Goal: Complete application form: Complete application form

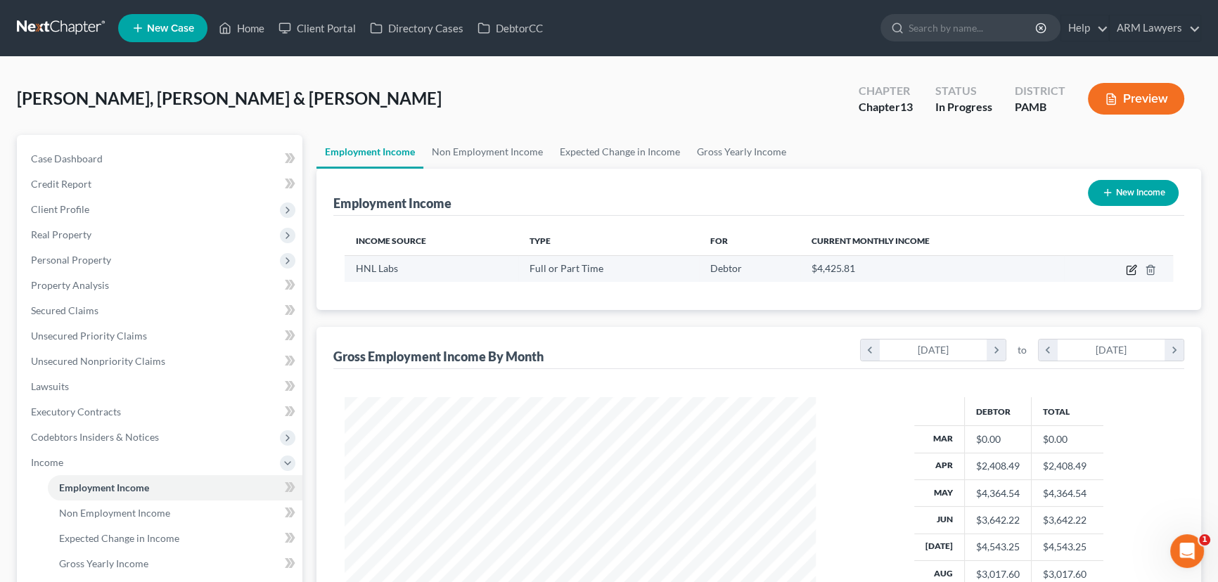
click at [1132, 267] on icon "button" at bounding box center [1133, 268] width 6 height 6
select select "0"
select select "39"
select select "2"
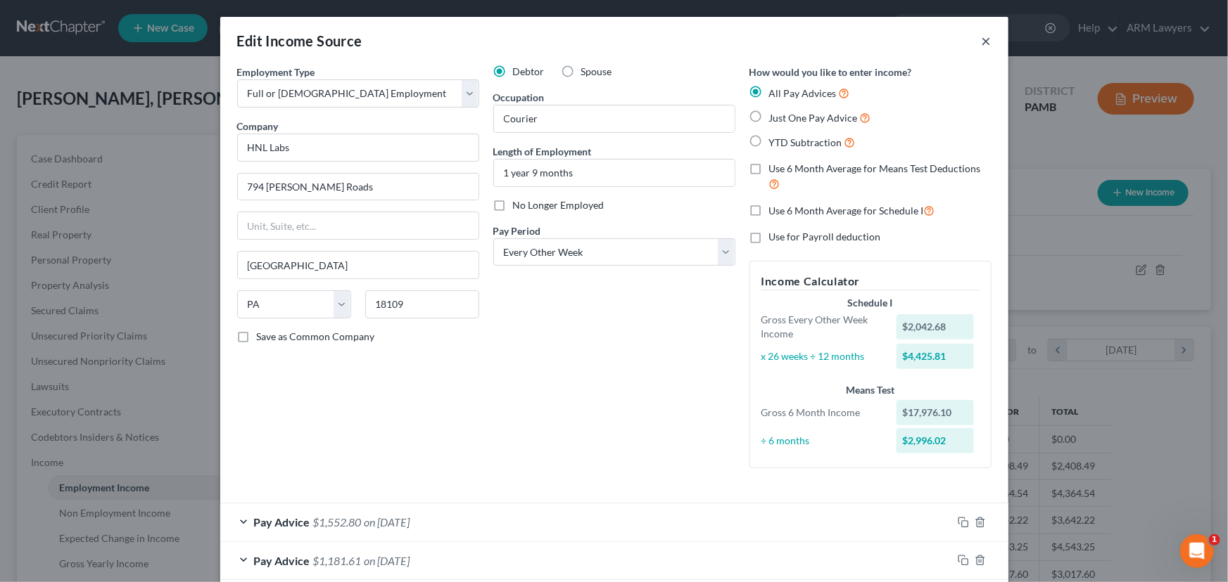
drag, startPoint x: 981, startPoint y: 42, endPoint x: 973, endPoint y: 163, distance: 121.9
click at [981, 42] on button "×" at bounding box center [986, 40] width 10 height 17
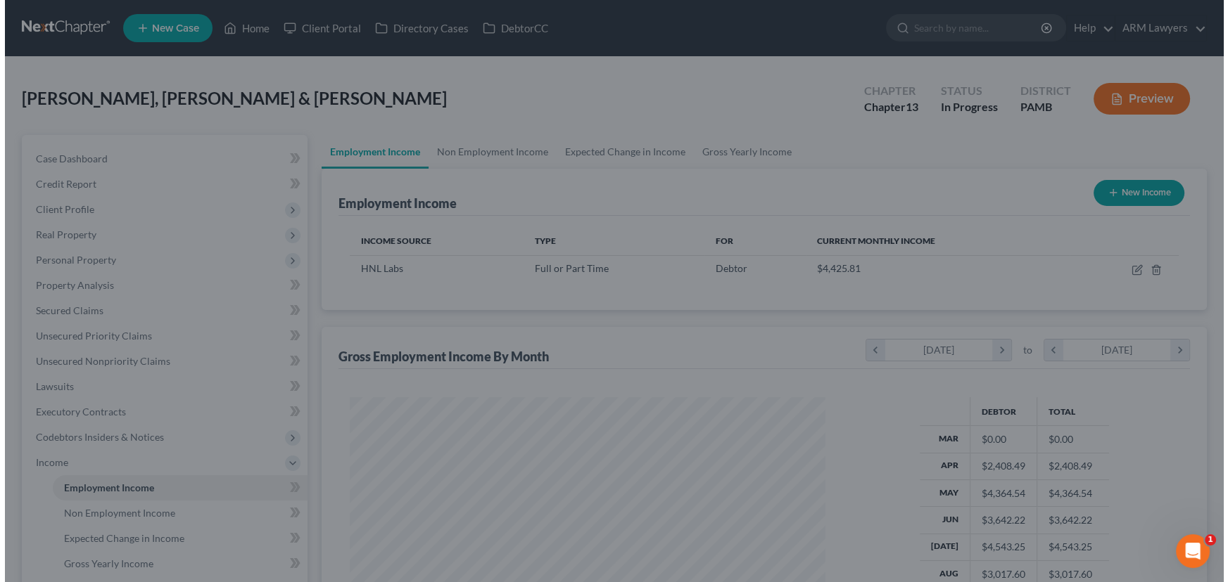
scroll to position [703206, 702959]
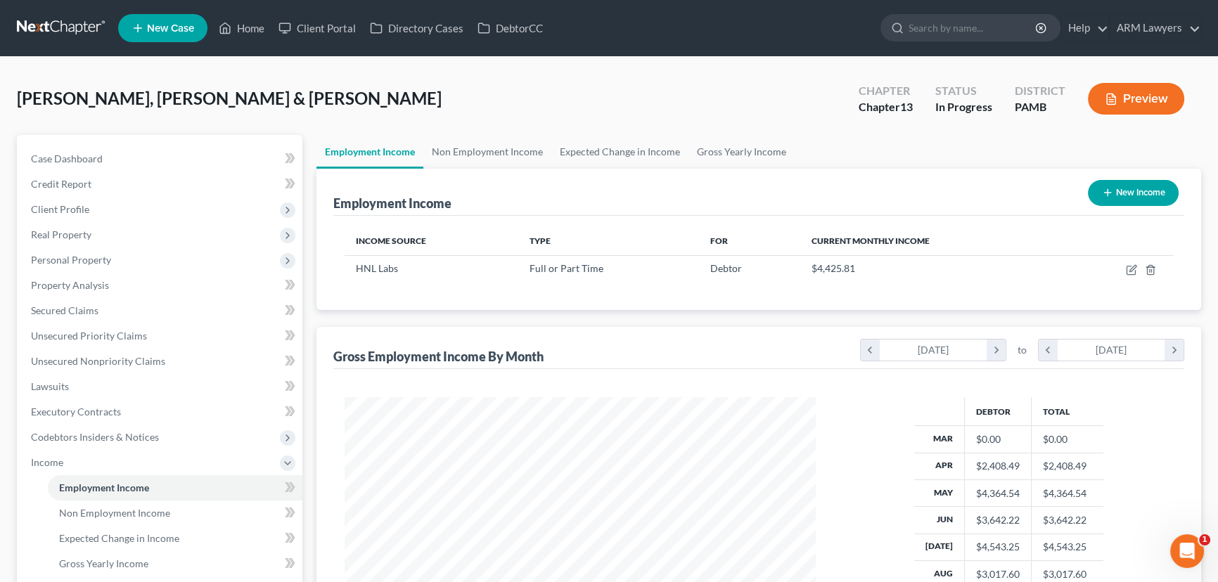
click at [1123, 198] on button "New Income" at bounding box center [1133, 193] width 91 height 26
select select "0"
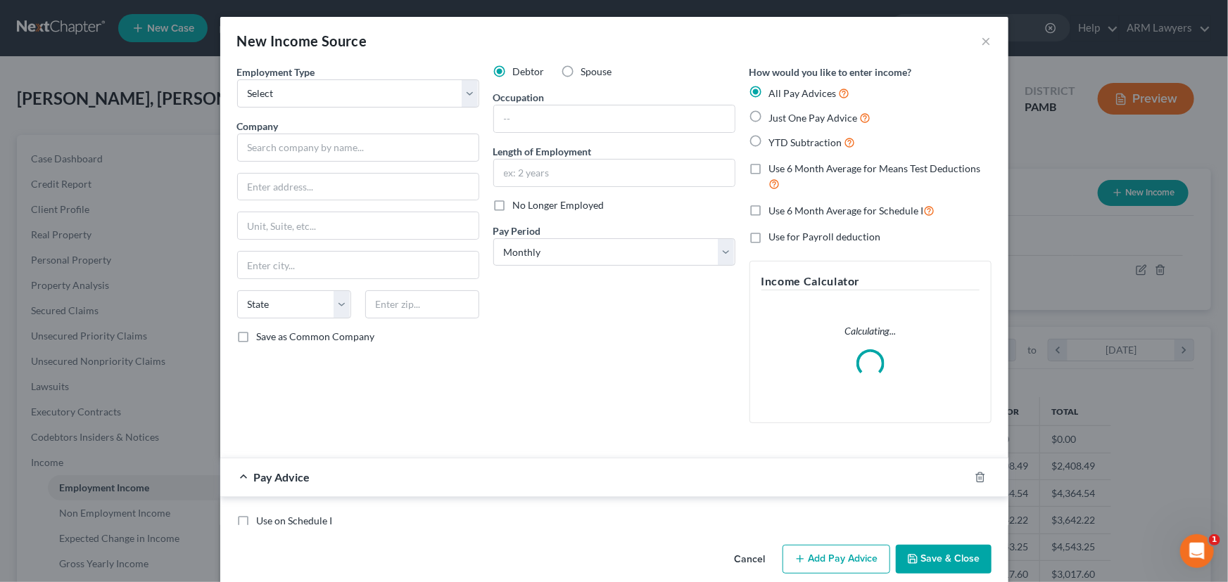
scroll to position [252, 504]
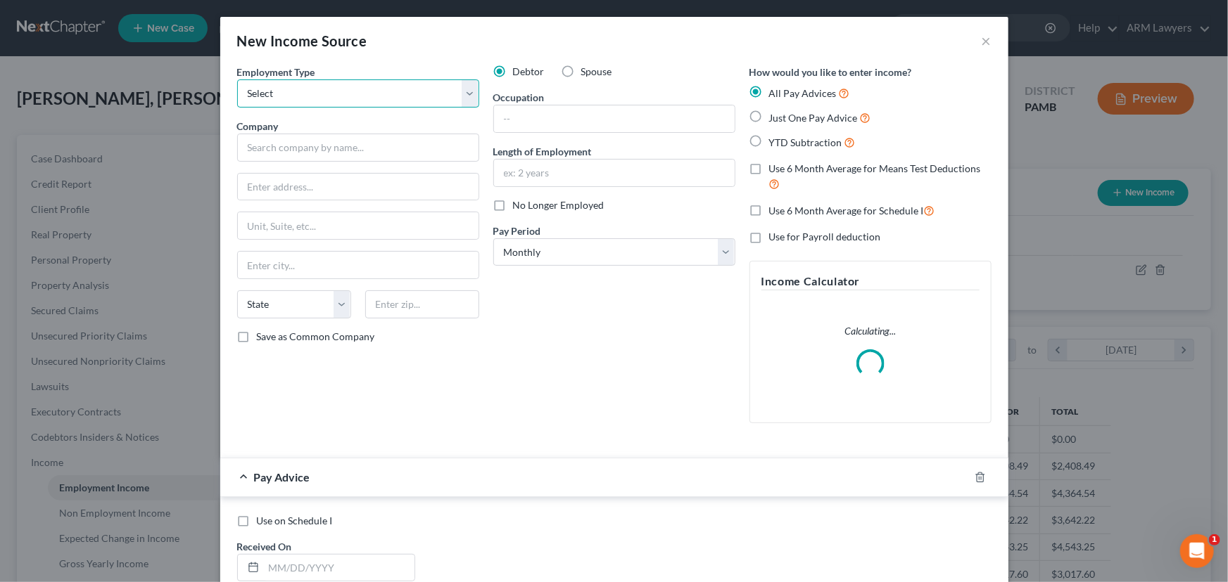
click at [321, 100] on select "Select Full or [DEMOGRAPHIC_DATA] Employment Self Employment" at bounding box center [358, 93] width 242 height 28
select select "0"
click at [237, 79] on select "Select Full or [DEMOGRAPHIC_DATA] Employment Self Employment" at bounding box center [358, 93] width 242 height 28
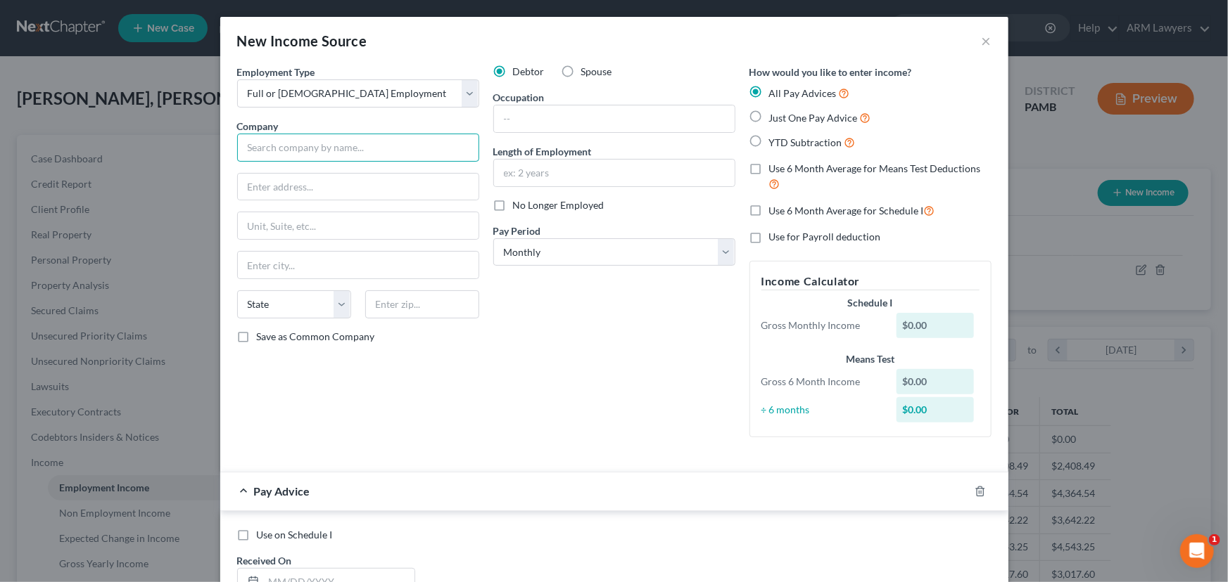
click at [316, 153] on input "text" at bounding box center [358, 148] width 242 height 28
drag, startPoint x: 566, startPoint y: 70, endPoint x: 519, endPoint y: 129, distance: 75.1
click at [581, 70] on label "Spouse" at bounding box center [596, 72] width 31 height 14
click at [587, 70] on input "Spouse" at bounding box center [591, 69] width 9 height 9
radio input "true"
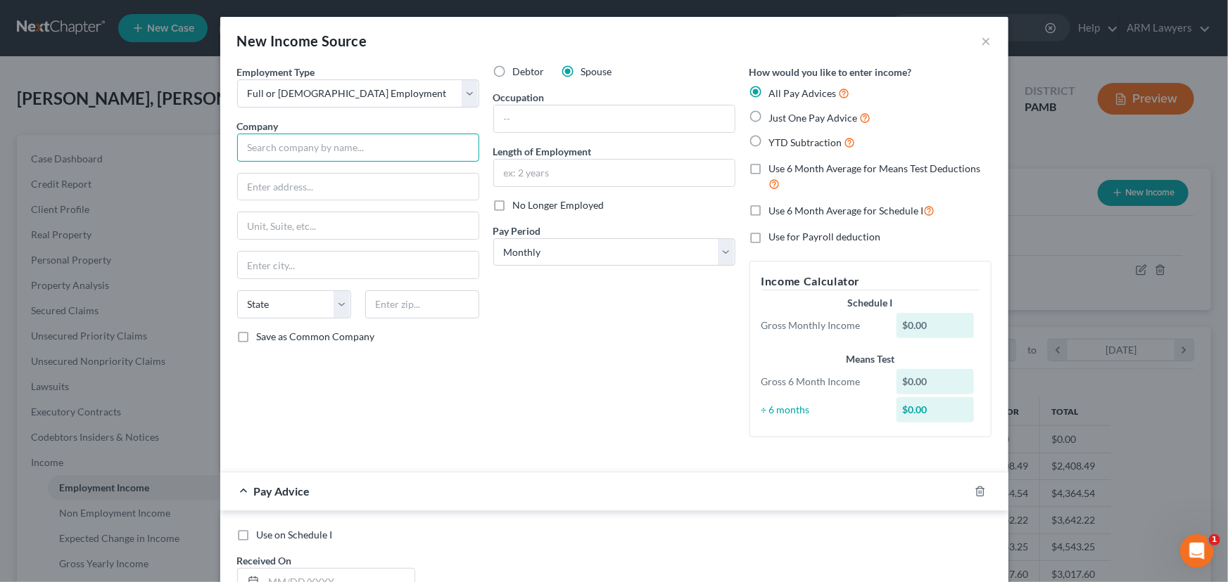
click at [385, 141] on input "text" at bounding box center [358, 148] width 242 height 28
type input "V"
type input "o"
type input "[PERSON_NAME]"
click at [542, 112] on input "text" at bounding box center [614, 119] width 241 height 27
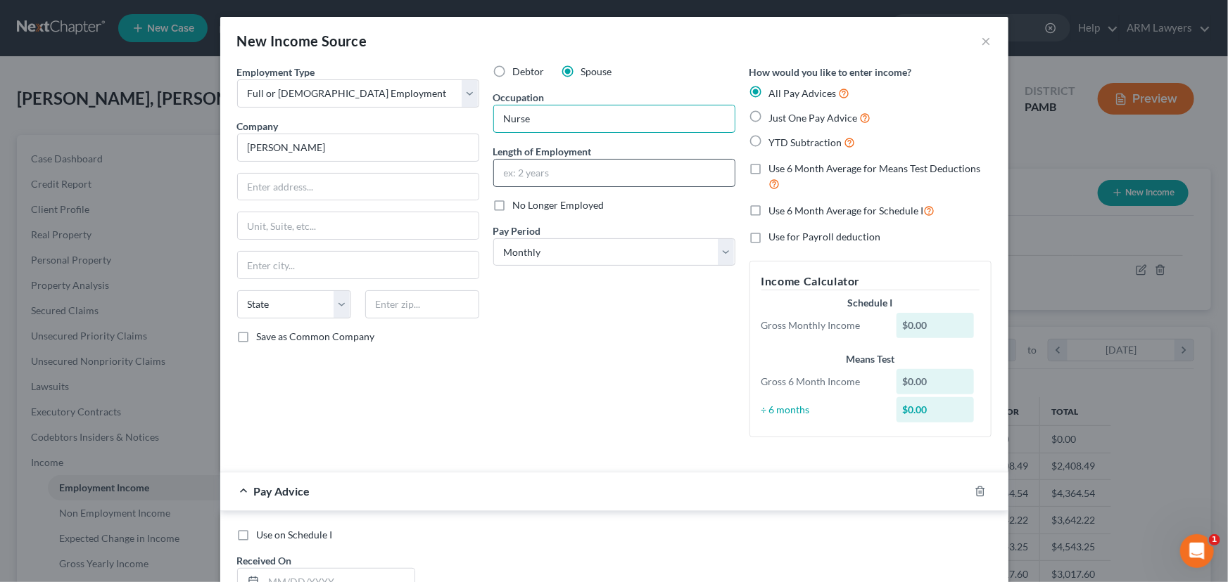
type input "Nurse"
click at [539, 175] on input "text" at bounding box center [614, 173] width 241 height 27
type input "2 years"
click at [568, 248] on select "Select Monthly Twice Monthly Every Other Week Weekly" at bounding box center [614, 252] width 242 height 28
select select "2"
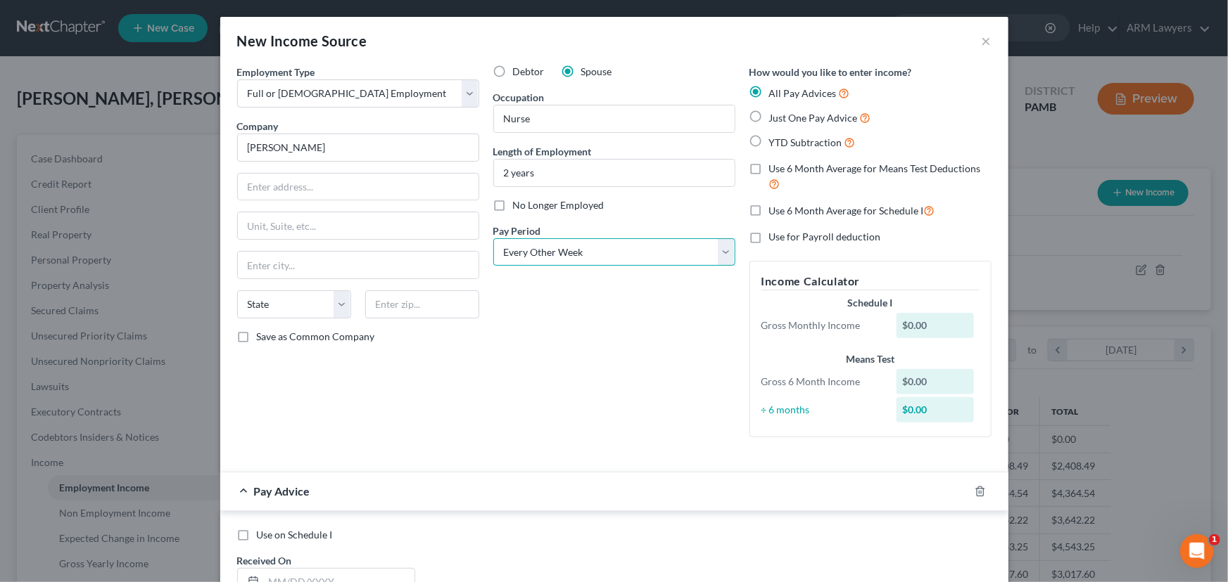
click at [493, 238] on select "Select Monthly Twice Monthly Every Other Week Weekly" at bounding box center [614, 252] width 242 height 28
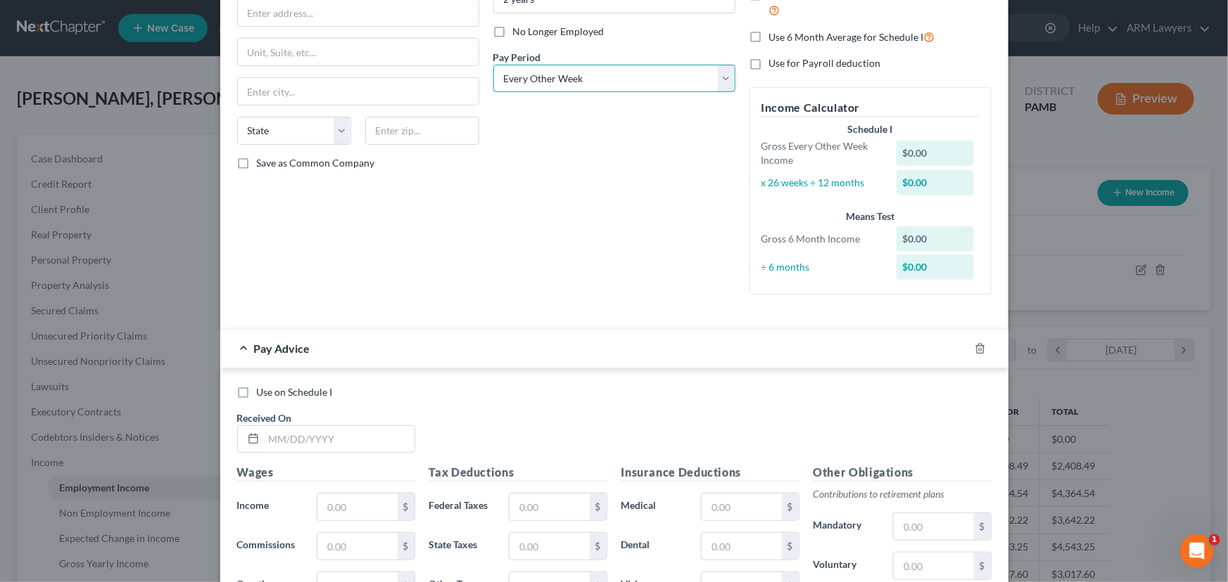
scroll to position [191, 0]
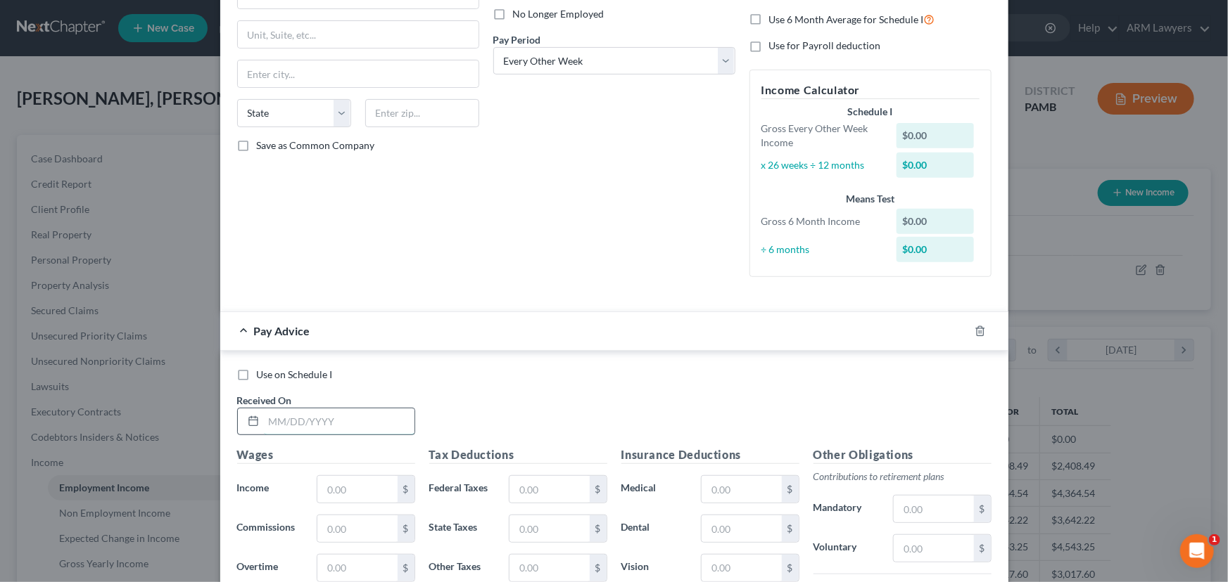
click at [315, 418] on input "text" at bounding box center [339, 422] width 151 height 27
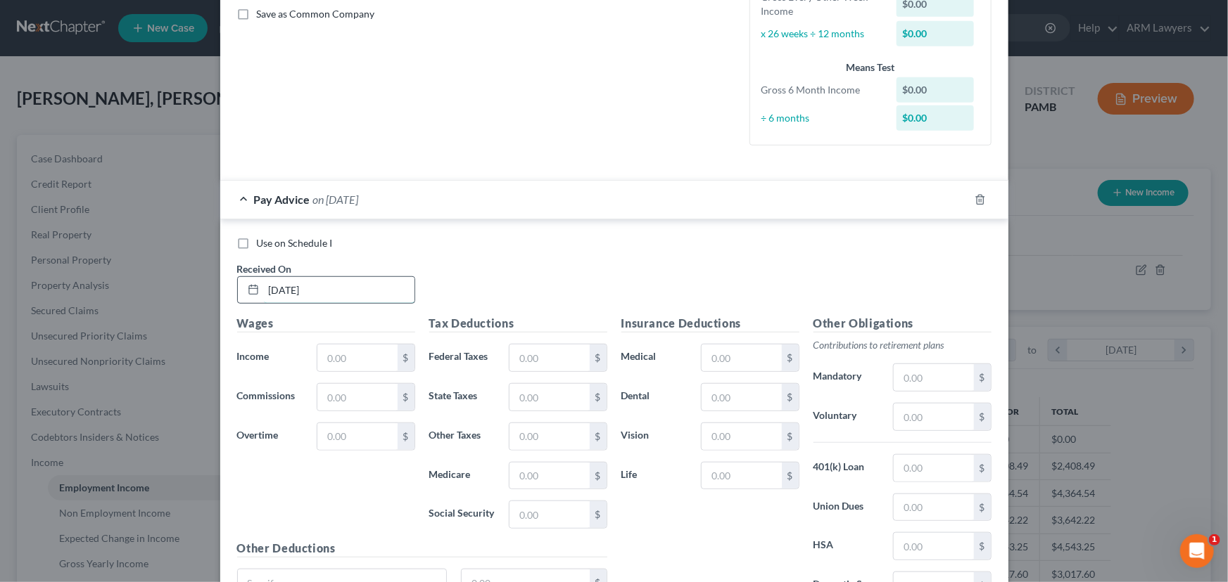
scroll to position [383, 0]
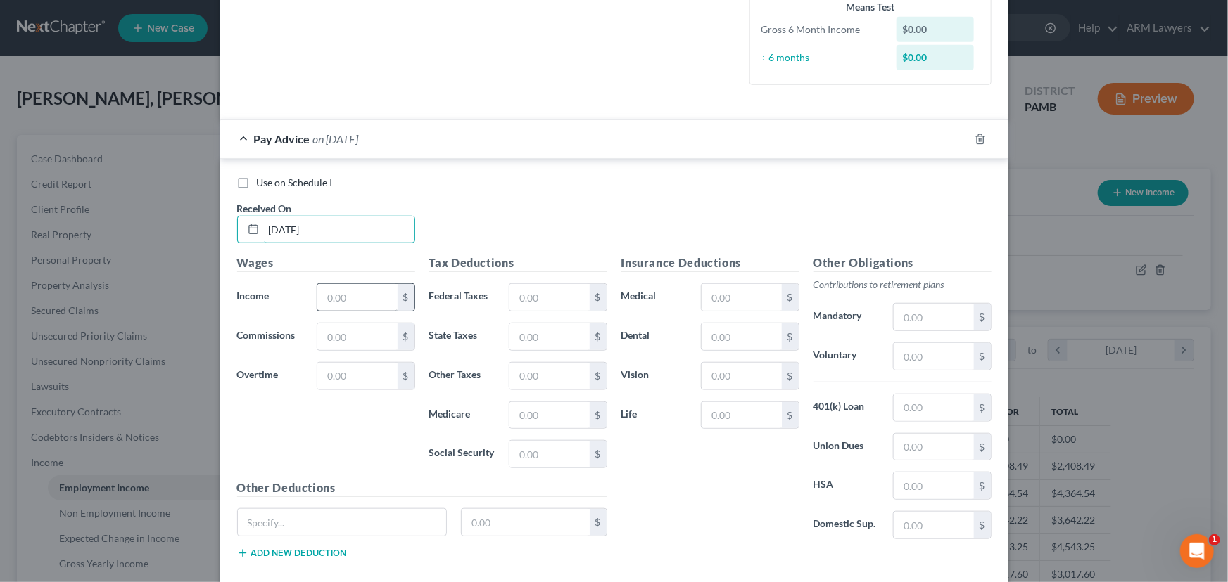
type input "[DATE]"
click at [353, 296] on input "text" at bounding box center [356, 297] width 79 height 27
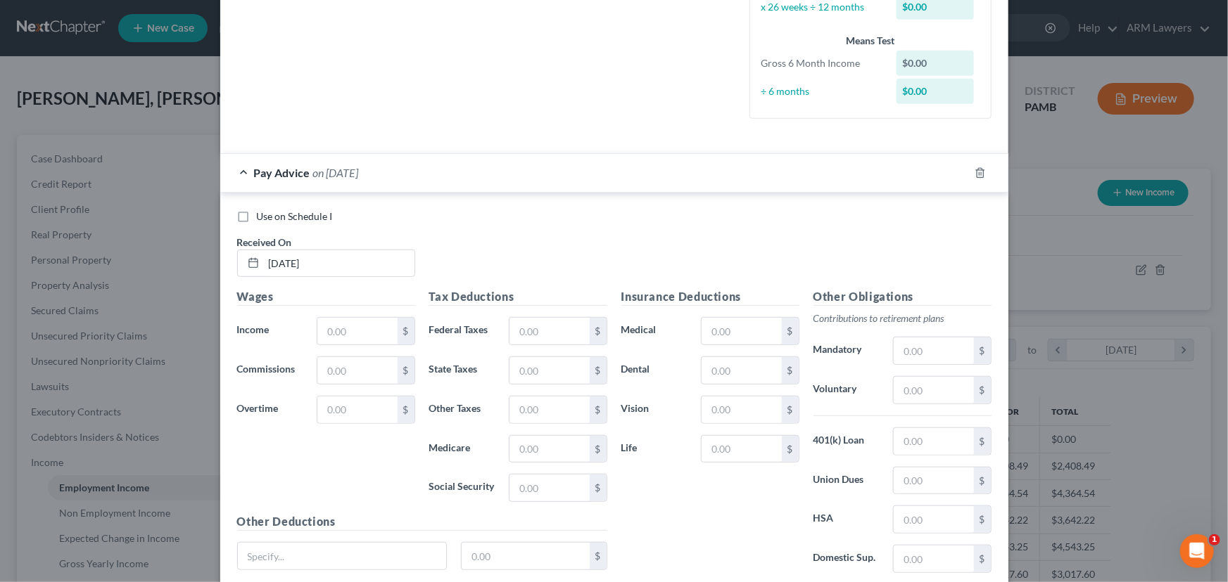
scroll to position [319, 0]
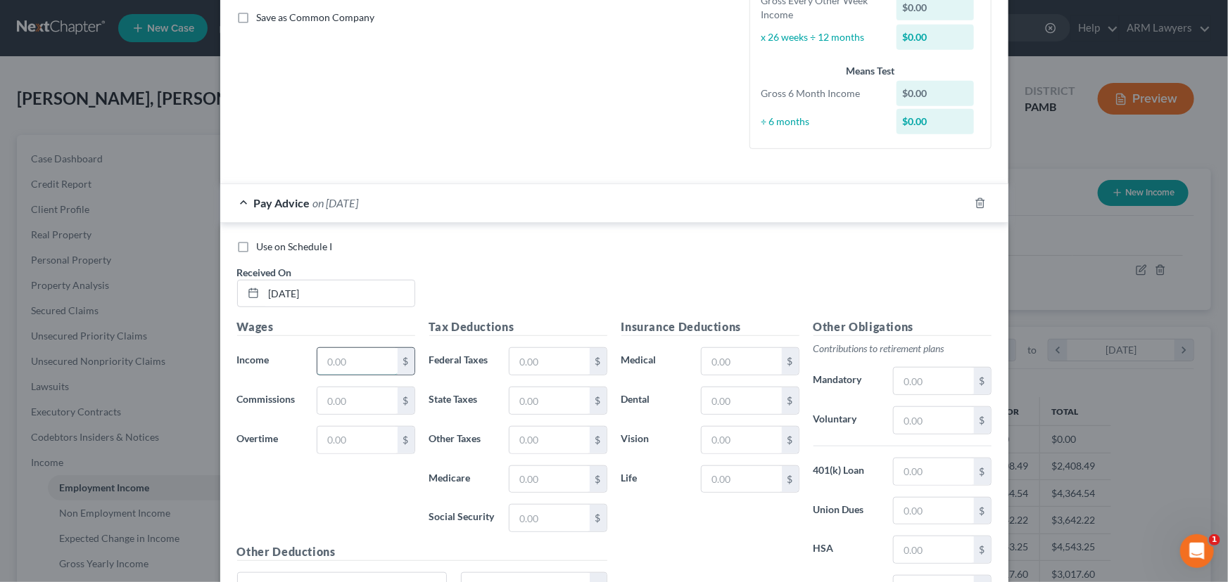
click at [351, 360] on input "text" at bounding box center [356, 361] width 79 height 27
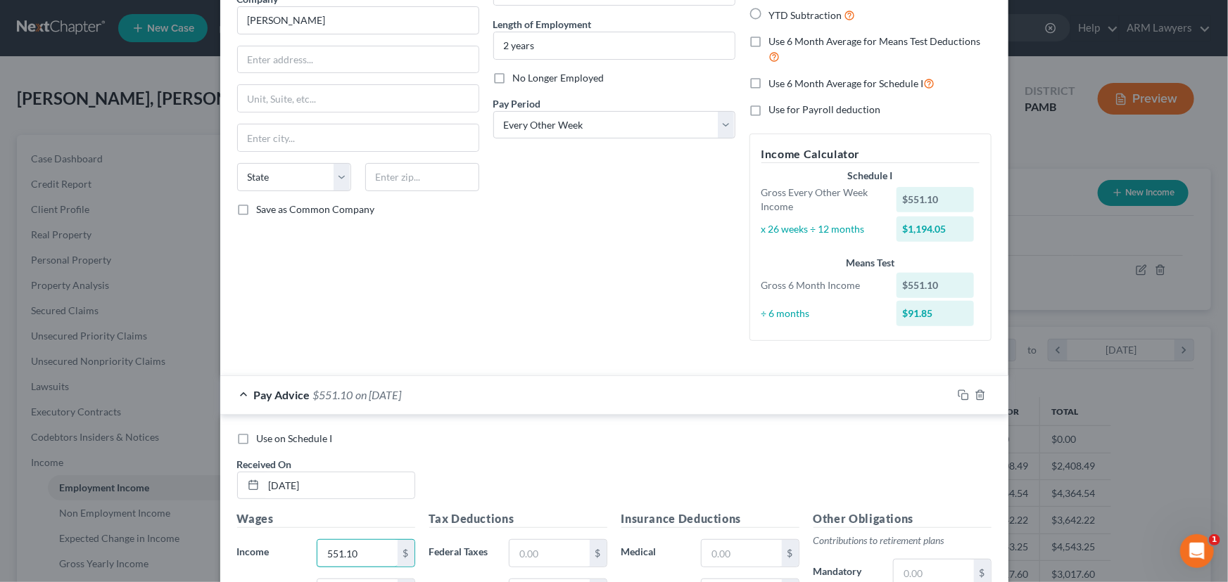
scroll to position [0, 0]
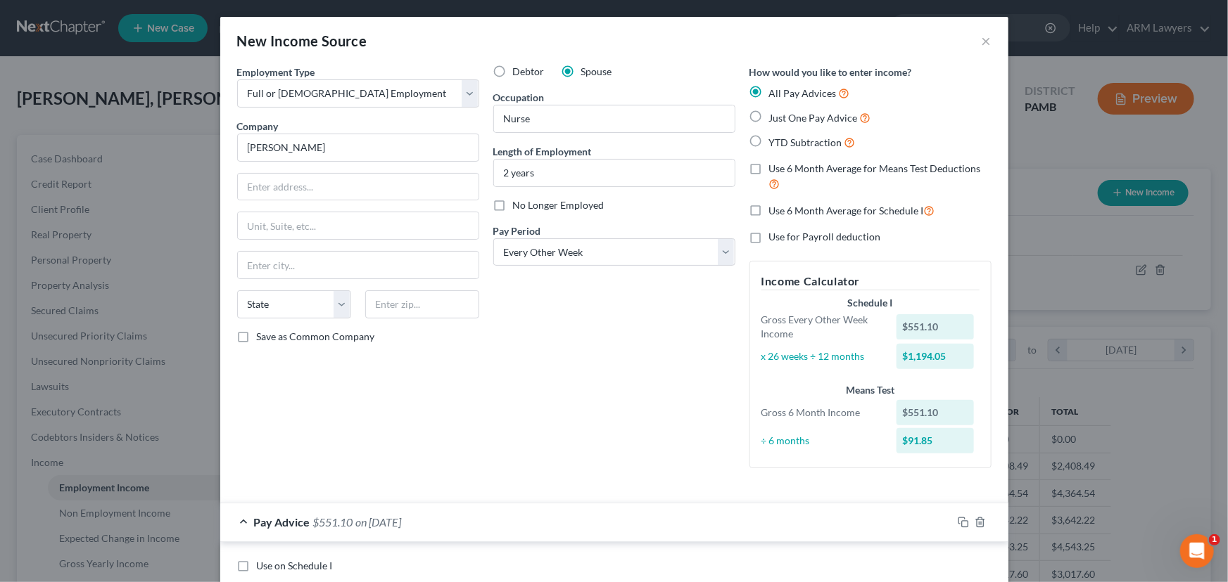
type input "551.10"
click at [769, 113] on label "Just One Pay Advice" at bounding box center [820, 118] width 102 height 16
click at [775, 113] on input "Just One Pay Advice" at bounding box center [779, 114] width 9 height 9
radio input "true"
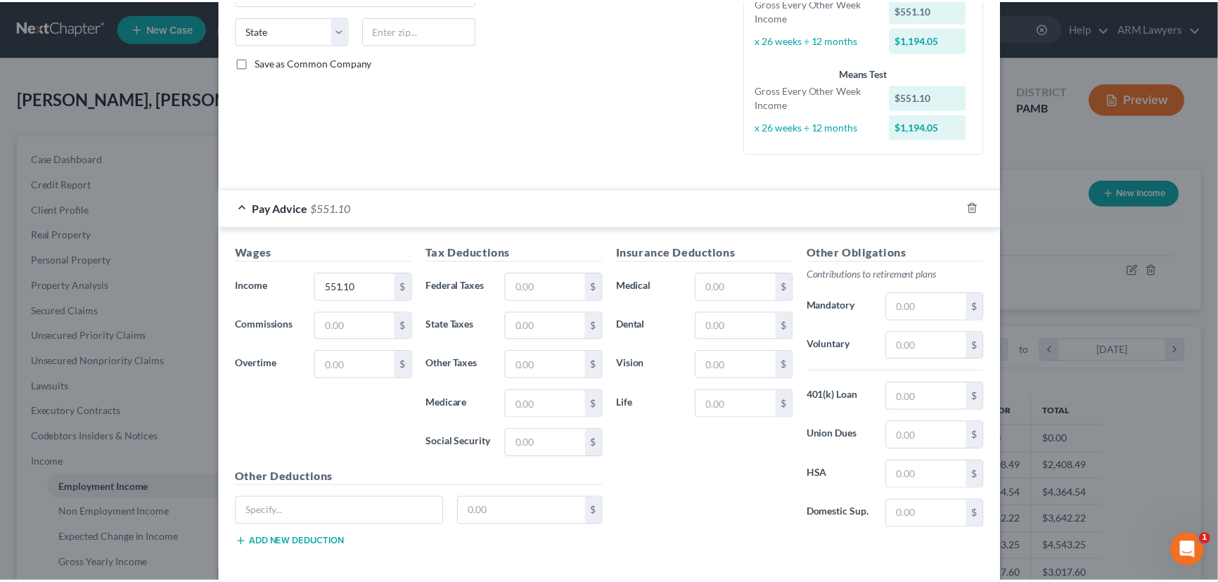
scroll to position [338, 0]
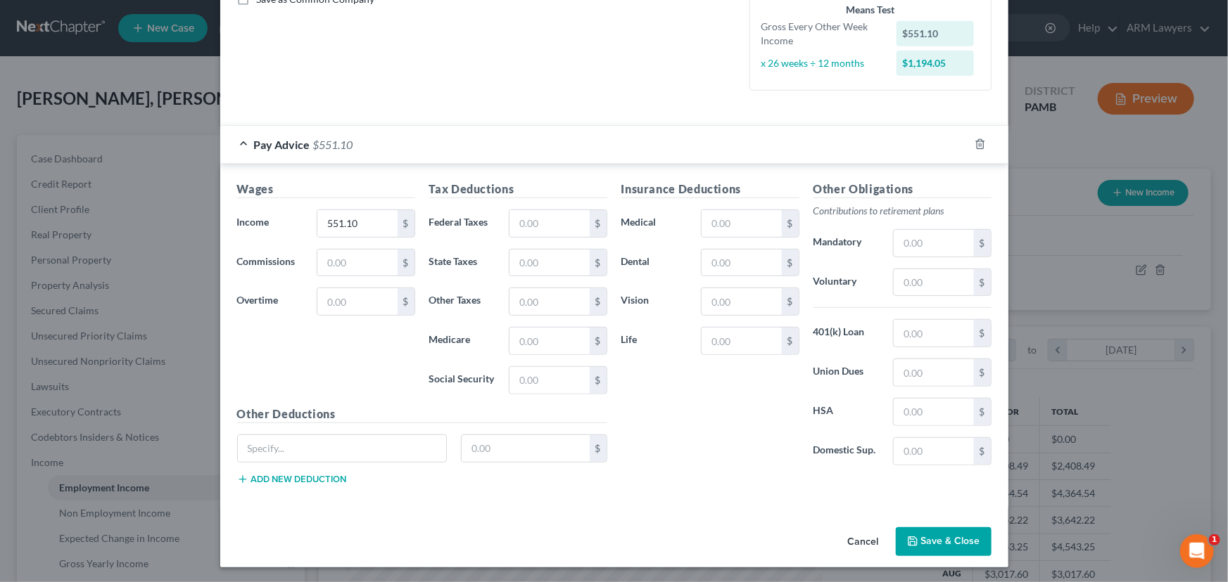
drag, startPoint x: 943, startPoint y: 540, endPoint x: 919, endPoint y: 547, distance: 24.3
click at [943, 541] on button "Save & Close" at bounding box center [944, 543] width 96 height 30
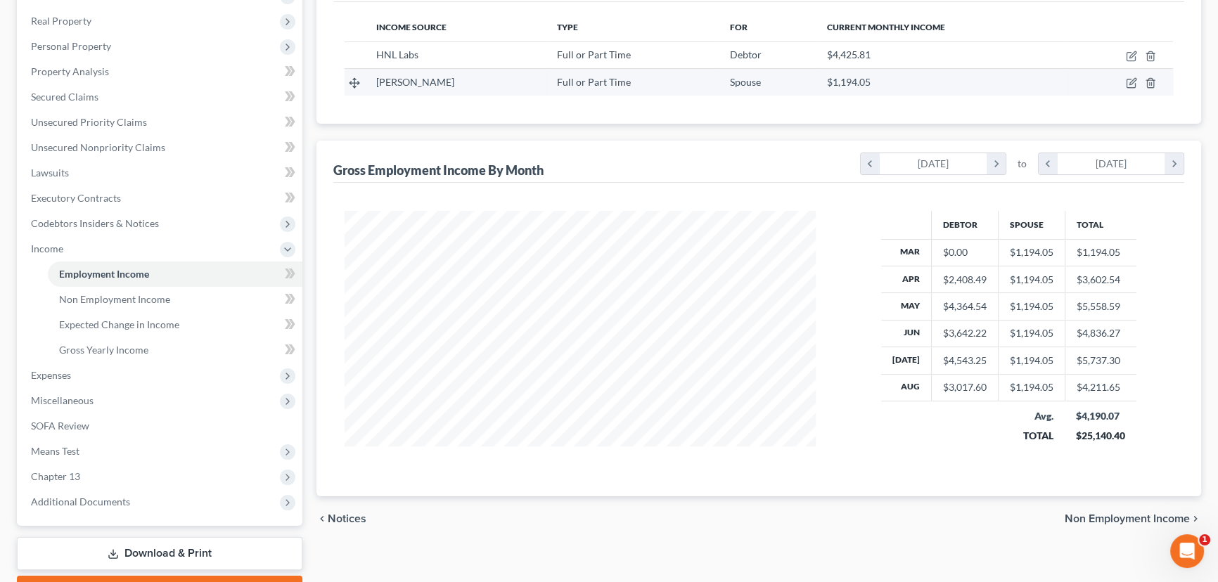
scroll to position [255, 0]
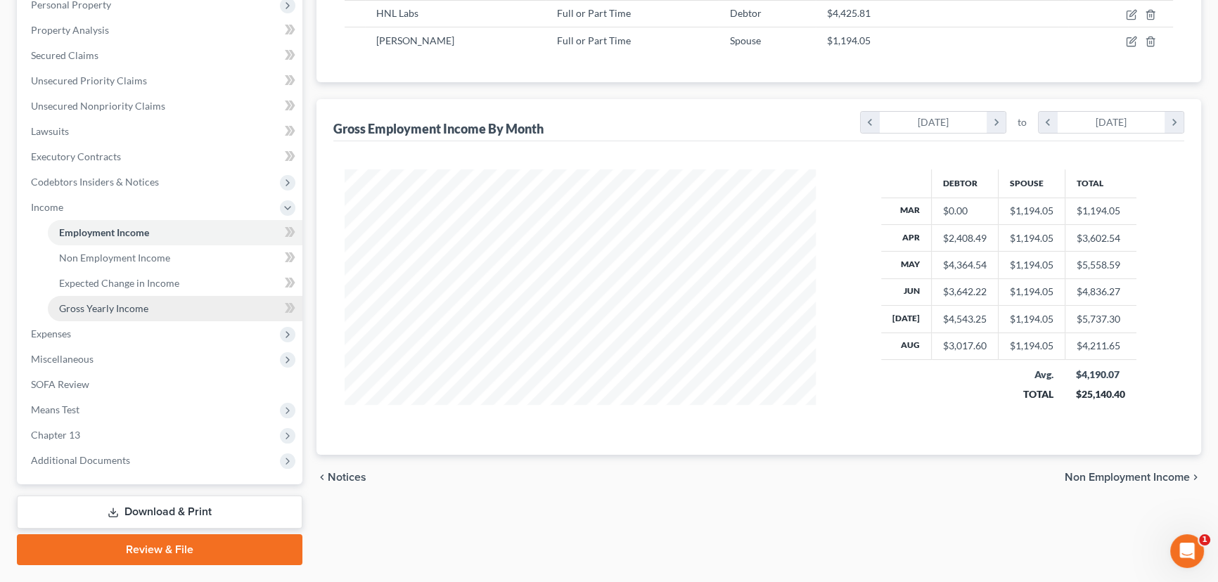
click at [104, 307] on span "Gross Yearly Income" at bounding box center [103, 308] width 89 height 12
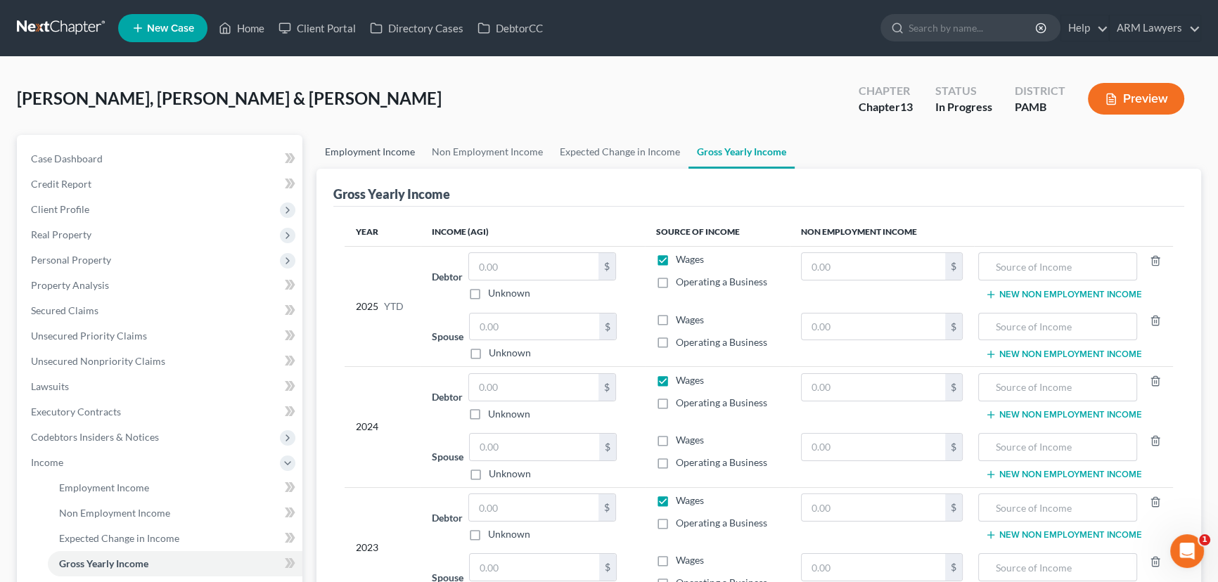
click at [369, 147] on link "Employment Income" at bounding box center [370, 152] width 107 height 34
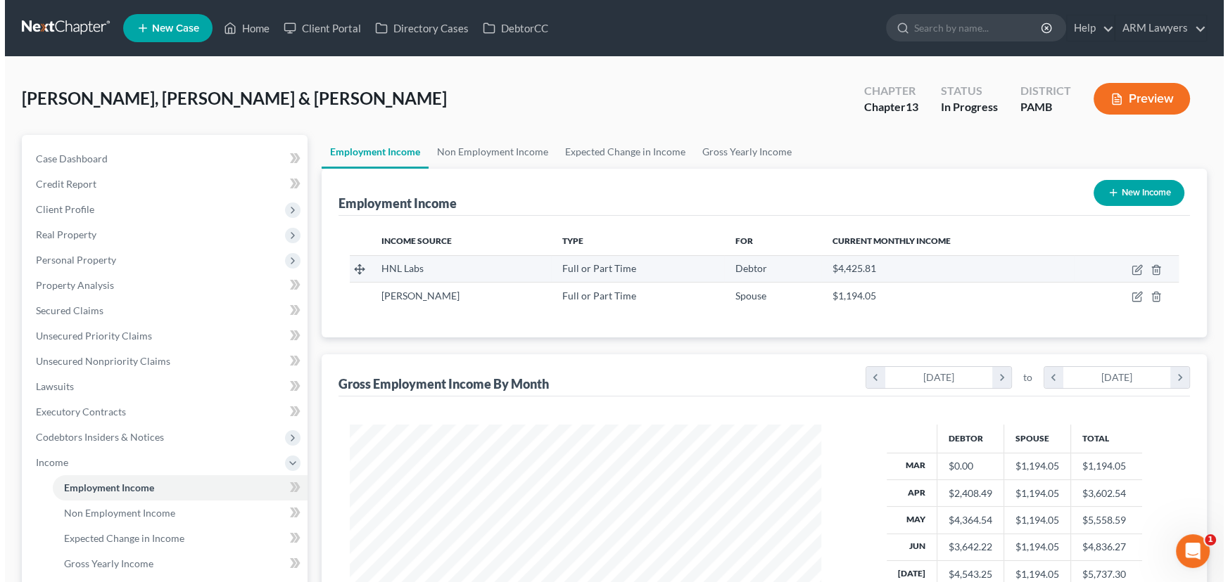
scroll to position [252, 499]
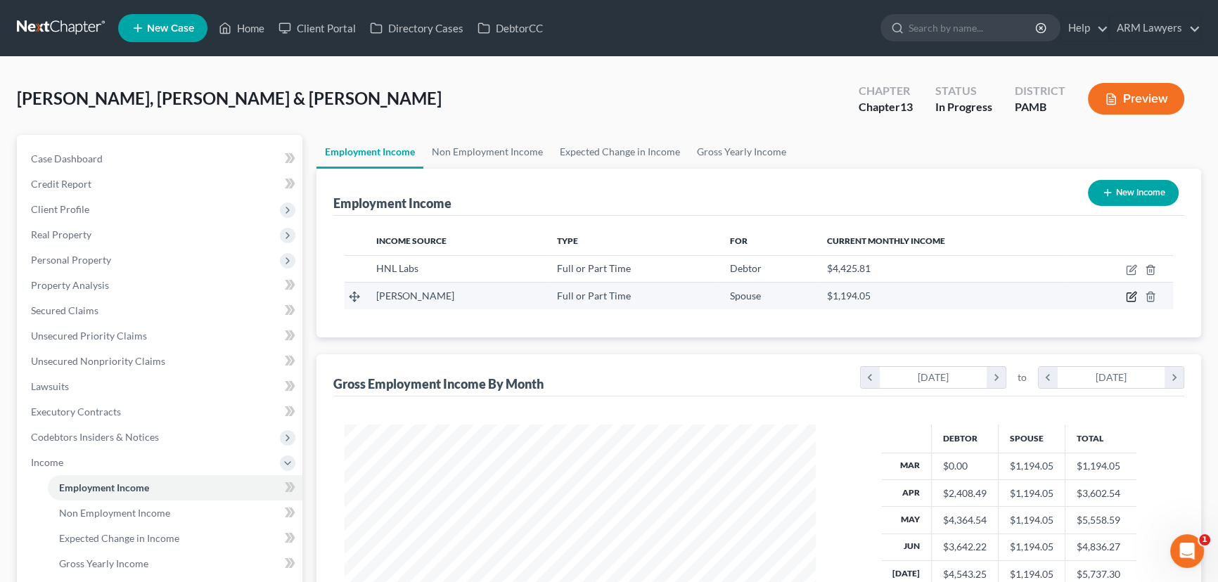
click at [1128, 298] on icon "button" at bounding box center [1131, 296] width 11 height 11
select select "0"
select select "2"
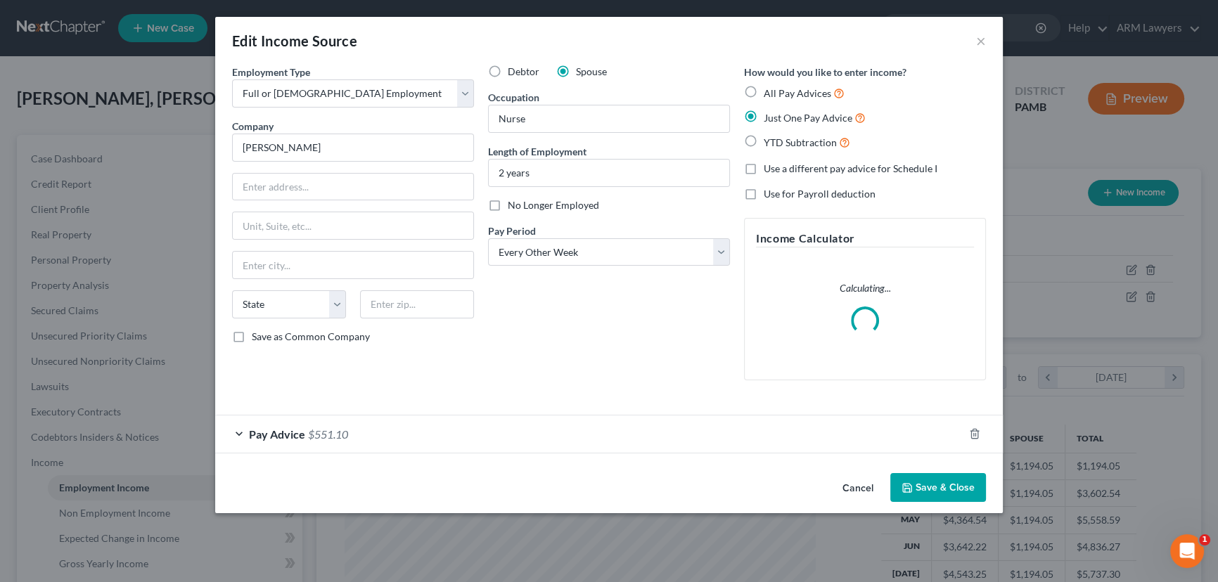
scroll to position [252, 504]
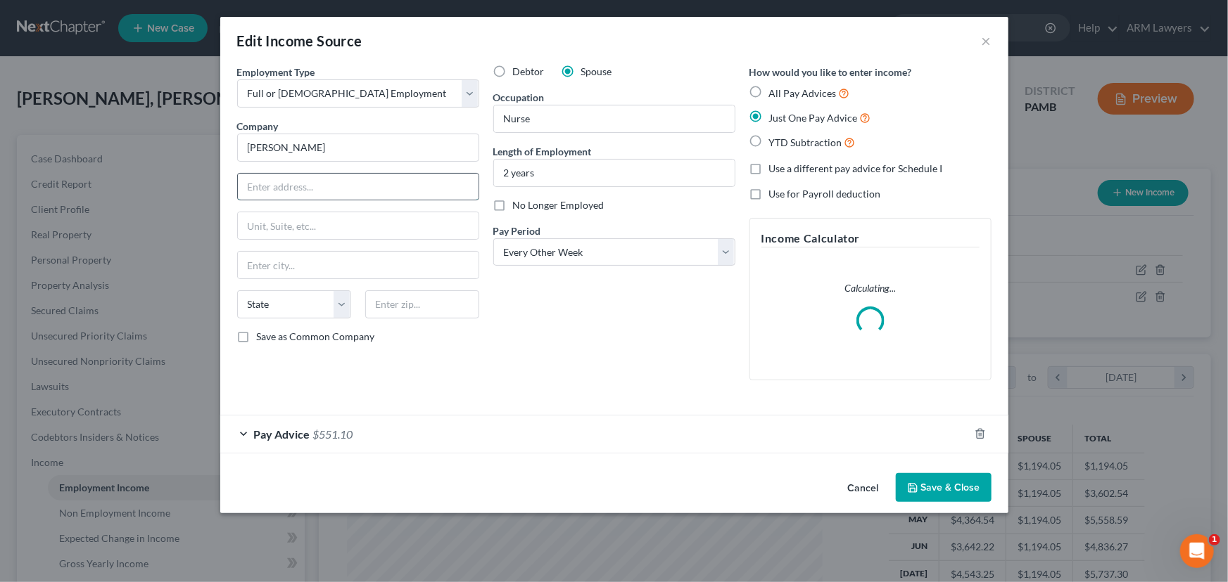
click at [286, 191] on input "text" at bounding box center [358, 187] width 241 height 27
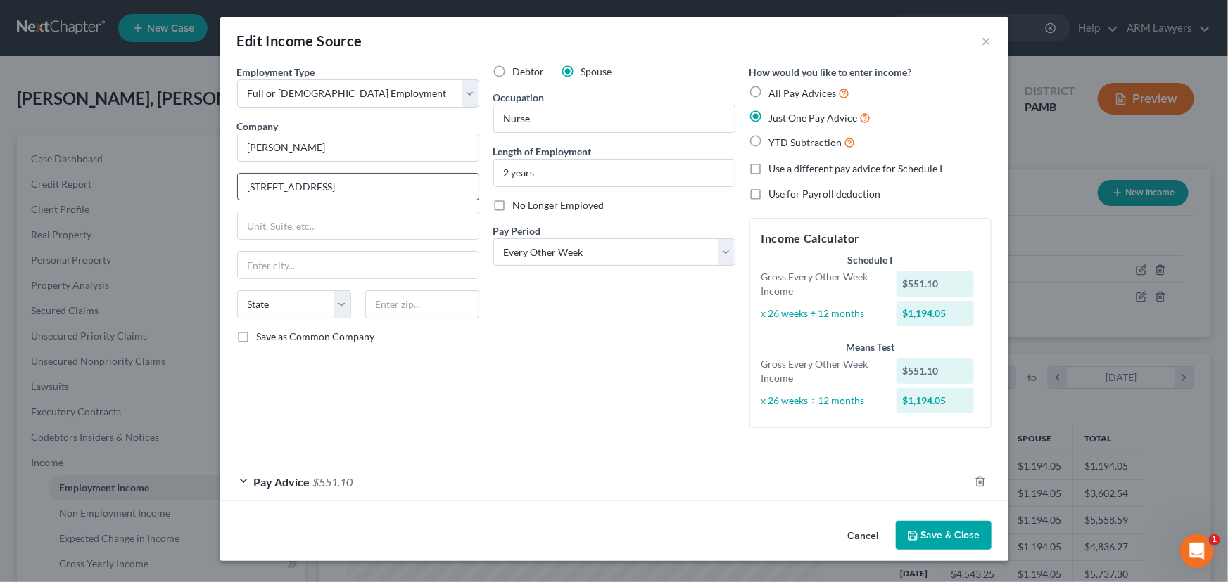
click at [274, 191] on input "[STREET_ADDRESS]" at bounding box center [358, 187] width 241 height 27
type input "[STREET_ADDRESS]"
click at [421, 305] on input "text" at bounding box center [422, 305] width 114 height 28
type input "18017"
type input "[GEOGRAPHIC_DATA]"
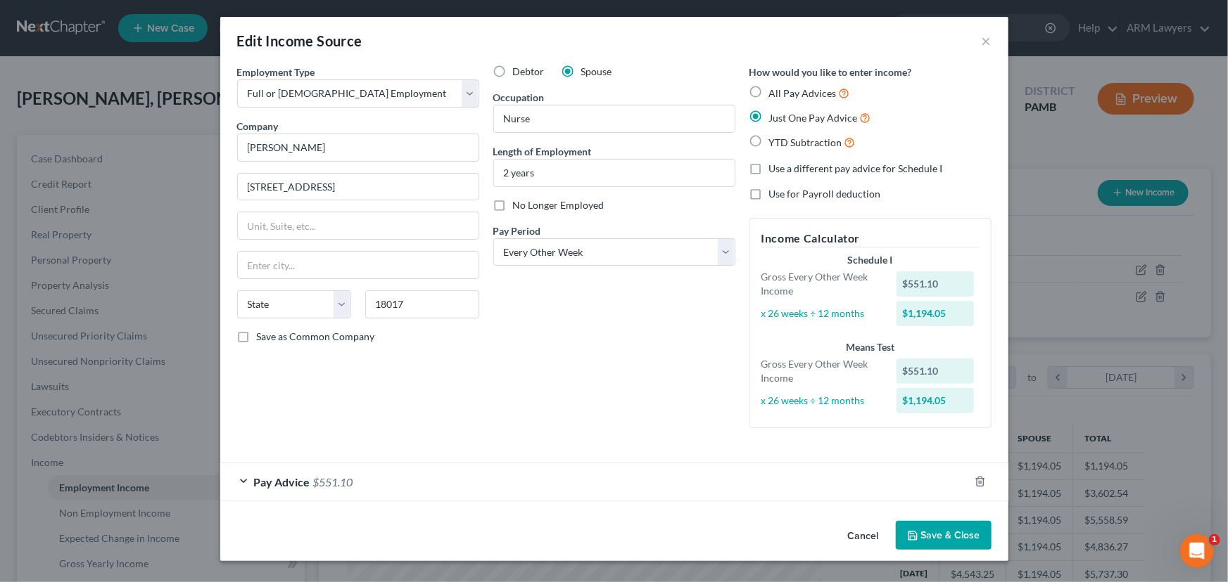
select select "39"
click at [592, 289] on div "Debtor Spouse Occupation Nurse Length of Employment 2 years No Longer Employed …" at bounding box center [614, 252] width 256 height 375
click at [948, 538] on button "Save & Close" at bounding box center [944, 536] width 96 height 30
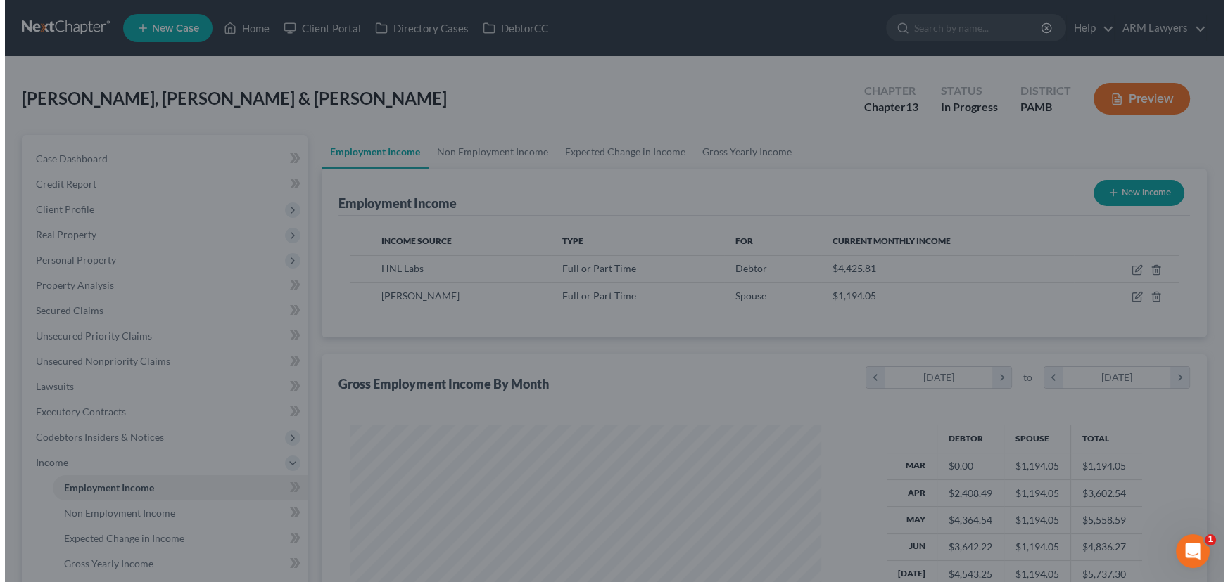
scroll to position [703206, 702959]
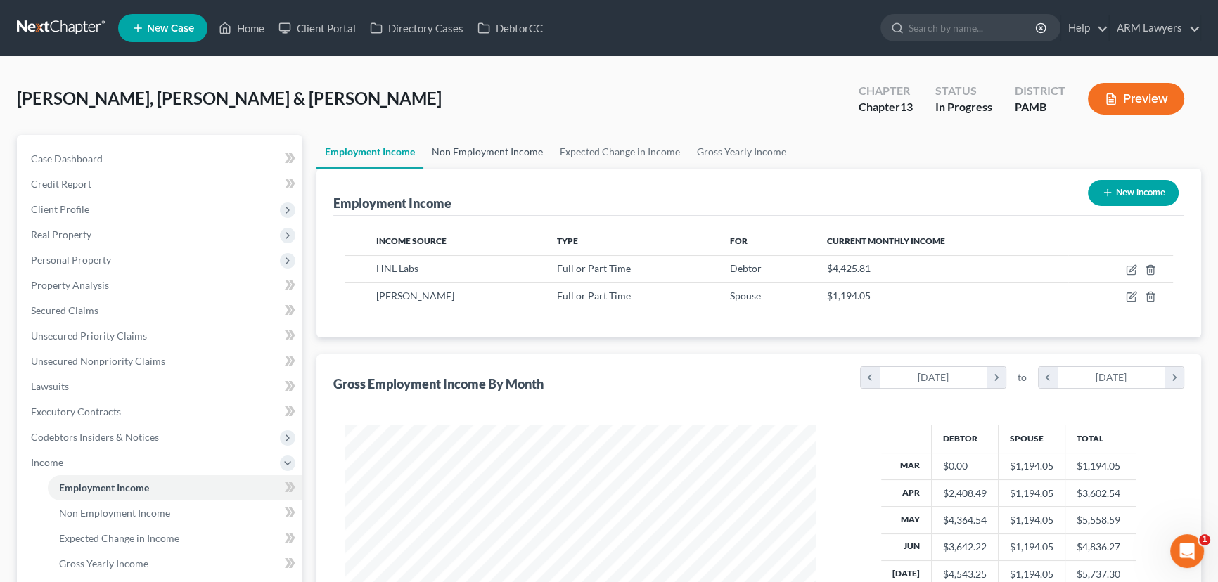
click at [492, 149] on link "Non Employment Income" at bounding box center [487, 152] width 128 height 34
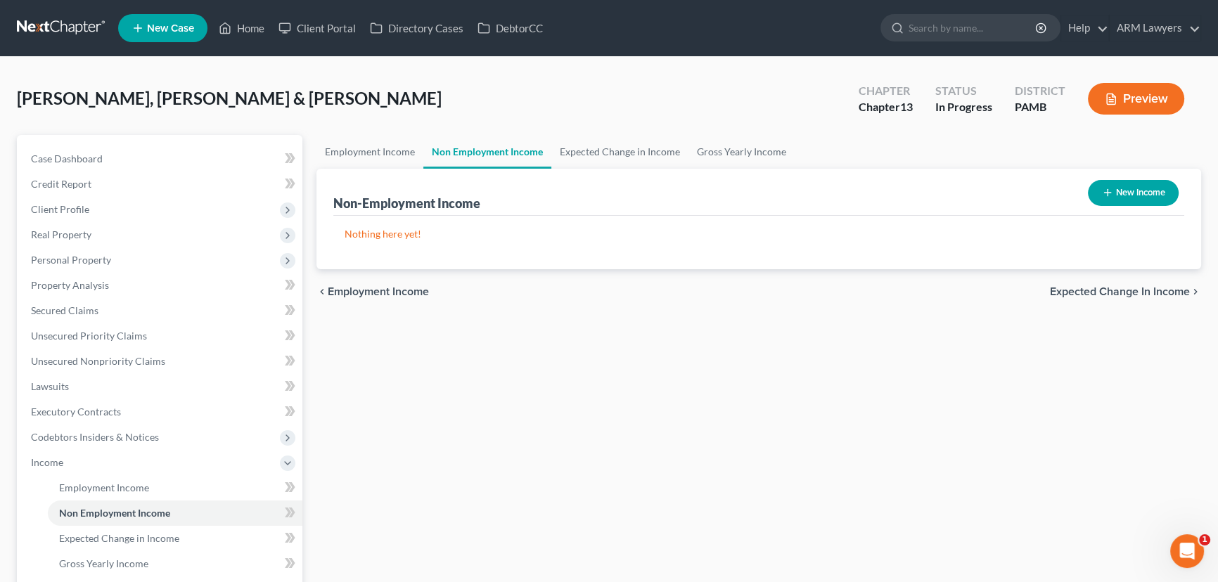
click at [1159, 193] on button "New Income" at bounding box center [1133, 193] width 91 height 26
select select "0"
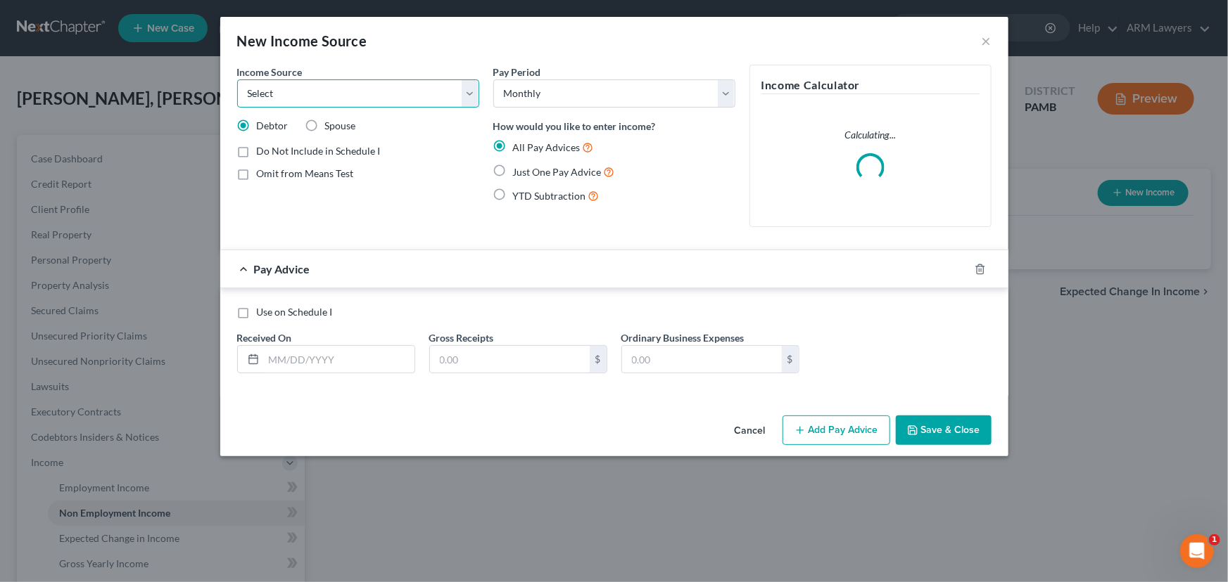
click at [359, 89] on select "Select Unemployment Disability (from employer) Pension Retirement Social Securi…" at bounding box center [358, 93] width 242 height 28
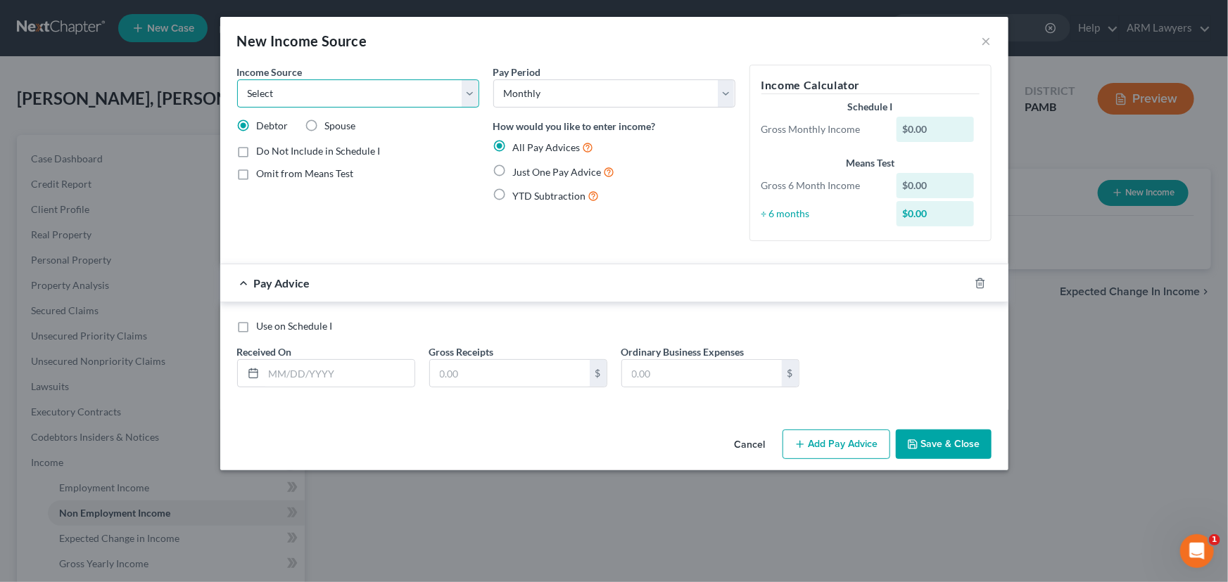
select select "2"
click at [237, 79] on select "Select Unemployment Disability (from employer) Pension Retirement Social Securi…" at bounding box center [358, 93] width 242 height 28
click at [329, 372] on input "text" at bounding box center [339, 373] width 151 height 27
type input "/"
type input "[DATE]"
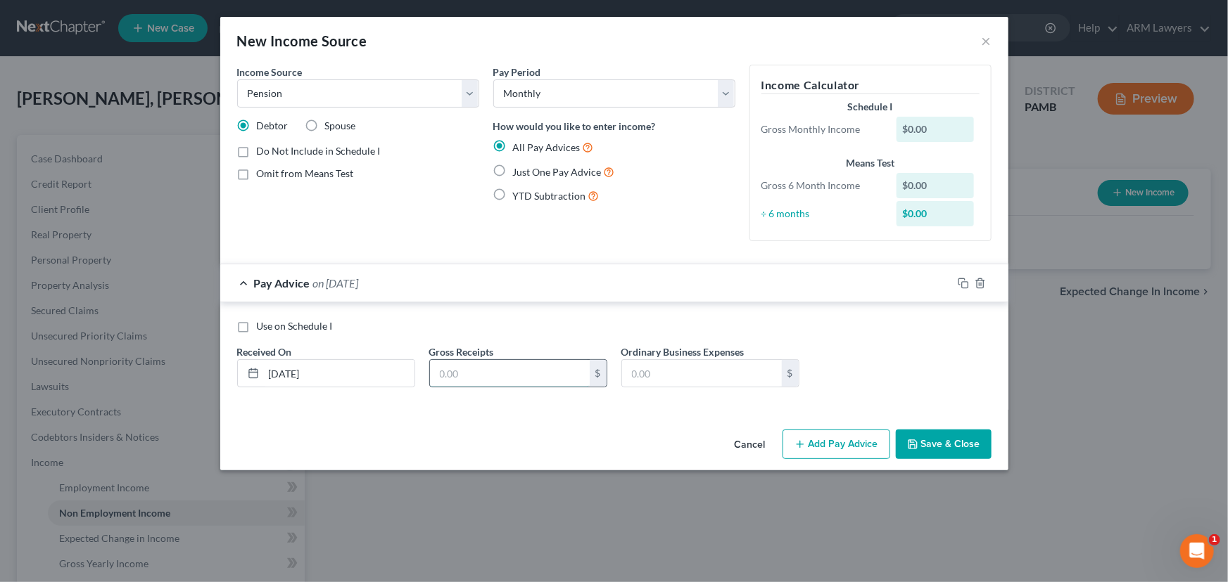
click at [538, 376] on input "text" at bounding box center [510, 373] width 160 height 27
type input "395.64"
click at [513, 167] on label "Just One Pay Advice" at bounding box center [564, 172] width 102 height 16
click at [518, 167] on input "Just One Pay Advice" at bounding box center [522, 168] width 9 height 9
radio input "true"
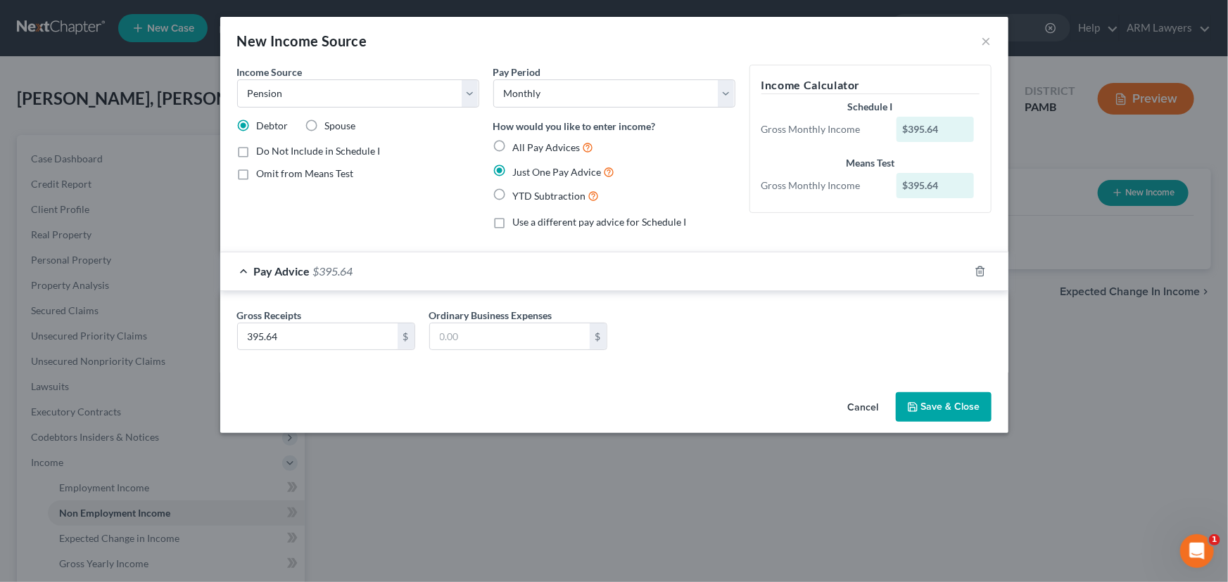
click at [927, 414] on button "Save & Close" at bounding box center [944, 408] width 96 height 30
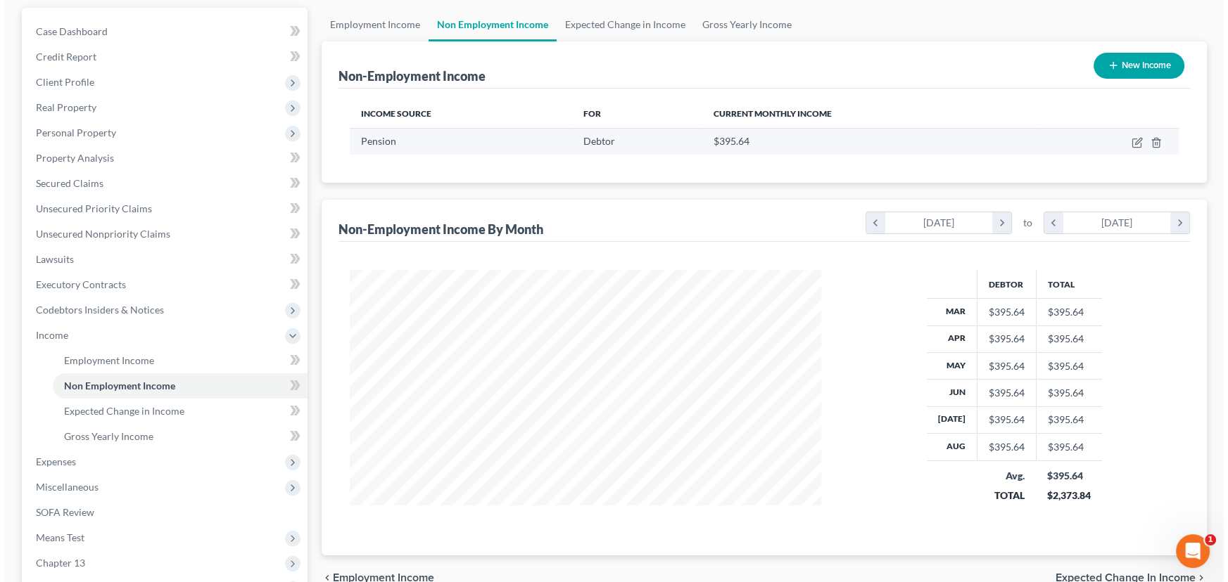
scroll to position [63, 0]
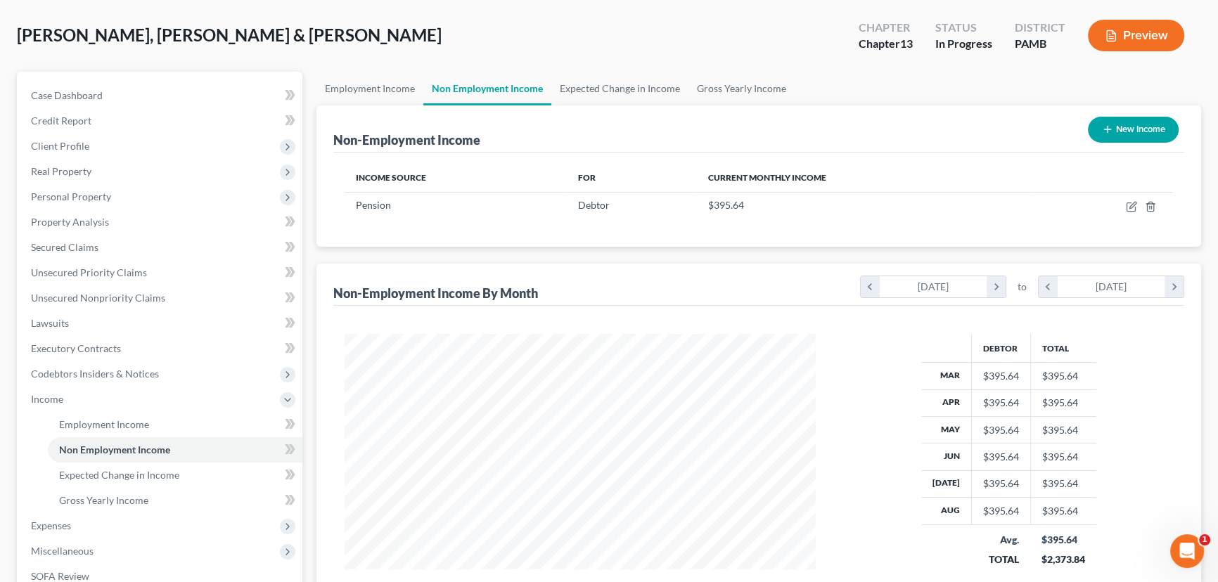
click at [1125, 125] on button "New Income" at bounding box center [1133, 130] width 91 height 26
select select "0"
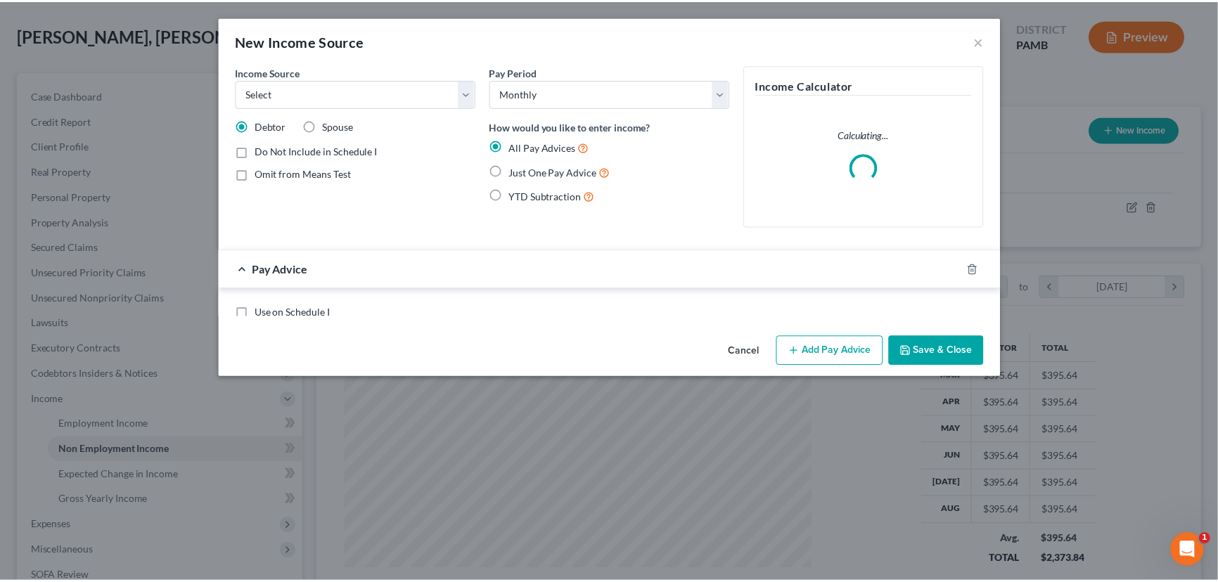
scroll to position [252, 504]
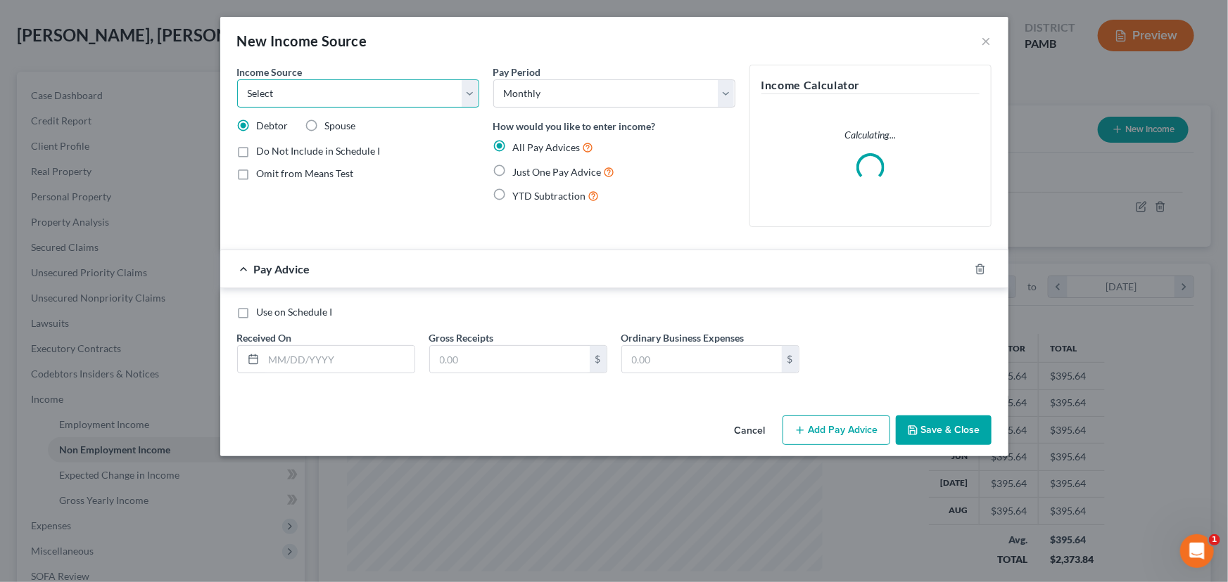
click at [338, 96] on select "Select Unemployment Disability (from employer) Pension Retirement Social Securi…" at bounding box center [358, 93] width 242 height 28
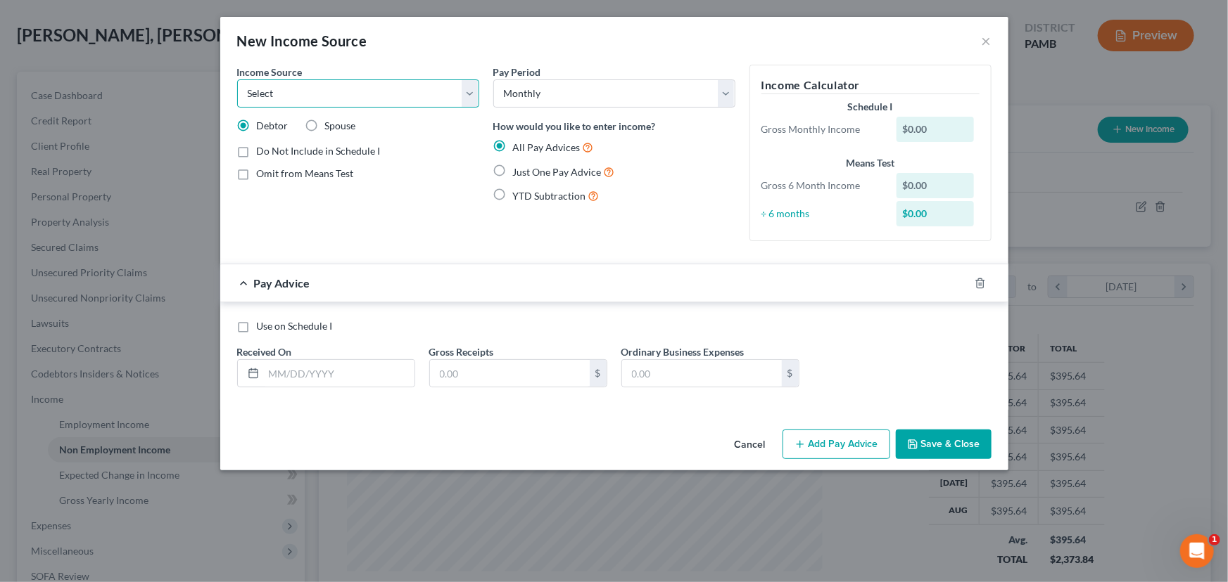
select select "2"
click at [237, 79] on select "Select Unemployment Disability (from employer) Pension Retirement Social Securi…" at bounding box center [358, 93] width 242 height 28
click at [385, 369] on input "text" at bounding box center [339, 373] width 151 height 27
drag, startPoint x: 505, startPoint y: 168, endPoint x: 471, endPoint y: 236, distance: 76.1
click at [513, 168] on label "Just One Pay Advice" at bounding box center [564, 172] width 102 height 16
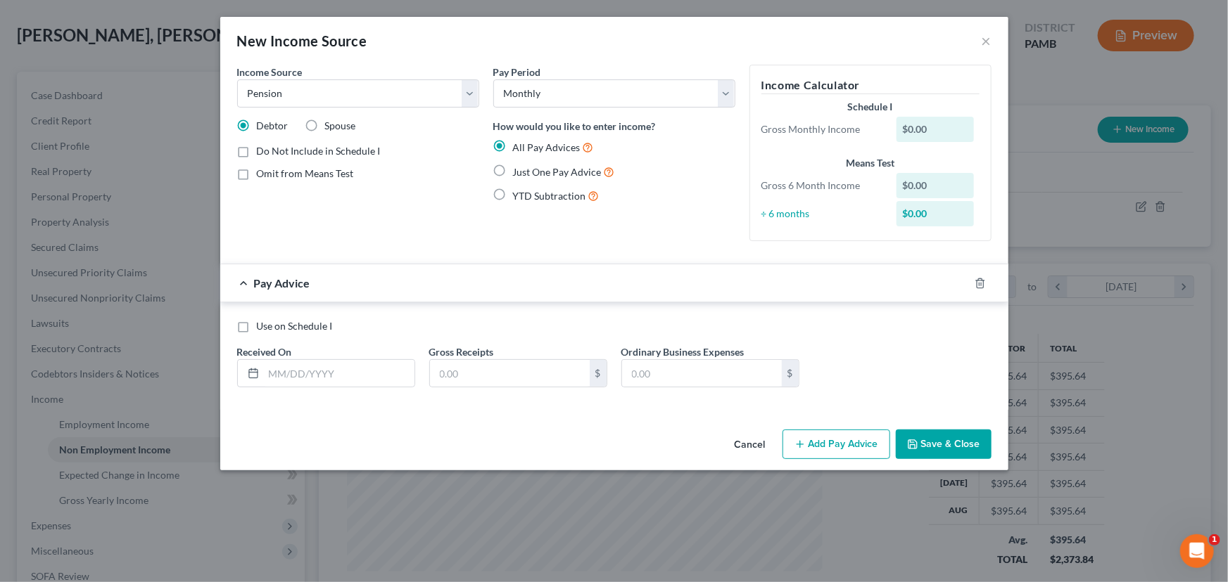
click at [518, 168] on input "Just One Pay Advice" at bounding box center [522, 168] width 9 height 9
radio input "true"
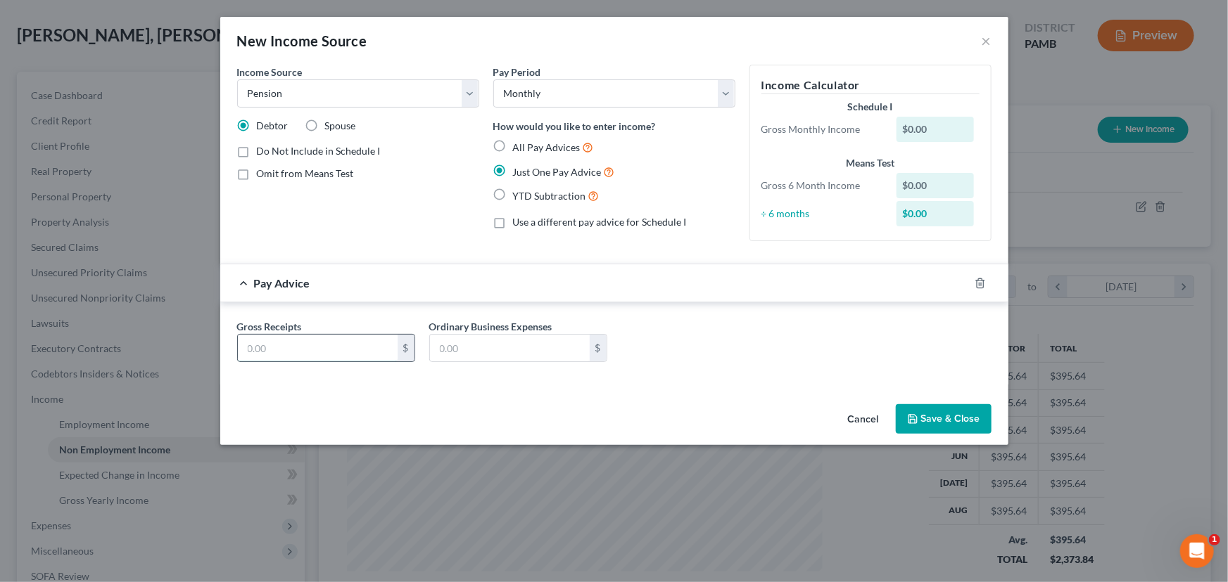
click at [348, 343] on input "text" at bounding box center [318, 348] width 160 height 27
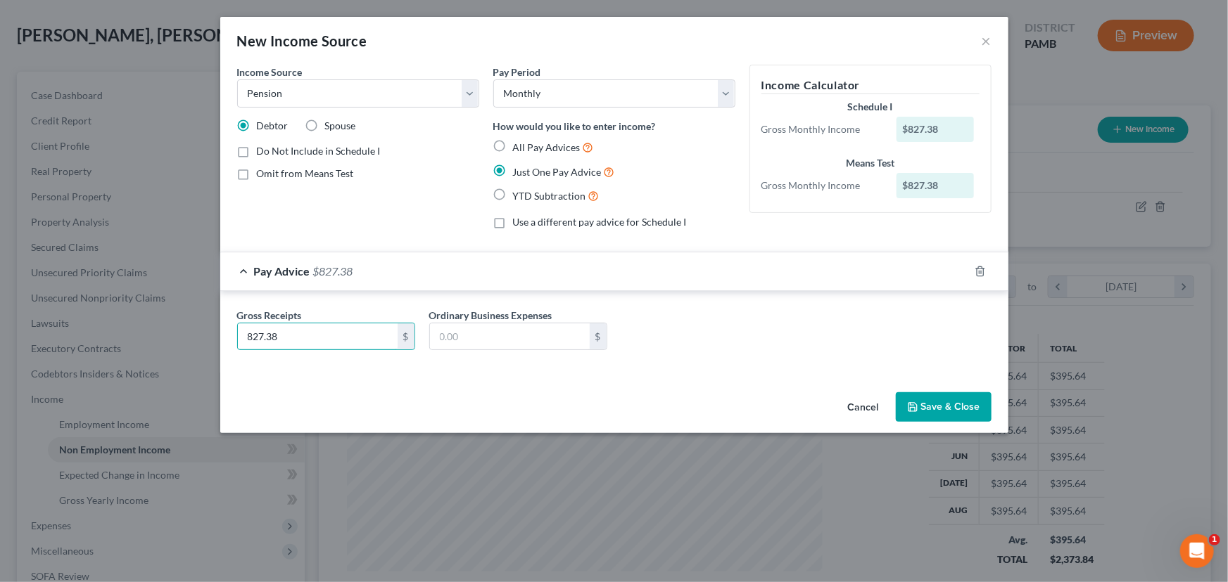
type input "827.38"
click at [924, 408] on button "Save & Close" at bounding box center [944, 408] width 96 height 30
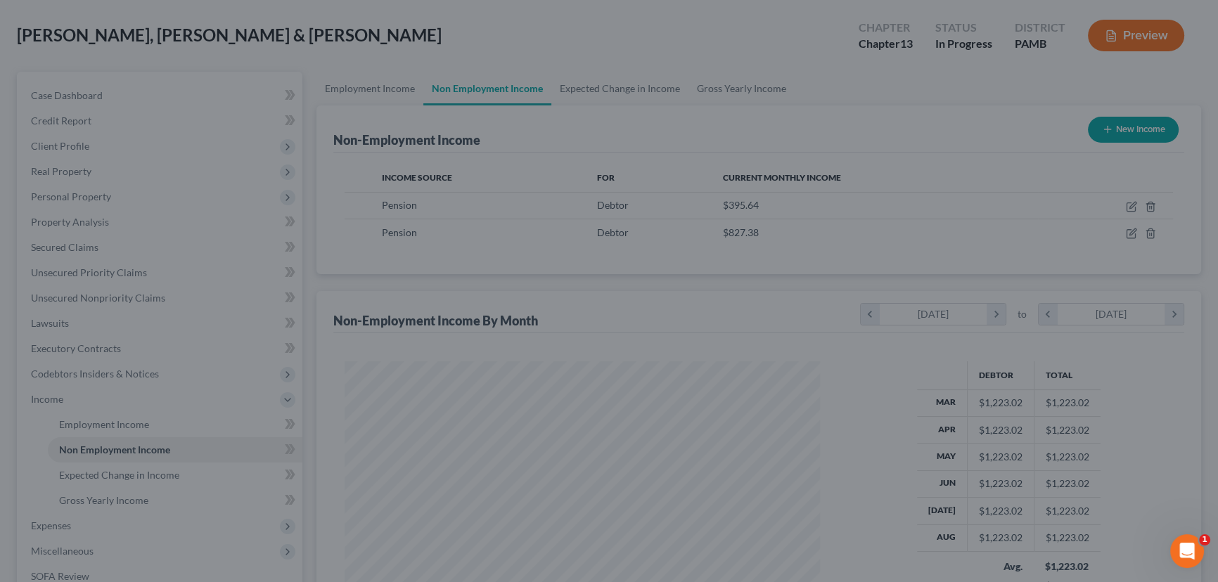
scroll to position [703206, 702959]
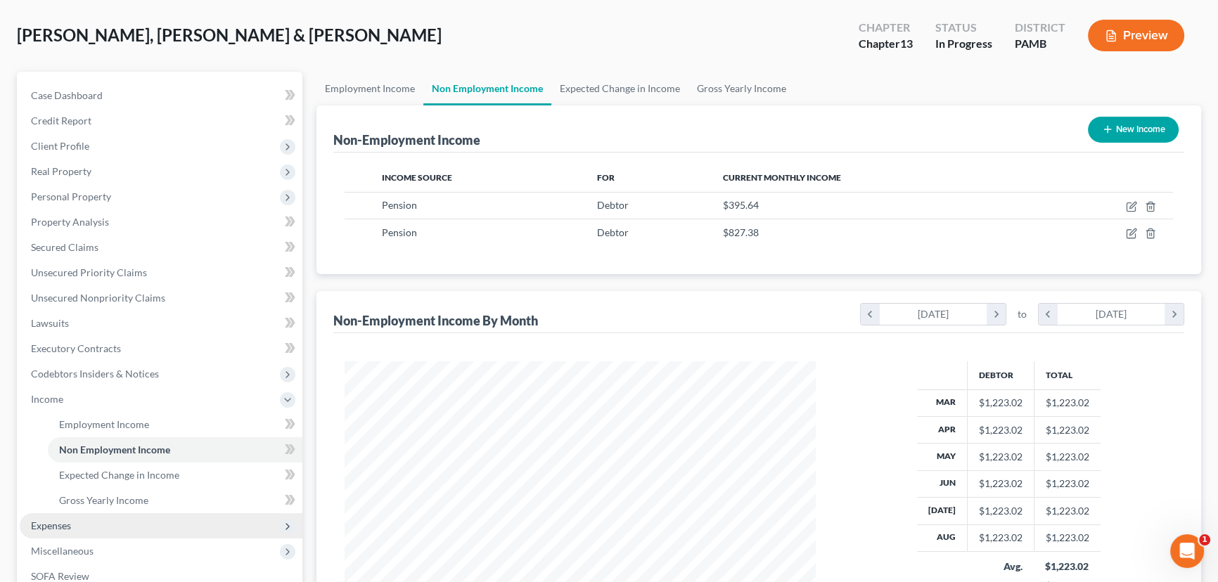
click at [61, 520] on span "Expenses" at bounding box center [51, 526] width 40 height 12
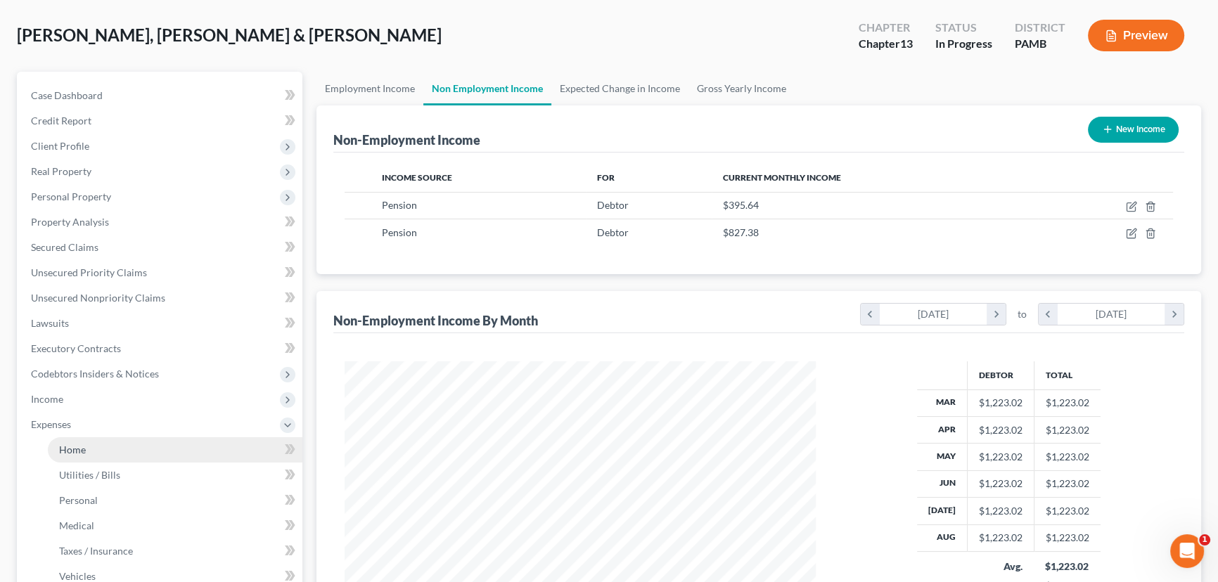
click at [158, 439] on link "Home" at bounding box center [175, 450] width 255 height 25
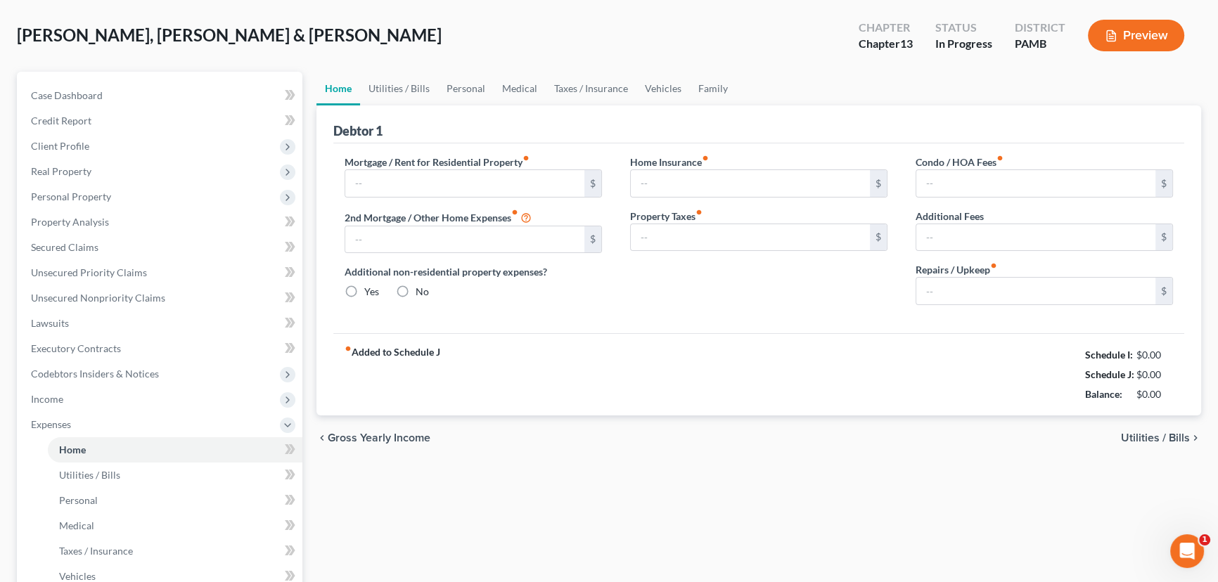
scroll to position [2, 0]
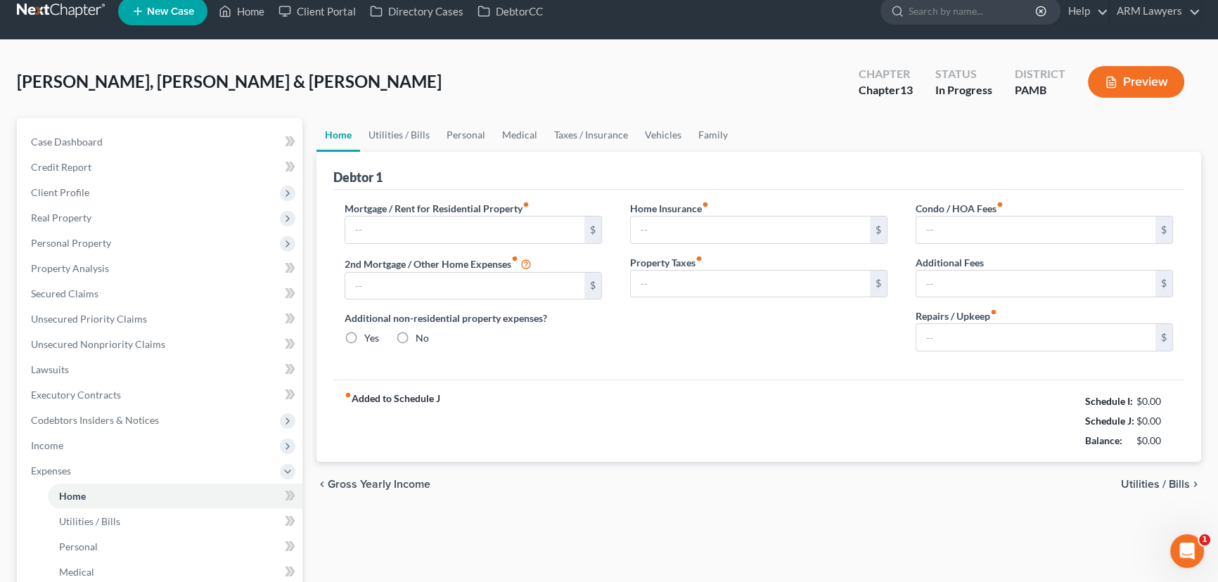
type input "0.00"
radio input "true"
type input "0.00"
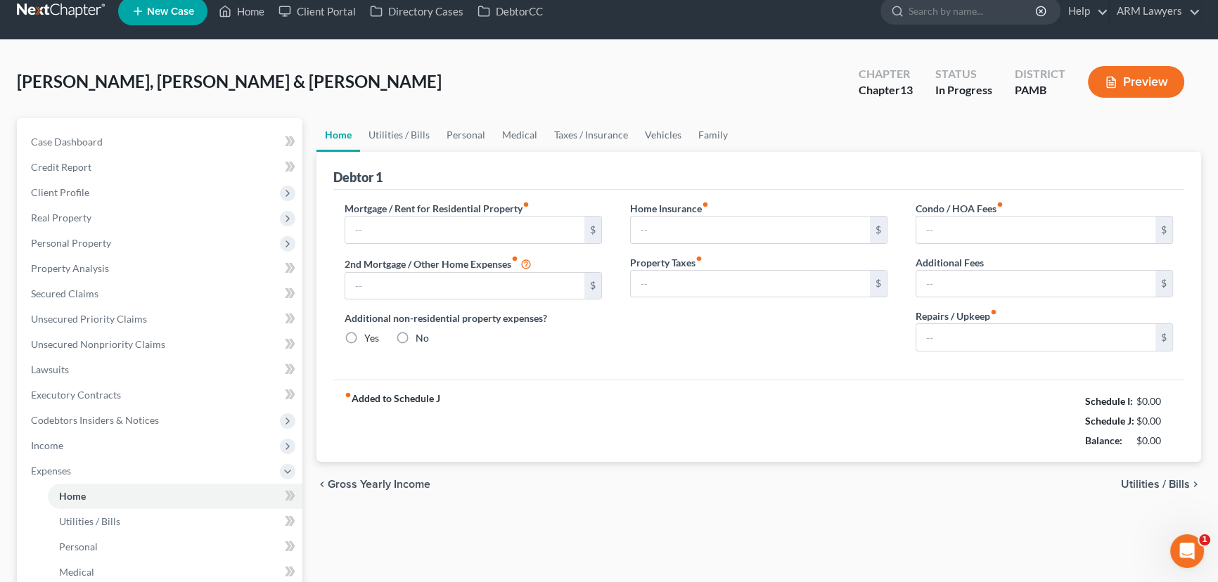
type input "0.00"
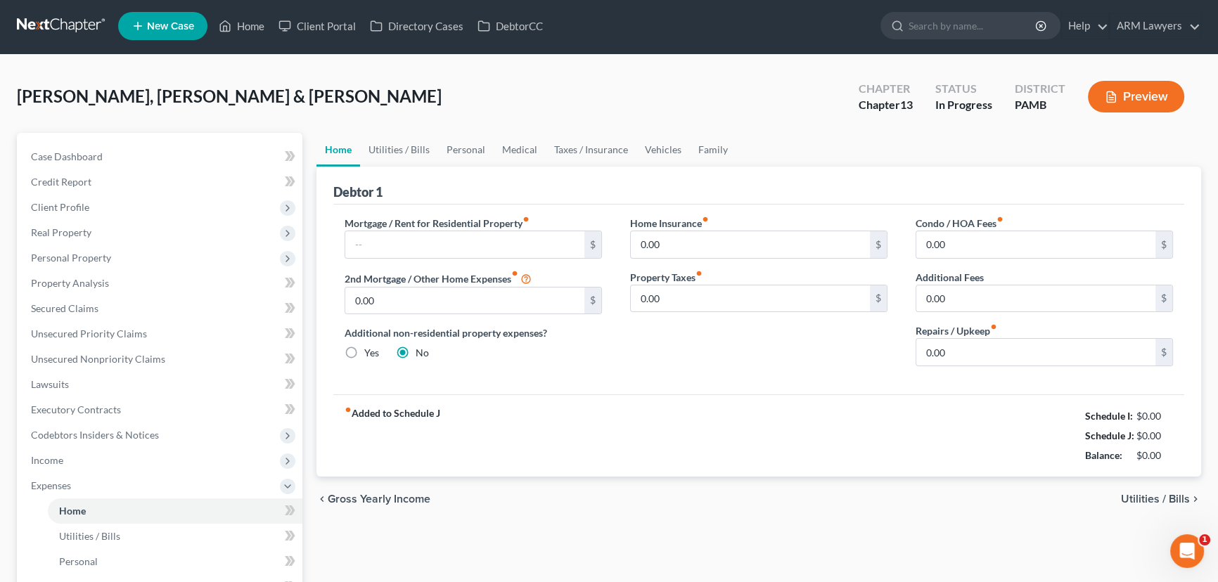
scroll to position [0, 0]
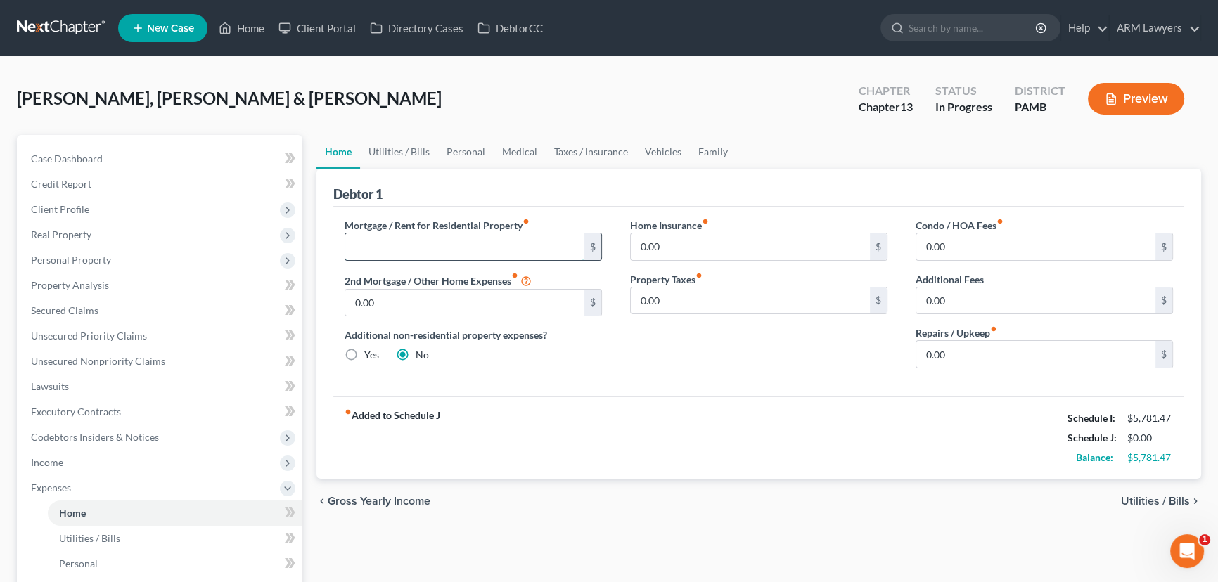
click at [478, 247] on input "text" at bounding box center [464, 247] width 239 height 27
type input "1,400"
click at [1025, 359] on input "0.00" at bounding box center [1036, 354] width 239 height 27
type input "150.00"
drag, startPoint x: 403, startPoint y: 146, endPoint x: 407, endPoint y: 161, distance: 15.9
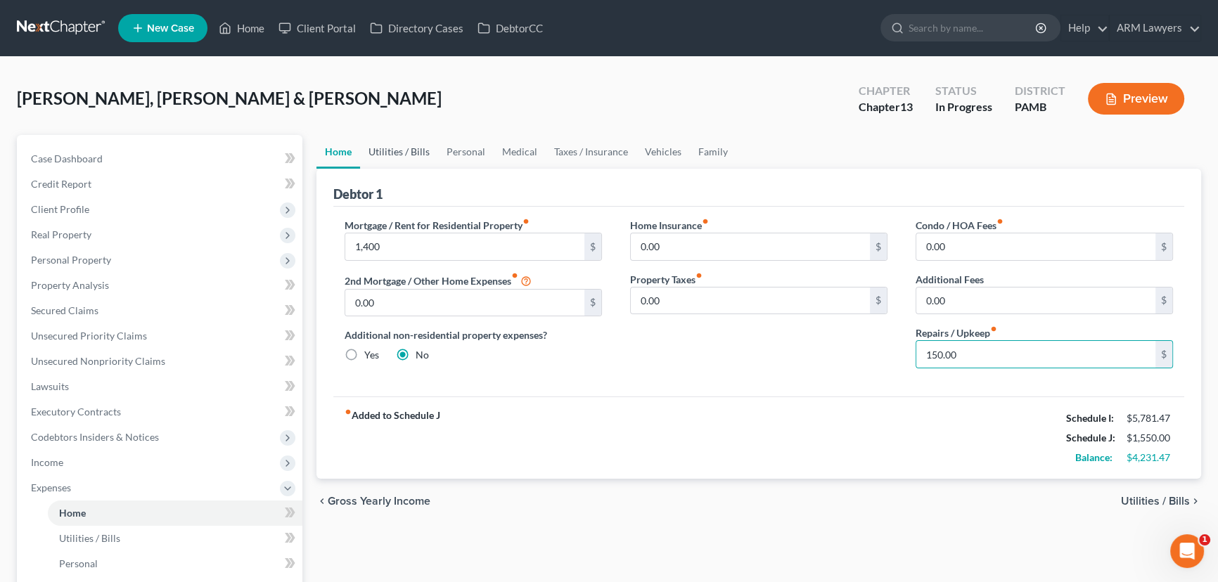
click at [403, 146] on link "Utilities / Bills" at bounding box center [399, 152] width 78 height 34
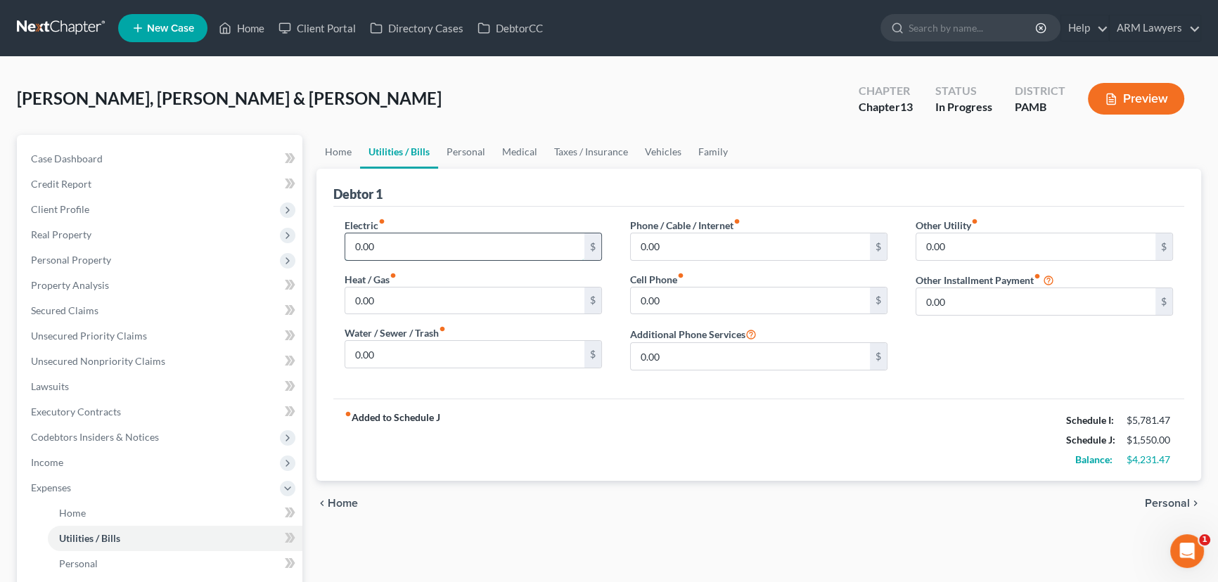
click at [438, 249] on input "0.00" at bounding box center [464, 247] width 239 height 27
type input "325"
click at [674, 243] on input "0.00" at bounding box center [750, 247] width 239 height 27
type input "200"
click at [675, 305] on input "0.00" at bounding box center [750, 301] width 239 height 27
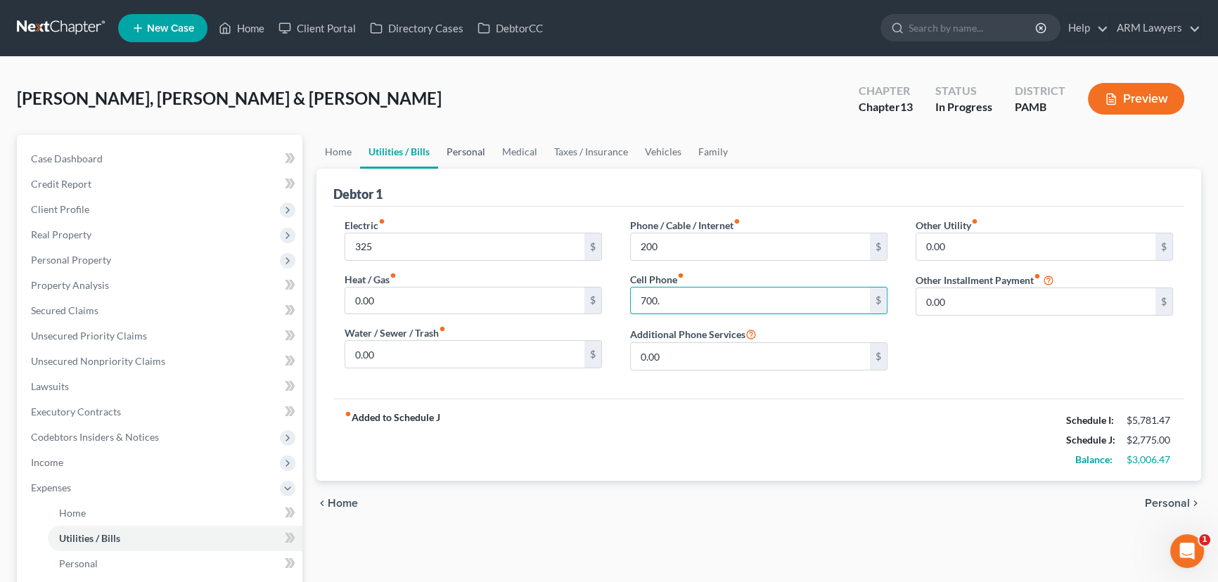
type input "700."
click at [469, 146] on link "Personal" at bounding box center [466, 152] width 56 height 34
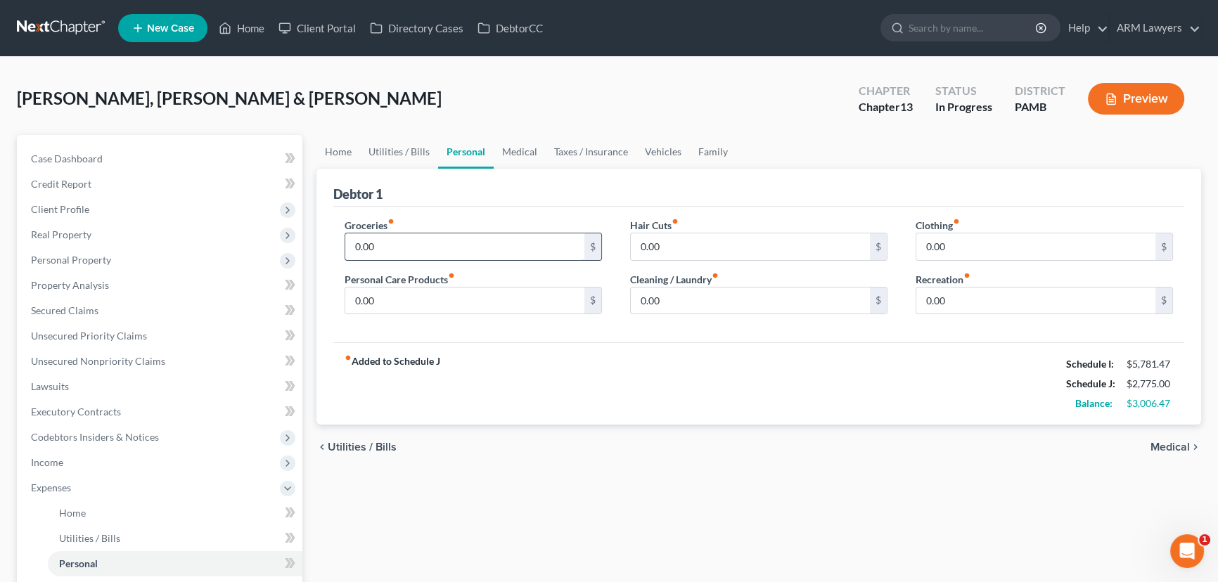
click at [442, 247] on input "0.00" at bounding box center [464, 247] width 239 height 27
type input "1,000.00"
click at [452, 298] on input "0.00" at bounding box center [464, 301] width 239 height 27
type input "200.00"
drag, startPoint x: 521, startPoint y: 148, endPoint x: 519, endPoint y: 157, distance: 9.4
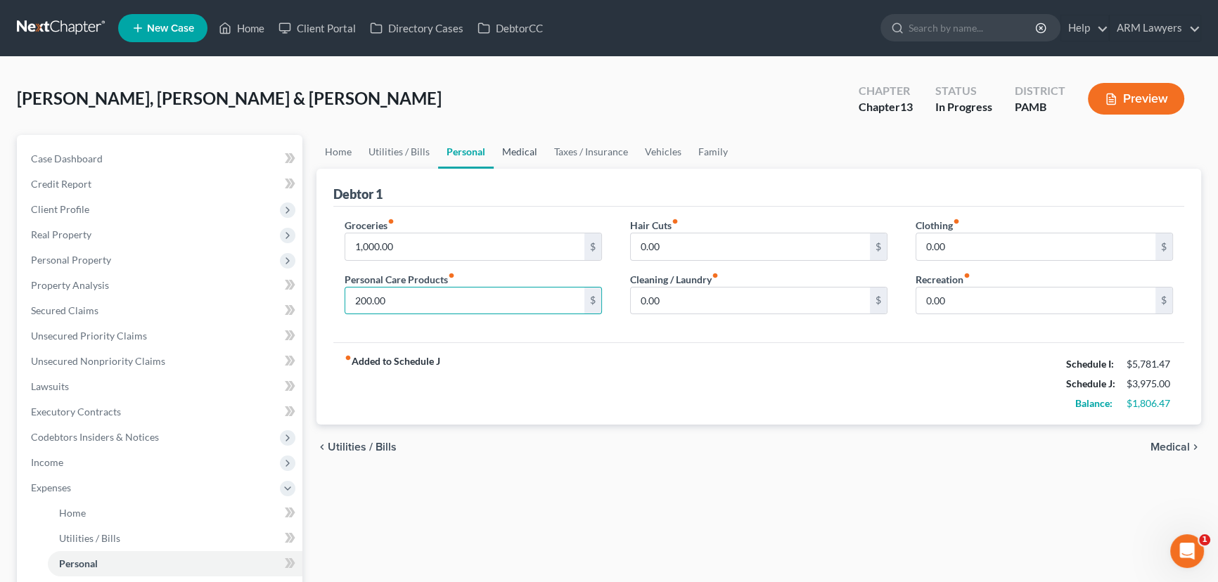
click at [521, 148] on link "Medical" at bounding box center [520, 152] width 52 height 34
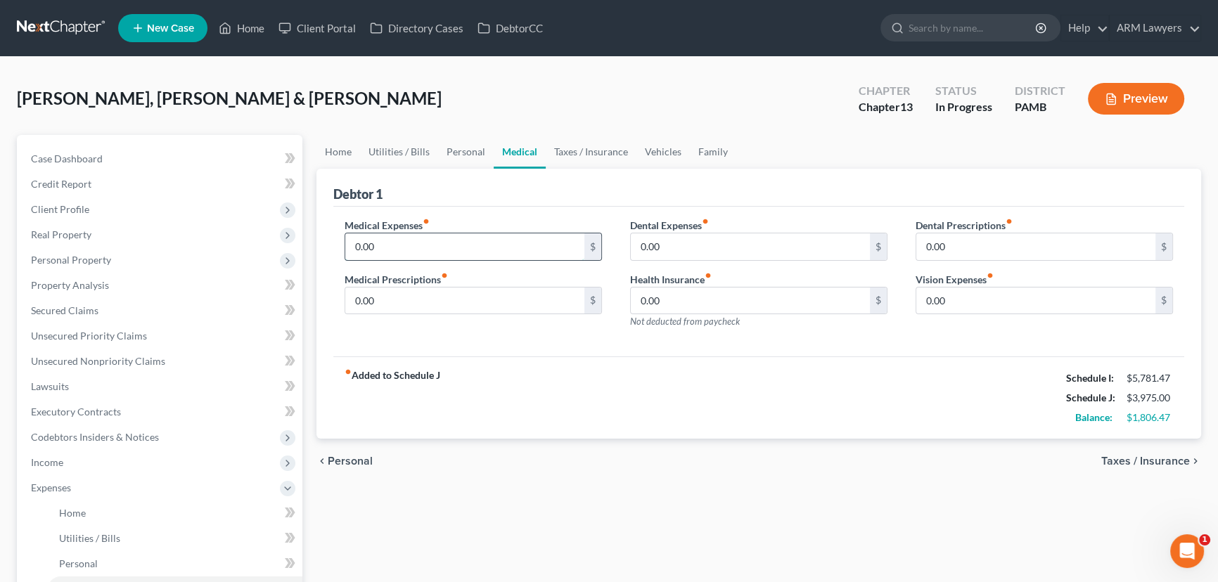
click at [464, 246] on input "0.00" at bounding box center [464, 247] width 239 height 27
click at [471, 288] on input "0.00" at bounding box center [464, 301] width 239 height 27
type input "300.00"
click at [680, 240] on input "0.00" at bounding box center [750, 247] width 239 height 27
type input "30.00"
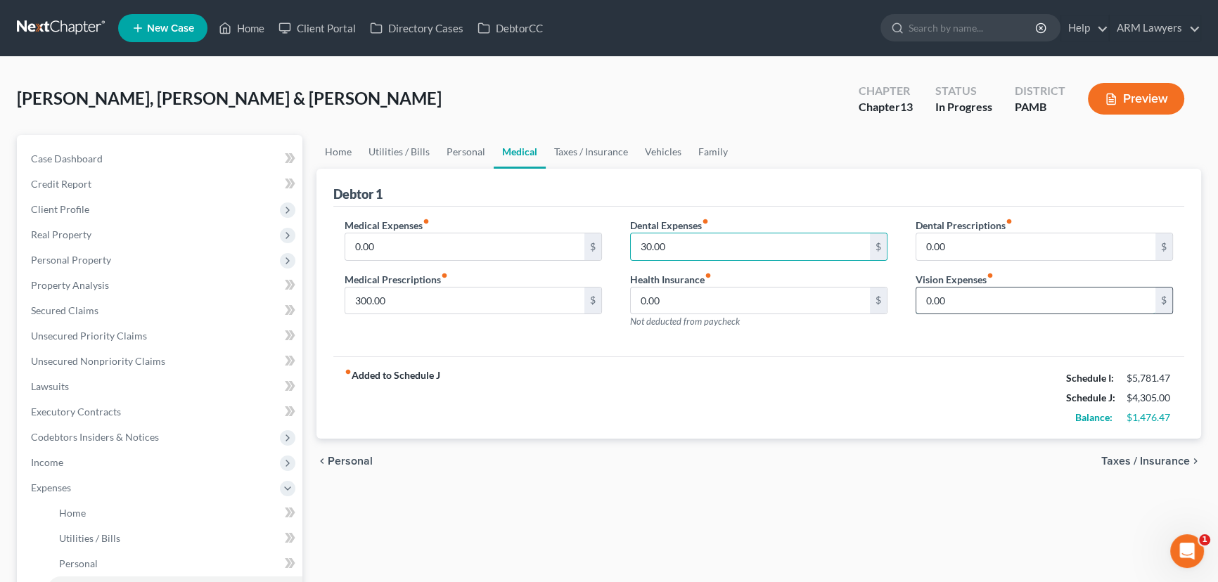
click at [953, 297] on input "0.00" at bounding box center [1036, 301] width 239 height 27
type input "150.00"
click at [948, 253] on input "0.00" at bounding box center [1036, 247] width 239 height 27
type input "300.00"
click at [649, 151] on link "Vehicles" at bounding box center [663, 152] width 53 height 34
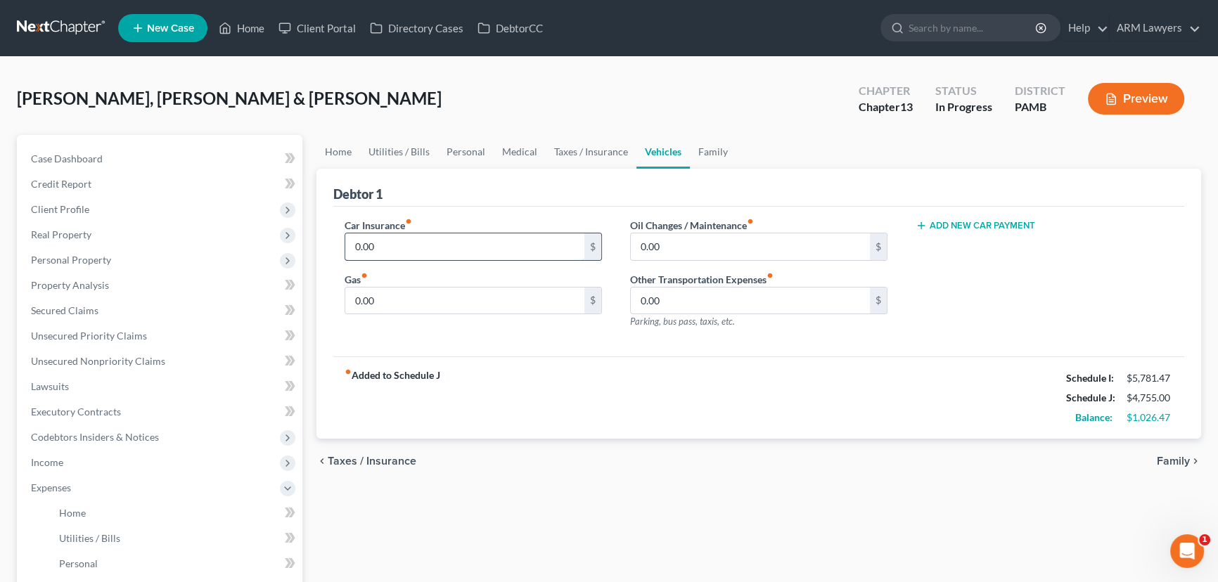
click at [471, 252] on input "0.00" at bounding box center [464, 247] width 239 height 27
type input "420.00"
click at [464, 310] on input "0.00" at bounding box center [464, 301] width 239 height 27
type input "300.00"
click at [667, 246] on input "0.00" at bounding box center [750, 247] width 239 height 27
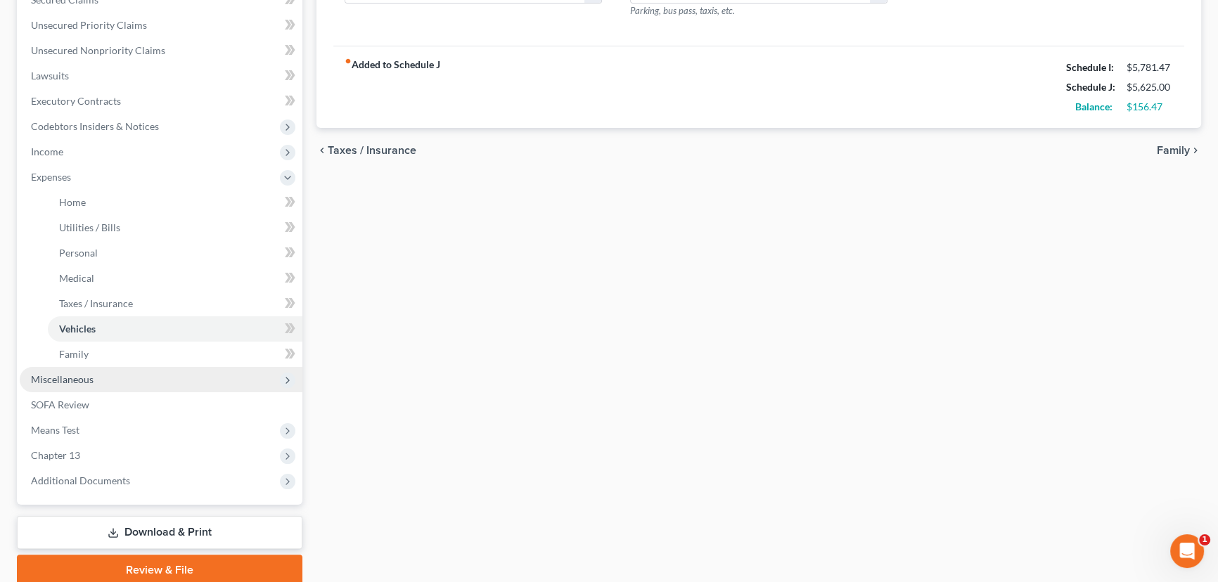
scroll to position [319, 0]
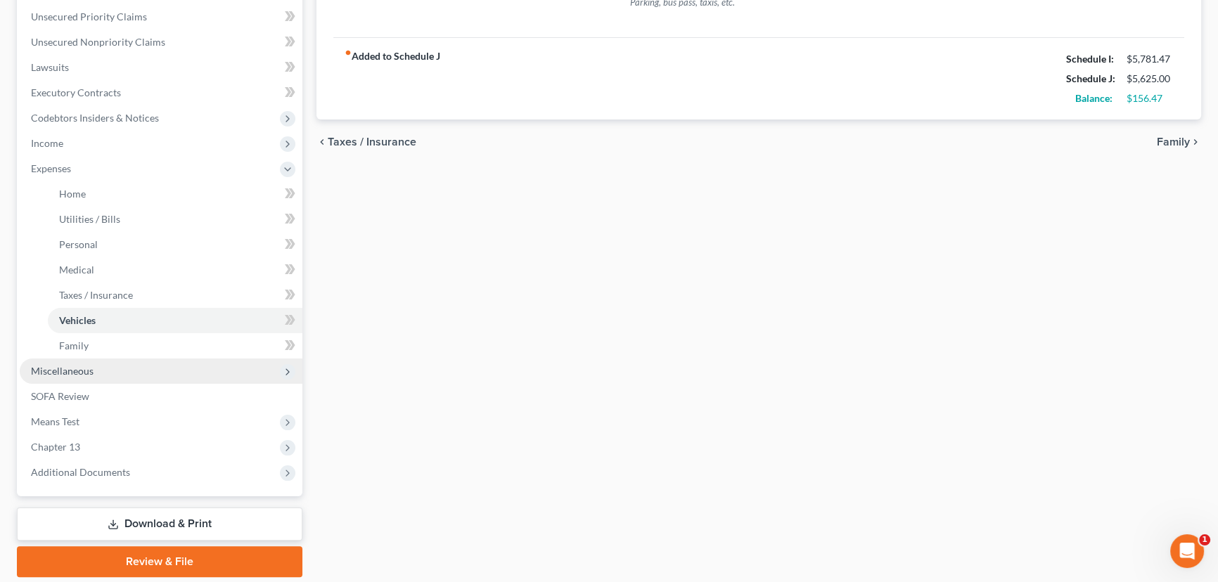
type input "150.00"
click at [175, 374] on span "Miscellaneous" at bounding box center [161, 371] width 283 height 25
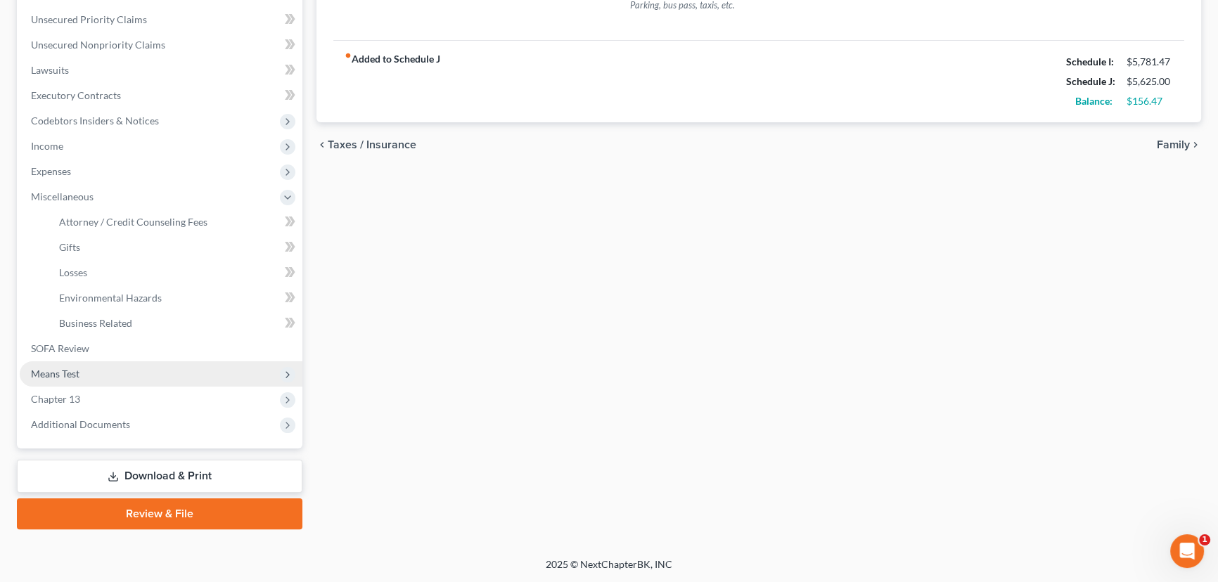
scroll to position [315, 0]
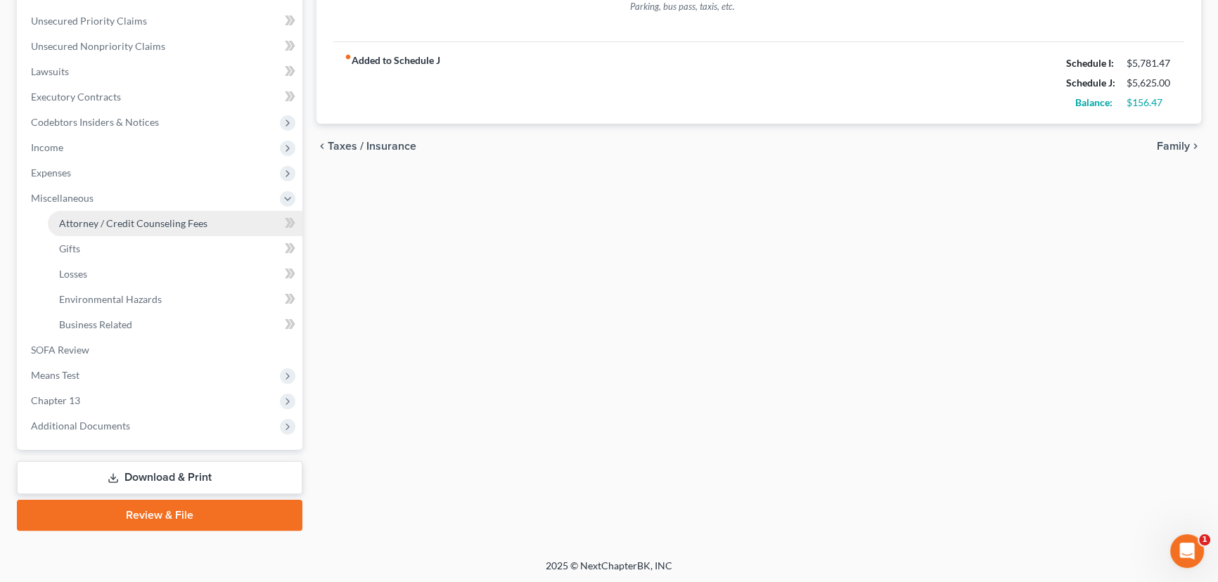
click at [139, 225] on span "Attorney / Credit Counseling Fees" at bounding box center [133, 223] width 148 height 12
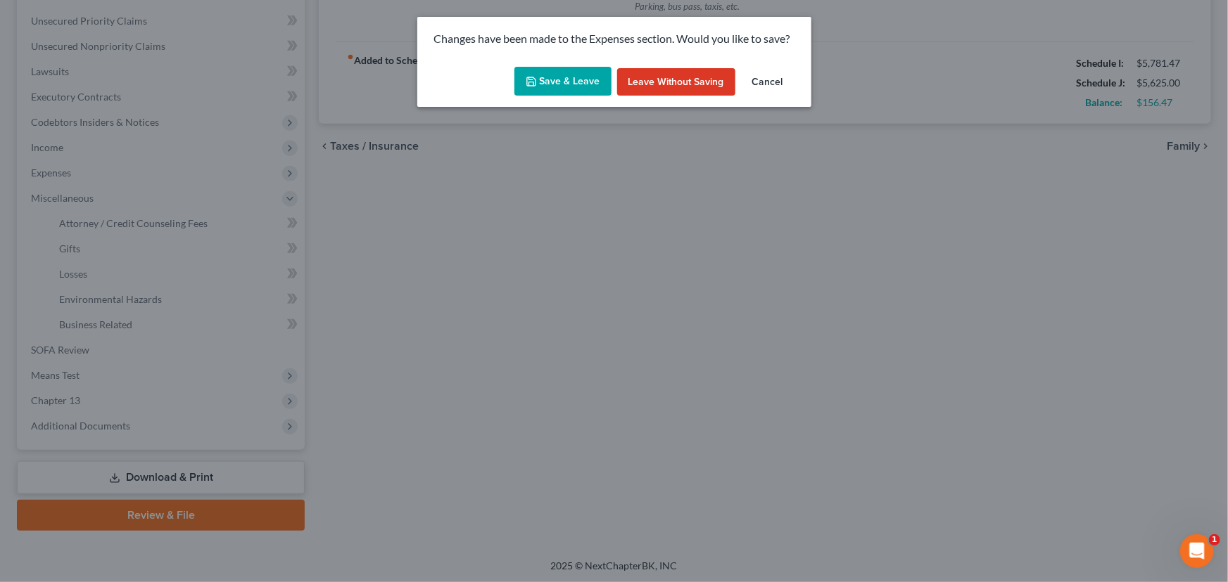
drag, startPoint x: 556, startPoint y: 82, endPoint x: 558, endPoint y: 98, distance: 16.9
click at [557, 82] on button "Save & Leave" at bounding box center [562, 82] width 97 height 30
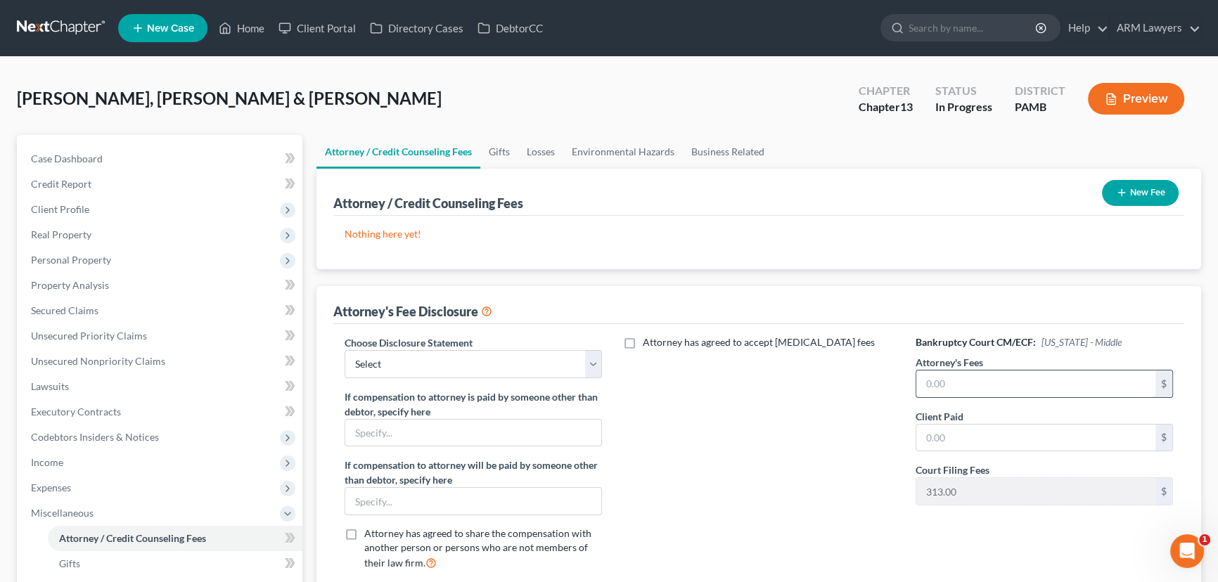
click at [979, 384] on input "text" at bounding box center [1036, 384] width 239 height 27
type input "5,030.00"
click at [964, 435] on input "text" at bounding box center [1036, 438] width 239 height 27
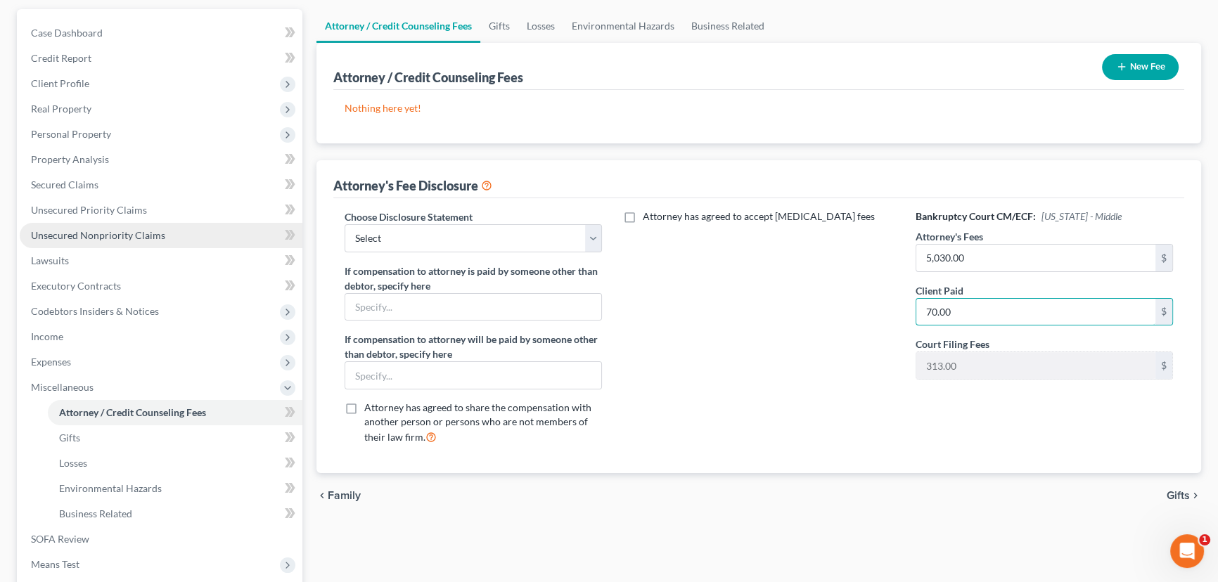
scroll to position [191, 0]
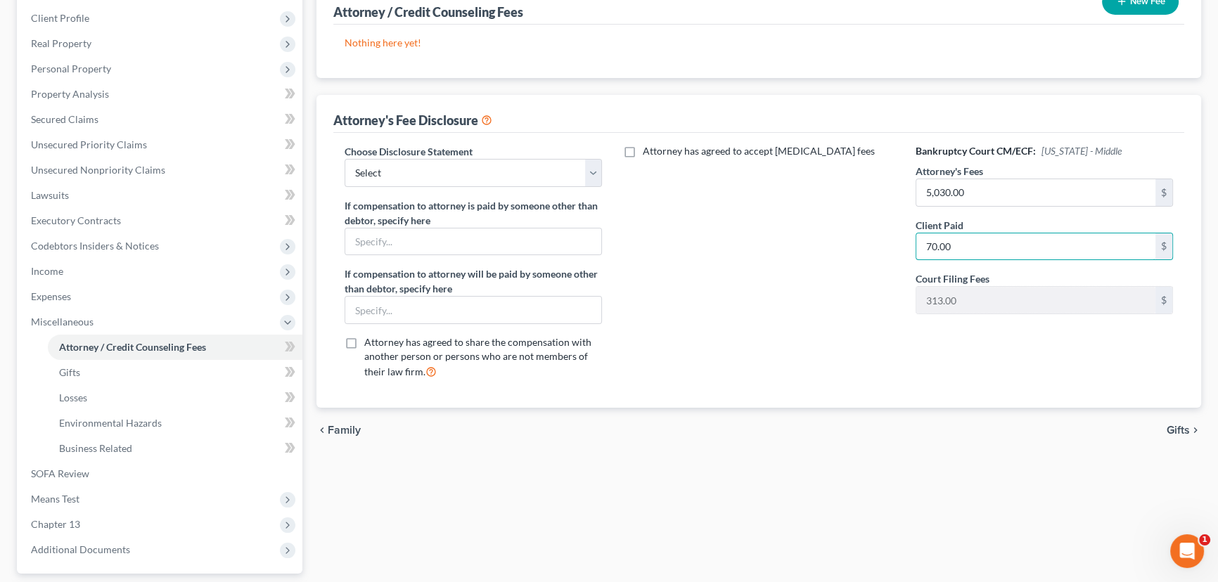
type input "70.00"
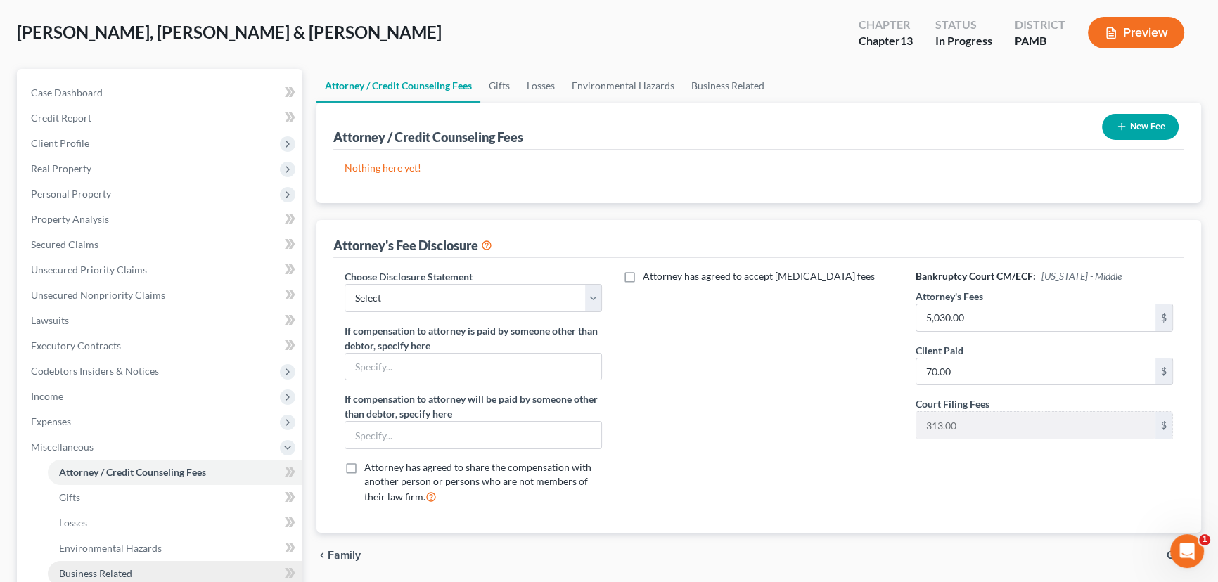
scroll to position [63, 0]
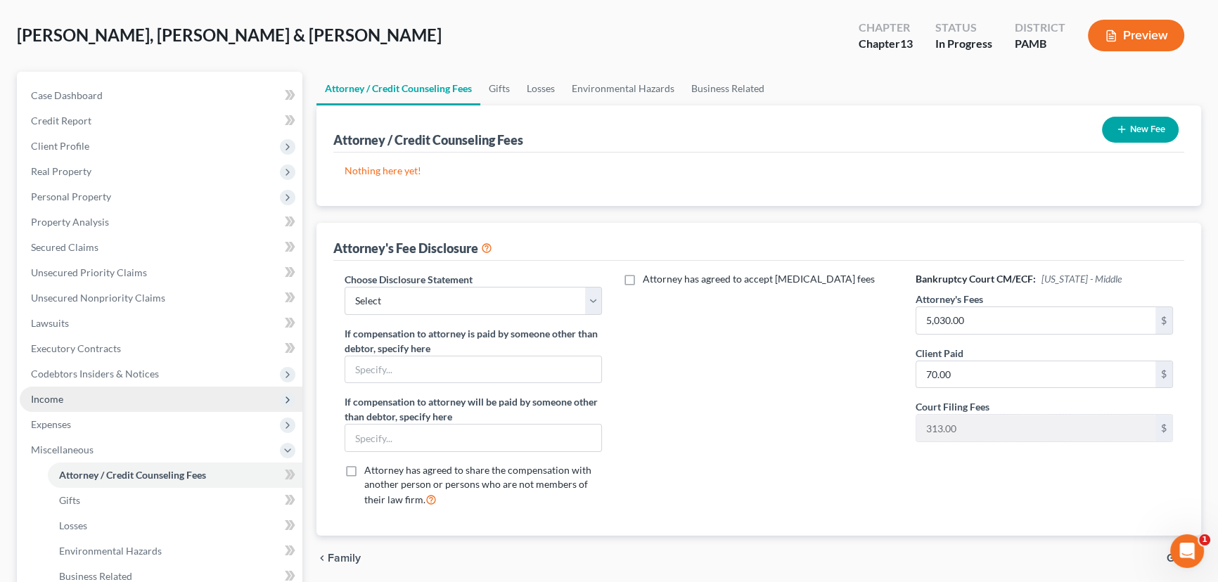
click at [114, 402] on span "Income" at bounding box center [161, 399] width 283 height 25
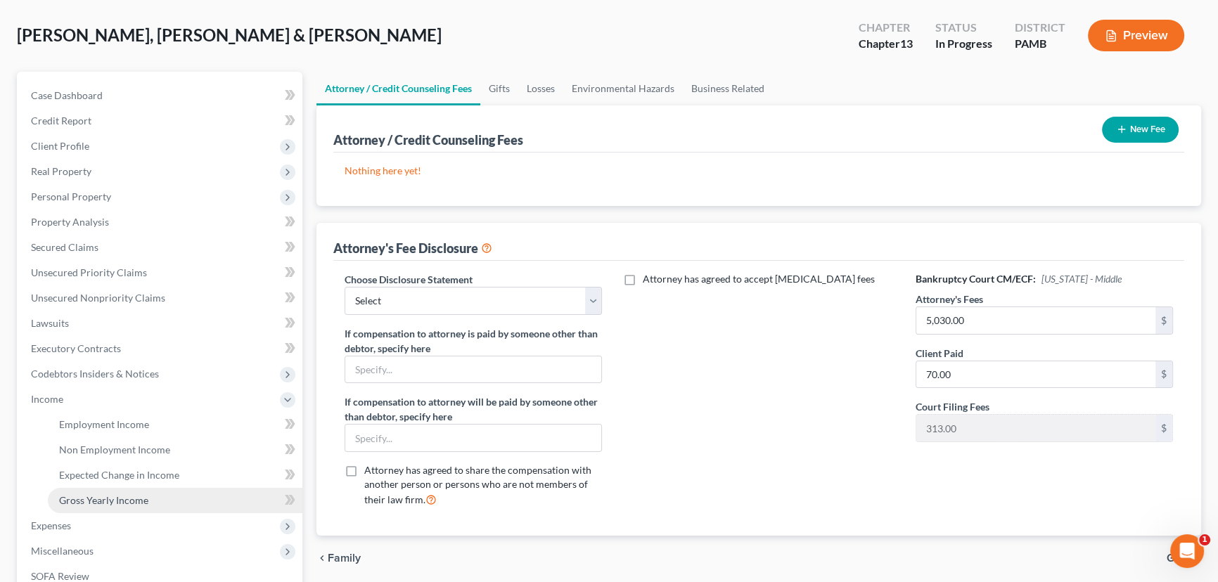
click at [165, 496] on link "Gross Yearly Income" at bounding box center [175, 500] width 255 height 25
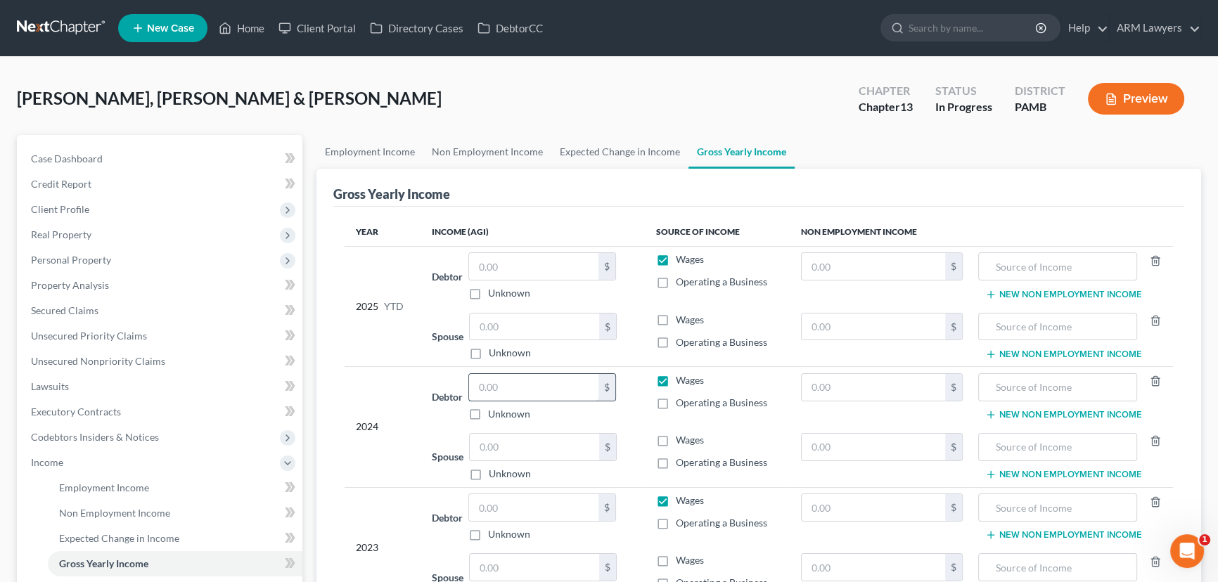
click at [536, 393] on input "text" at bounding box center [533, 387] width 129 height 27
drag, startPoint x: 554, startPoint y: 385, endPoint x: 458, endPoint y: 391, distance: 96.6
click at [464, 388] on div "Debtor 80,415.00 $ Unknown Balance Undetermined 80,415 $ Unknown" at bounding box center [533, 398] width 202 height 48
type input "70,662"
click at [528, 450] on input "text" at bounding box center [534, 447] width 129 height 27
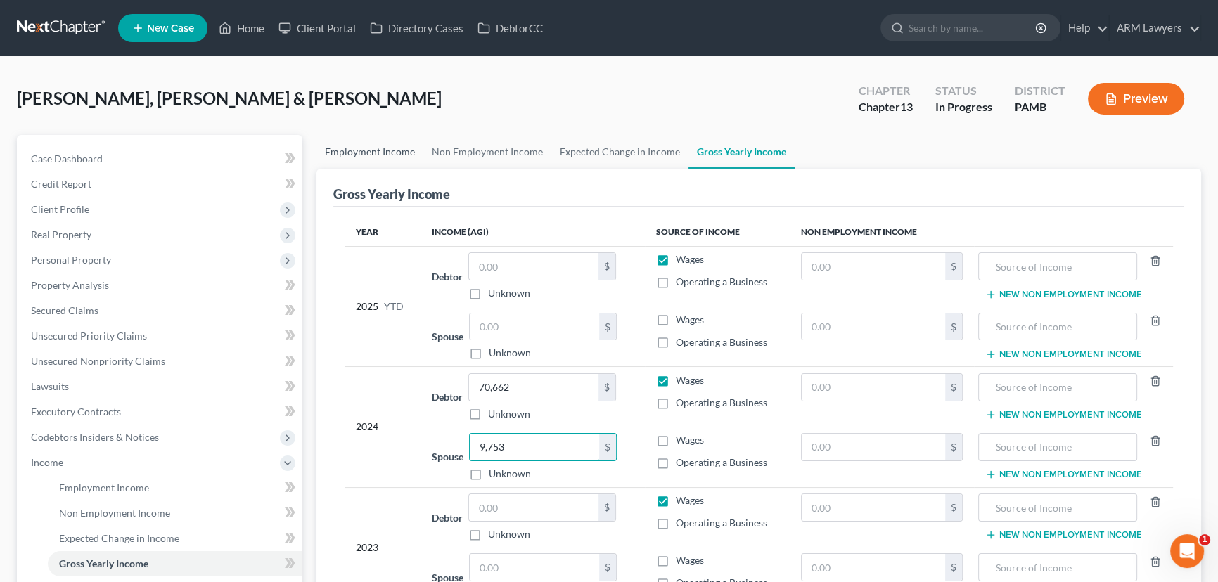
type input "9,753"
click at [363, 145] on link "Employment Income" at bounding box center [370, 152] width 107 height 34
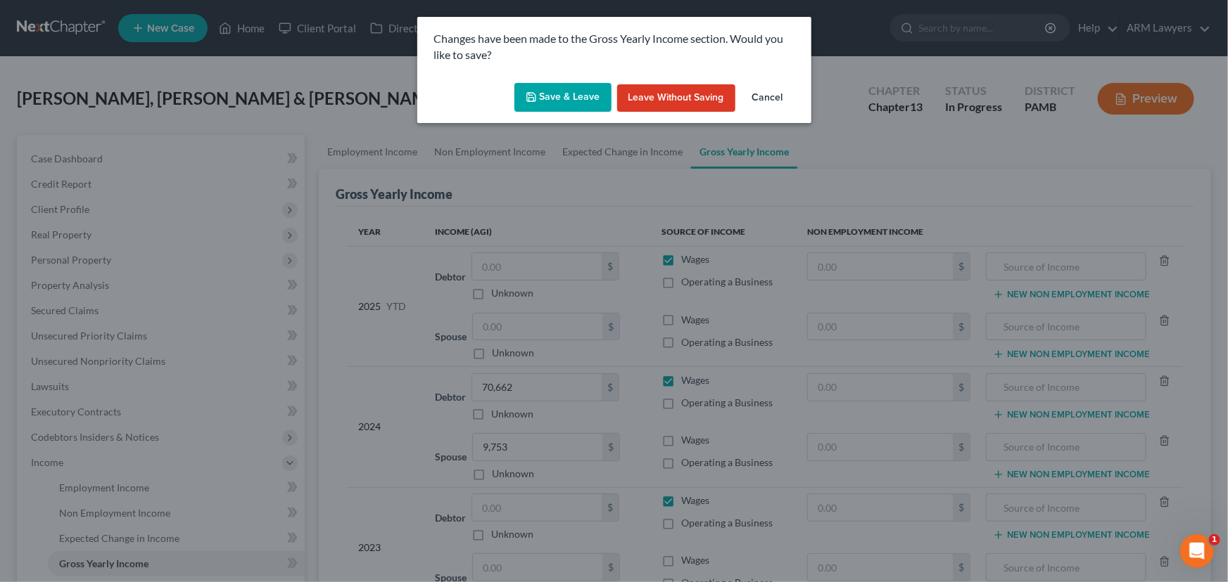
click at [558, 98] on button "Save & Leave" at bounding box center [562, 98] width 97 height 30
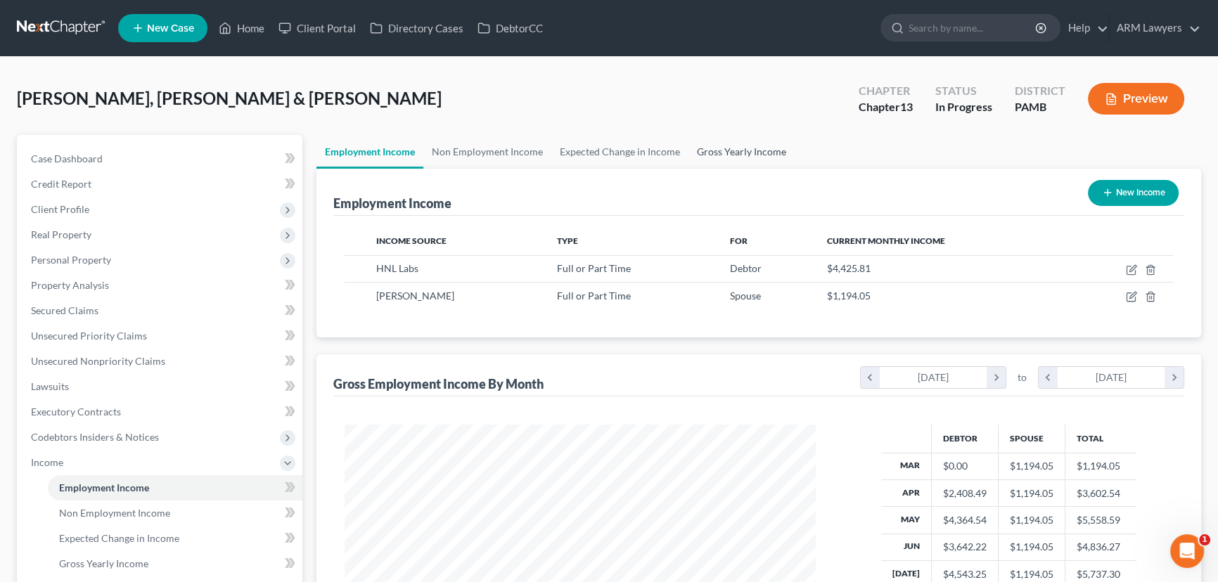
click at [721, 151] on link "Gross Yearly Income" at bounding box center [742, 152] width 106 height 34
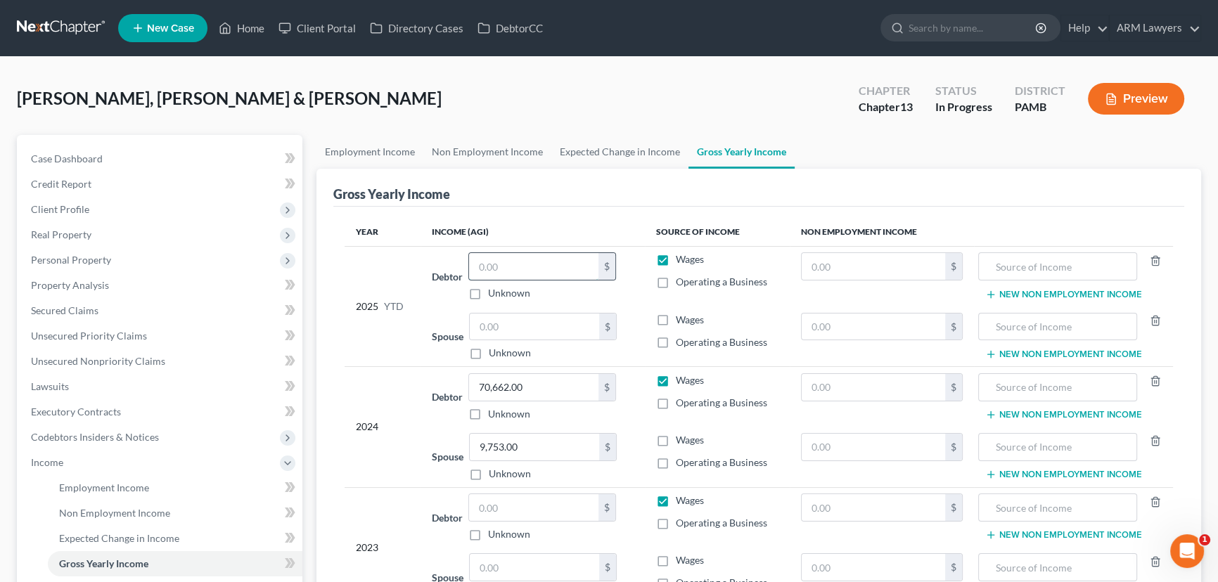
click at [503, 269] on input "text" at bounding box center [533, 266] width 129 height 27
type input "36,000"
click at [534, 326] on input "text" at bounding box center [534, 327] width 129 height 27
type input "10,800"
click at [863, 262] on input "text" at bounding box center [874, 266] width 144 height 27
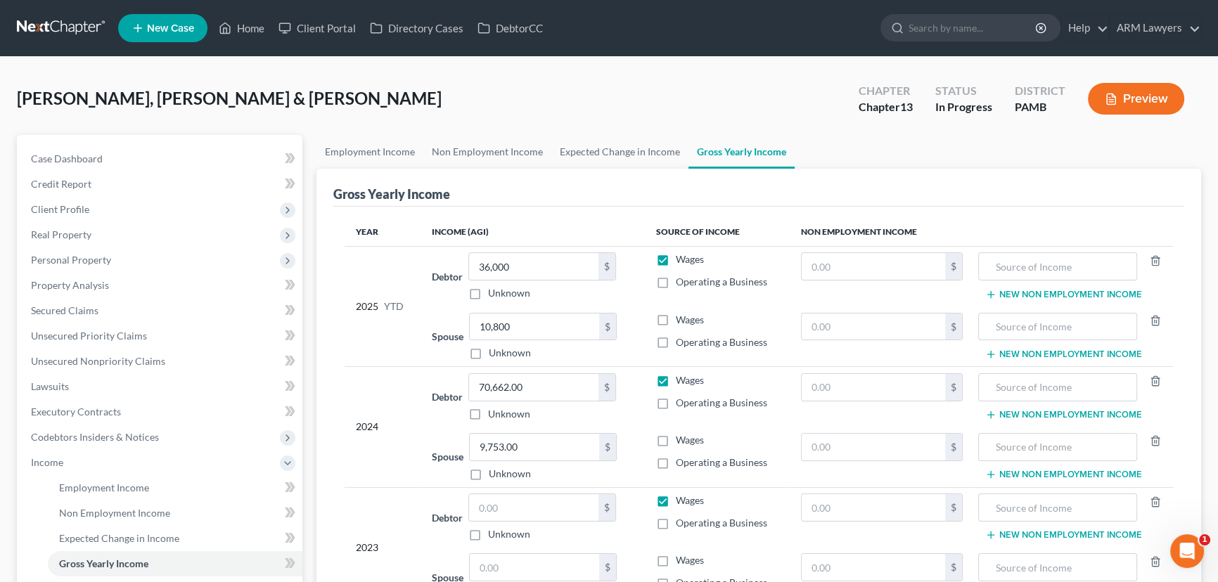
click at [676, 317] on label "Wages" at bounding box center [690, 320] width 28 height 14
click at [682, 317] on input "Wages" at bounding box center [686, 317] width 9 height 9
checkbox input "true"
click at [676, 443] on label "Wages" at bounding box center [690, 440] width 28 height 14
click at [682, 442] on input "Wages" at bounding box center [686, 437] width 9 height 9
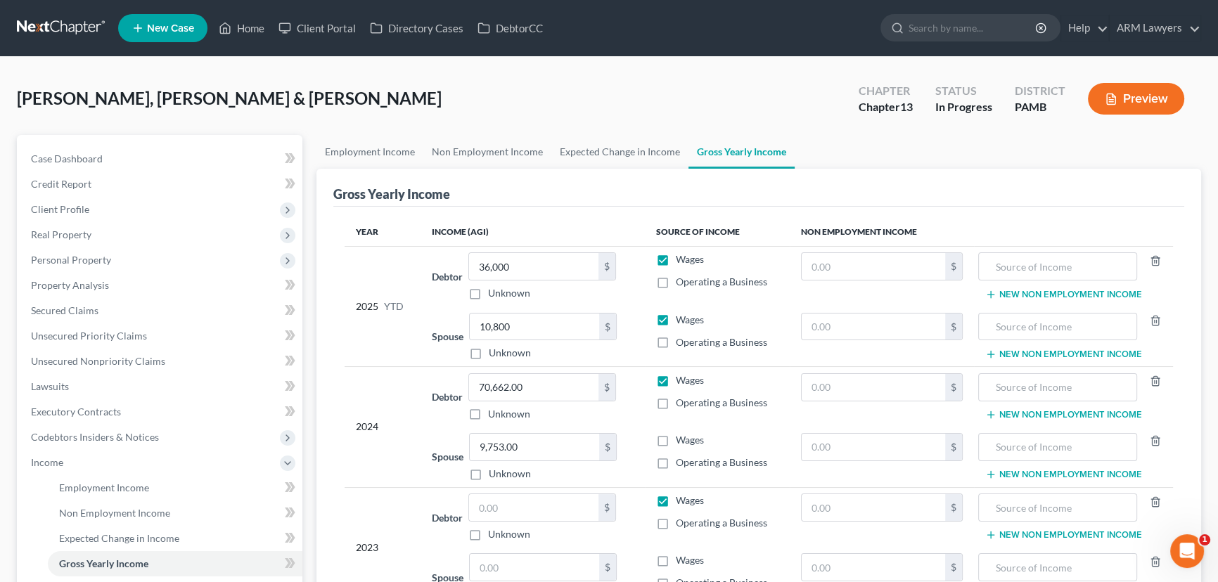
checkbox input "true"
click at [859, 260] on input "text" at bounding box center [874, 266] width 144 height 27
click at [841, 268] on input "text" at bounding box center [874, 266] width 144 height 27
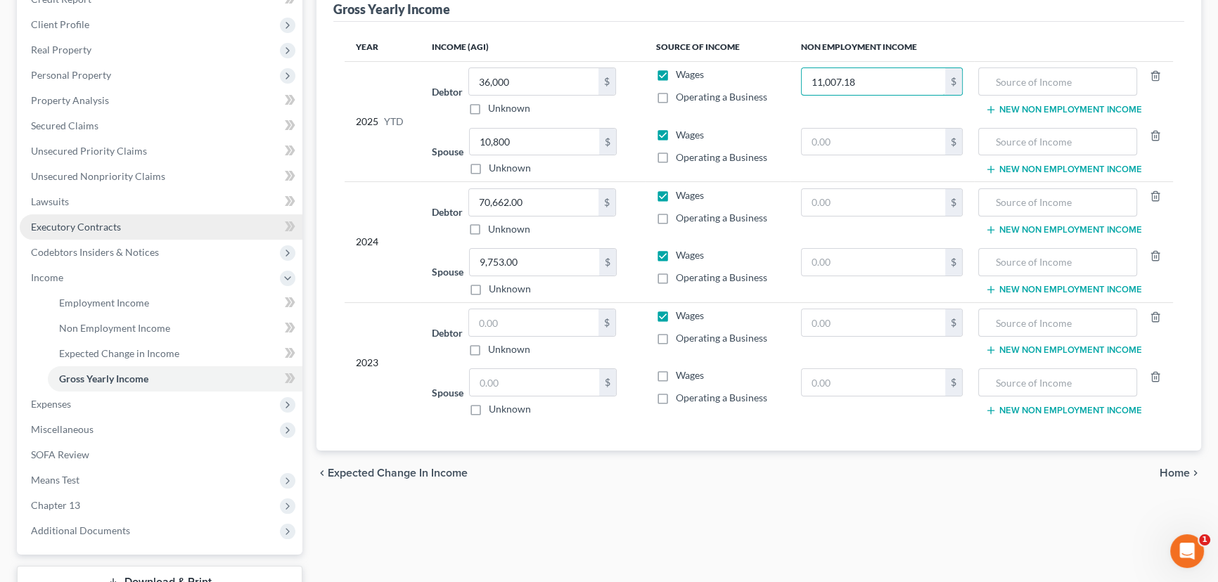
scroll to position [191, 0]
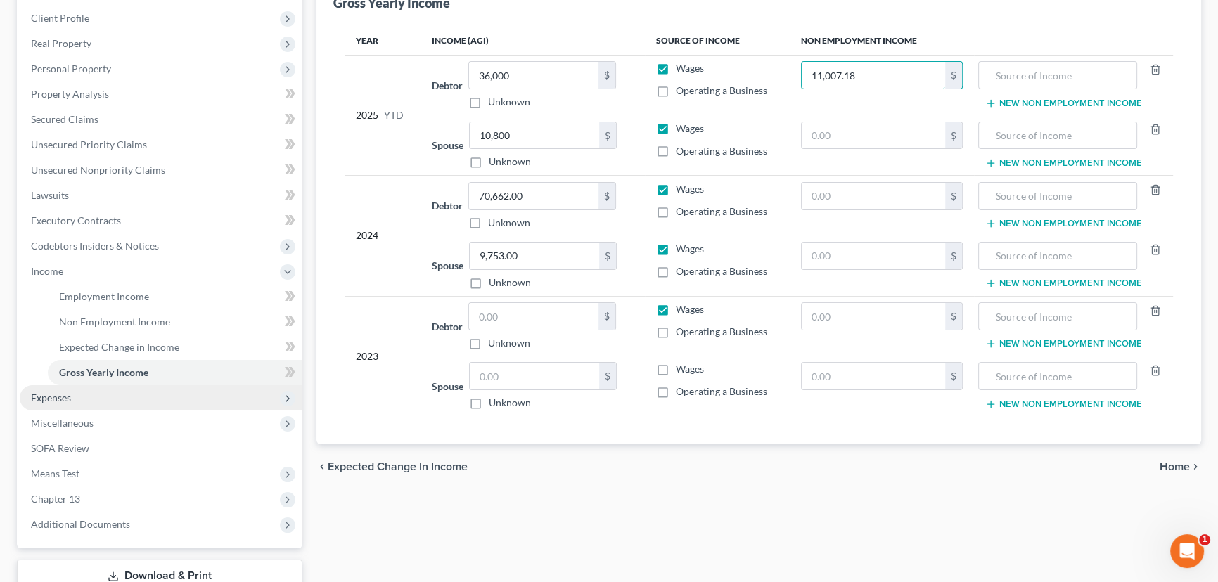
type input "11,007.18"
click at [97, 404] on span "Expenses" at bounding box center [161, 397] width 283 height 25
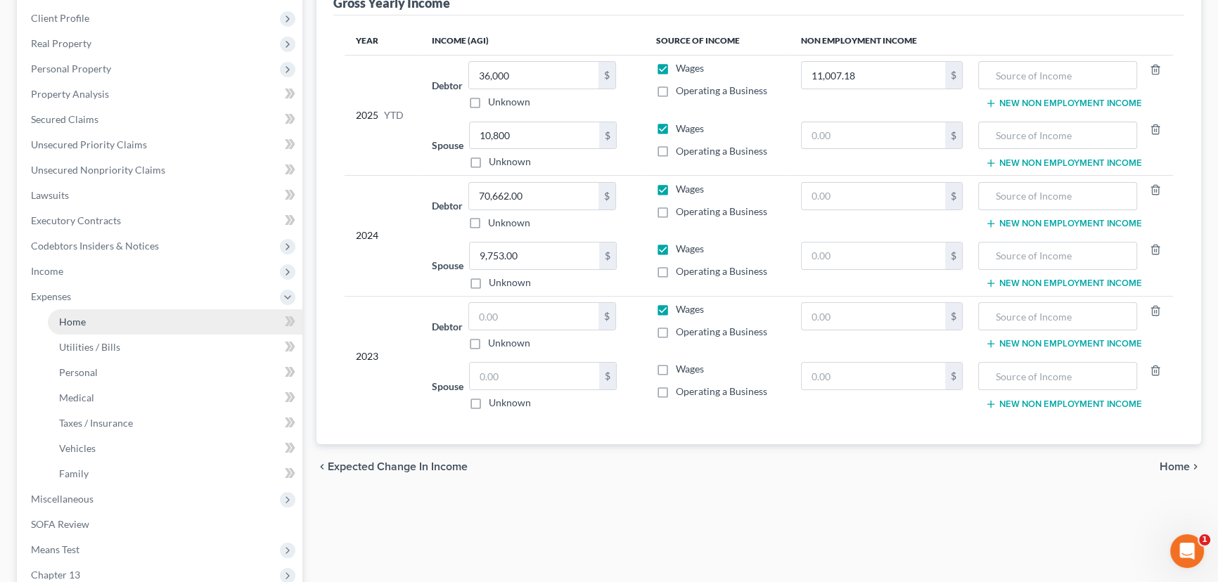
click at [133, 317] on link "Home" at bounding box center [175, 322] width 255 height 25
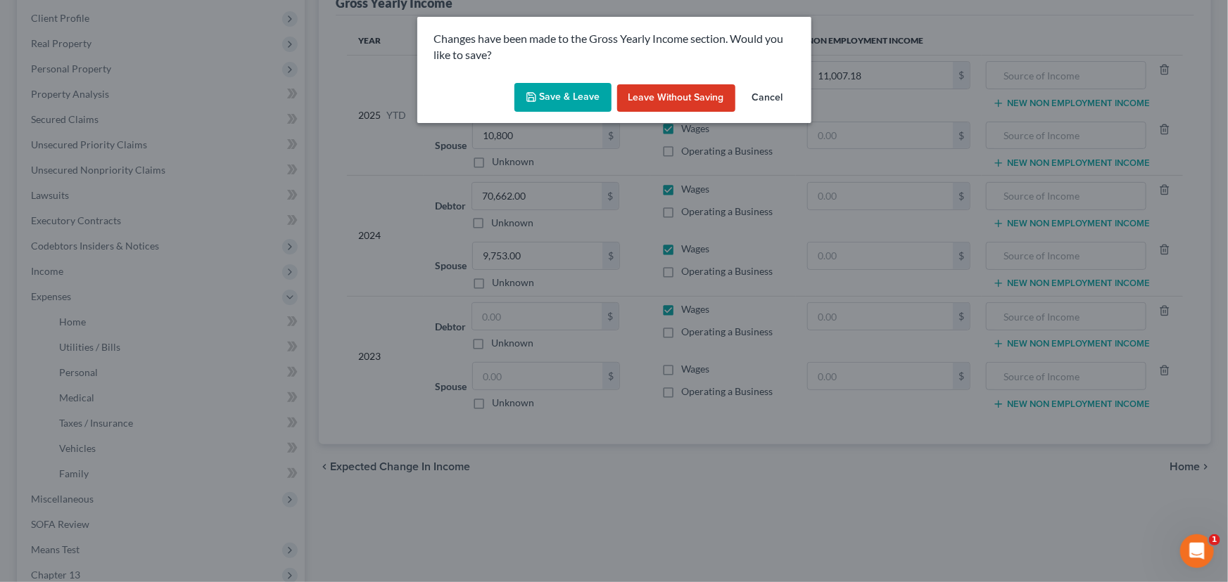
click at [550, 94] on button "Save & Leave" at bounding box center [562, 98] width 97 height 30
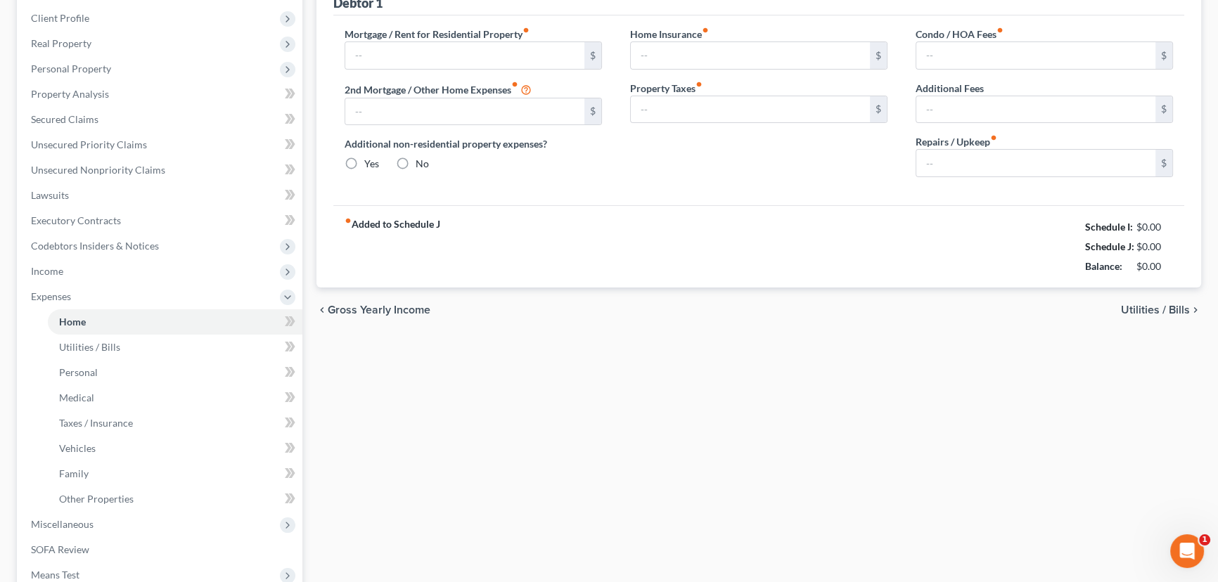
type input "1,400.00"
type input "0.00"
radio input "true"
type input "0.00"
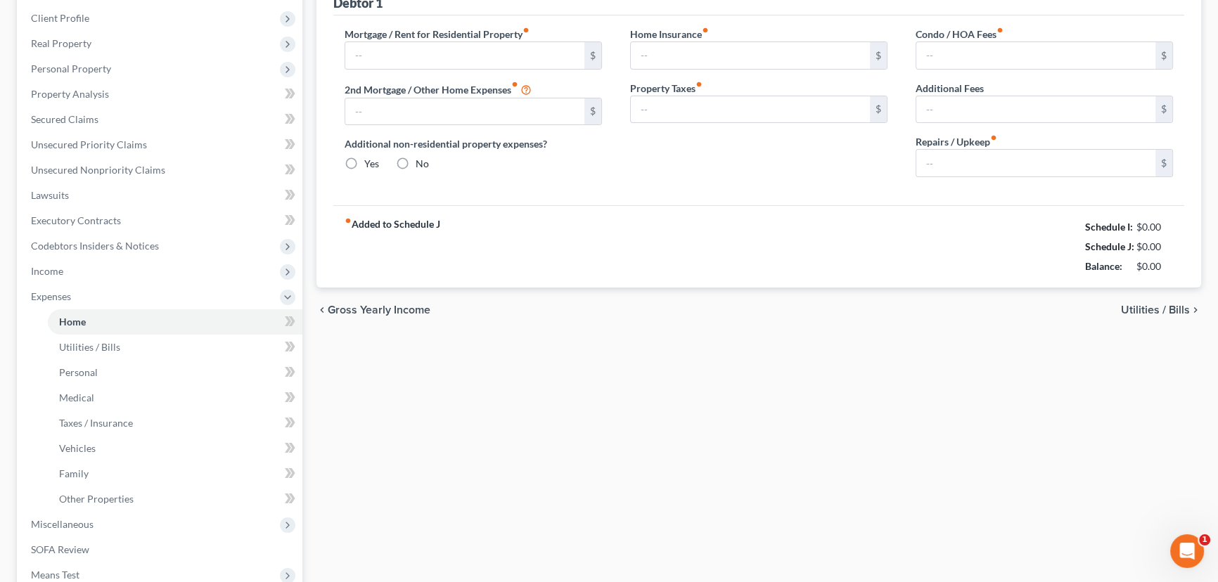
type input "0.00"
type input "150.00"
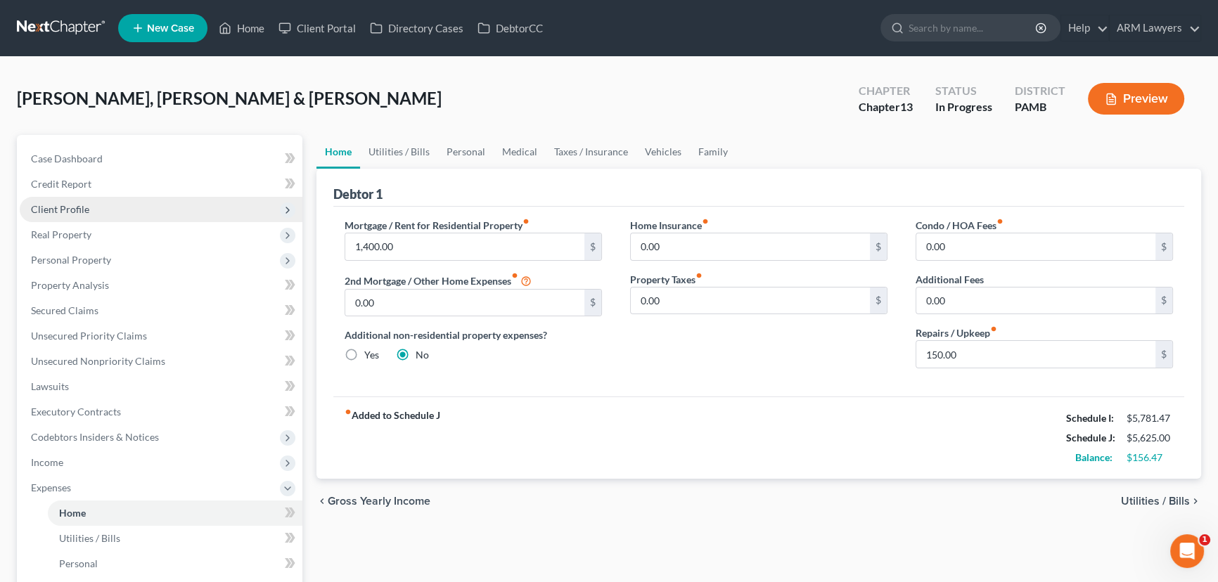
click at [106, 198] on span "Client Profile" at bounding box center [161, 209] width 283 height 25
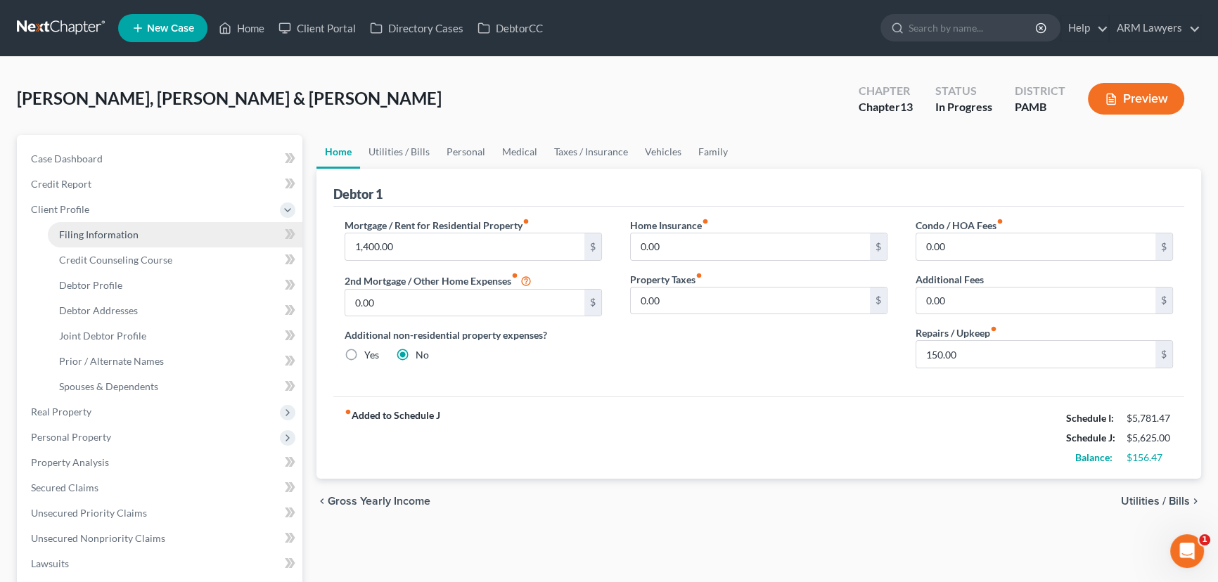
click at [128, 238] on span "Filing Information" at bounding box center [98, 235] width 79 height 12
select select "1"
select select "3"
select select "68"
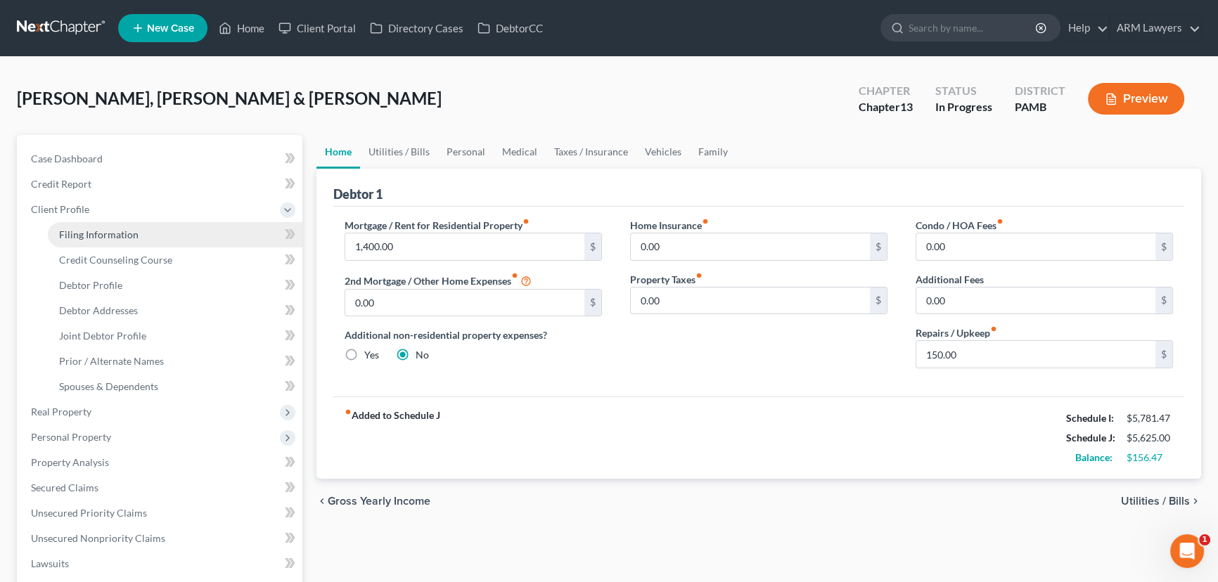
select select "8"
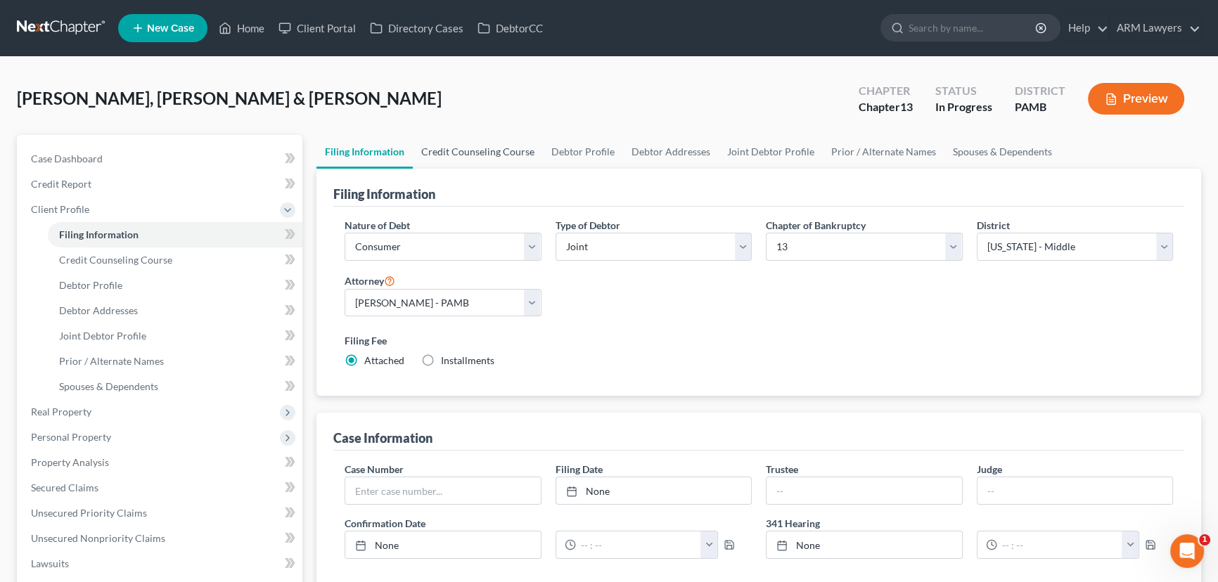
click at [469, 153] on link "Credit Counseling Course" at bounding box center [478, 152] width 130 height 34
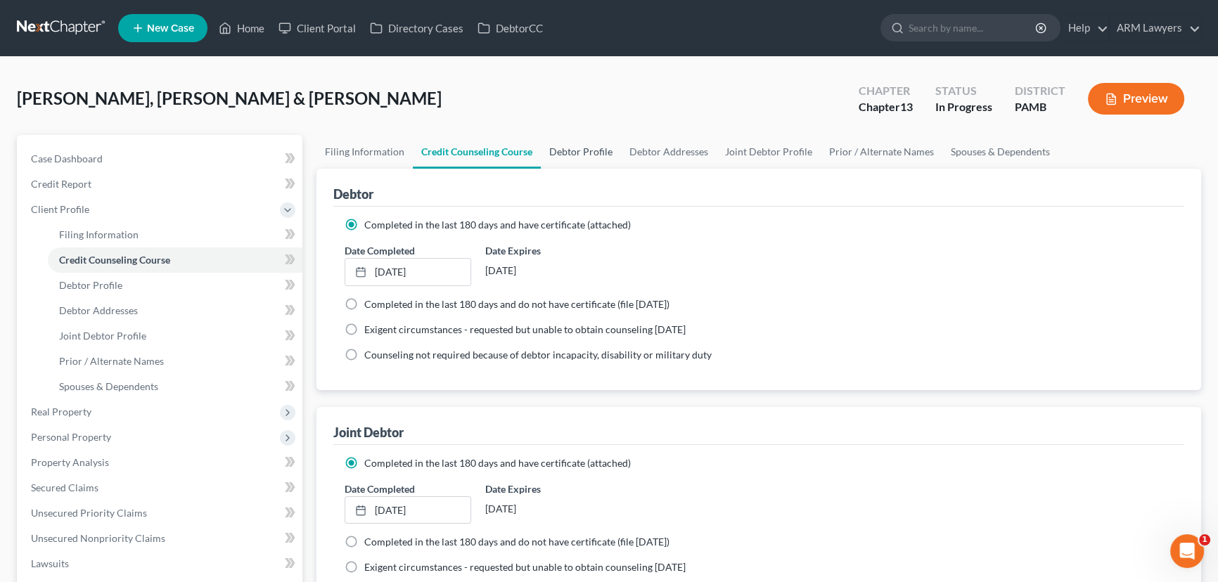
click at [573, 151] on link "Debtor Profile" at bounding box center [581, 152] width 80 height 34
select select "1"
select select "3"
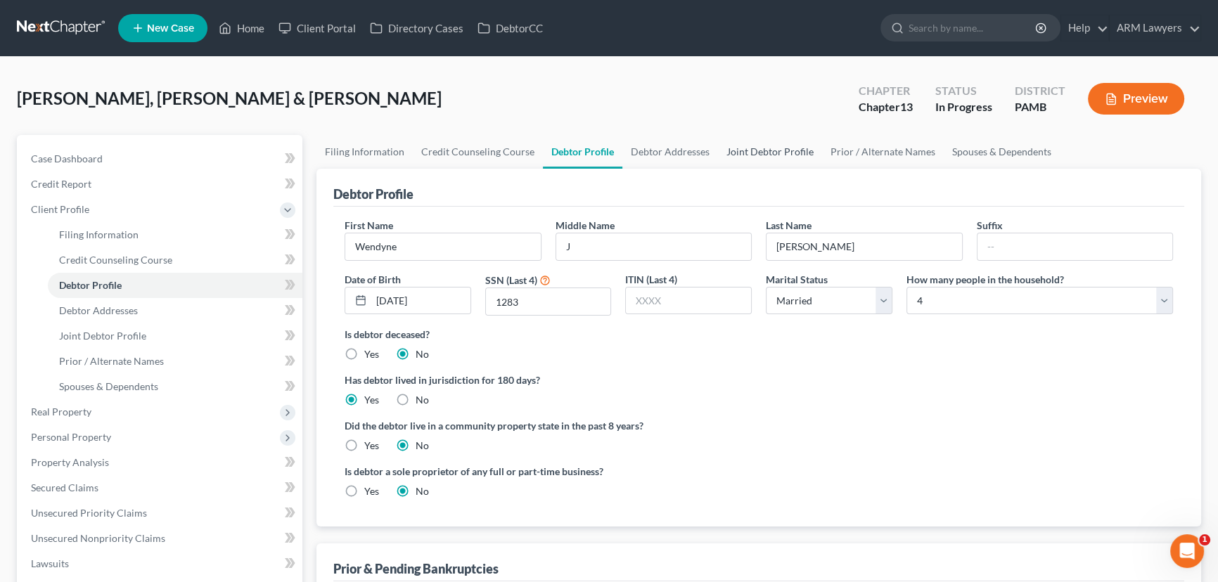
drag, startPoint x: 767, startPoint y: 148, endPoint x: 765, endPoint y: 156, distance: 8.7
click at [767, 148] on link "Joint Debtor Profile" at bounding box center [770, 152] width 104 height 34
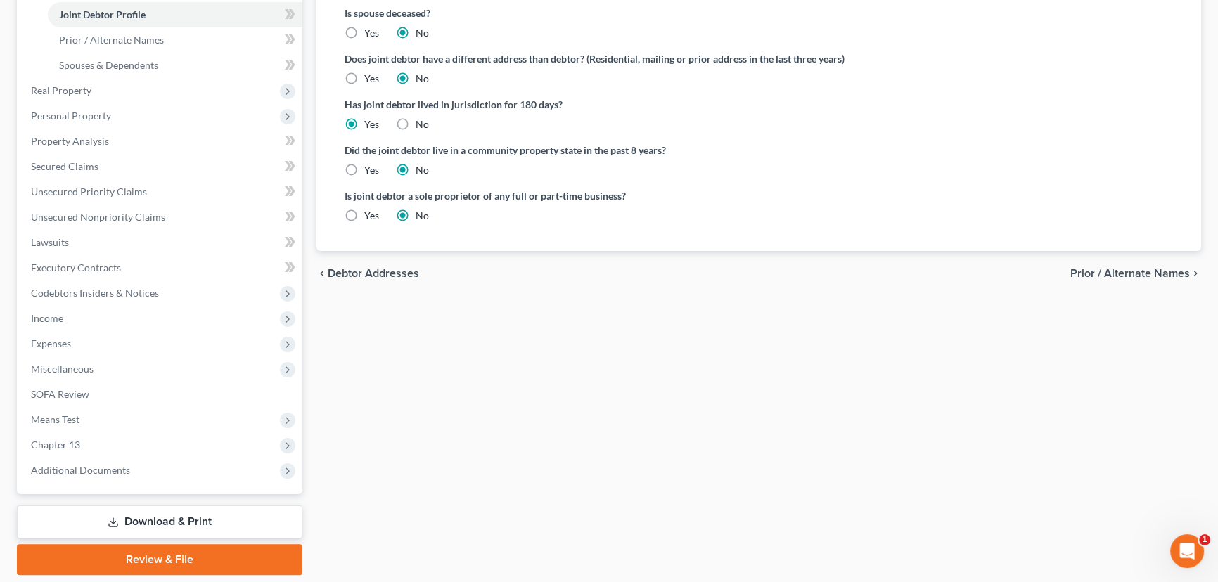
scroll to position [366, 0]
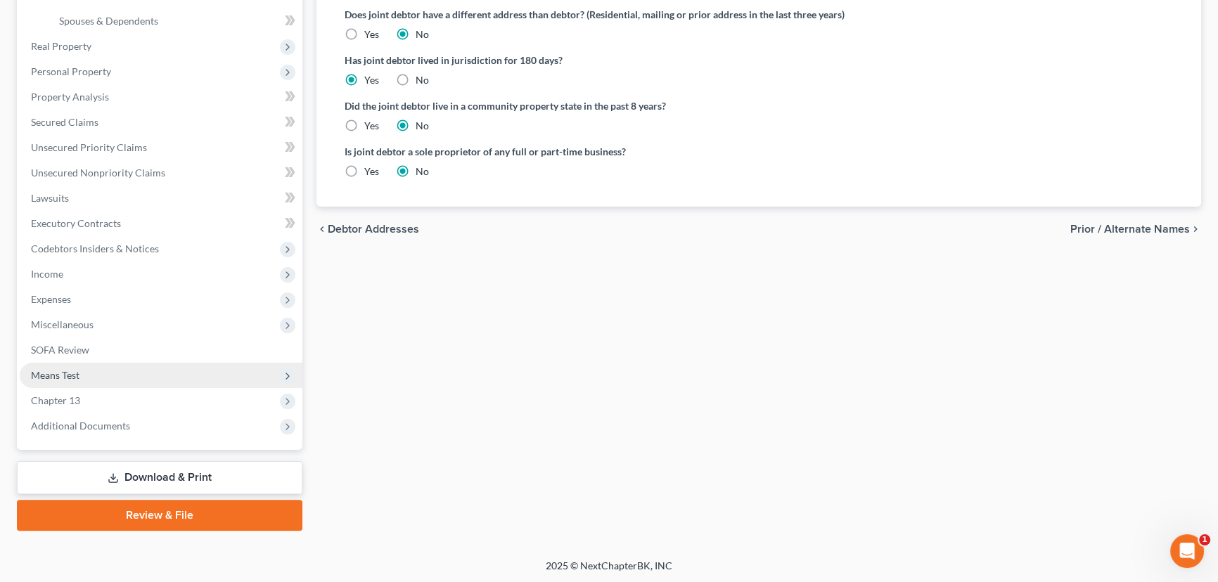
click at [125, 374] on span "Means Test" at bounding box center [161, 375] width 283 height 25
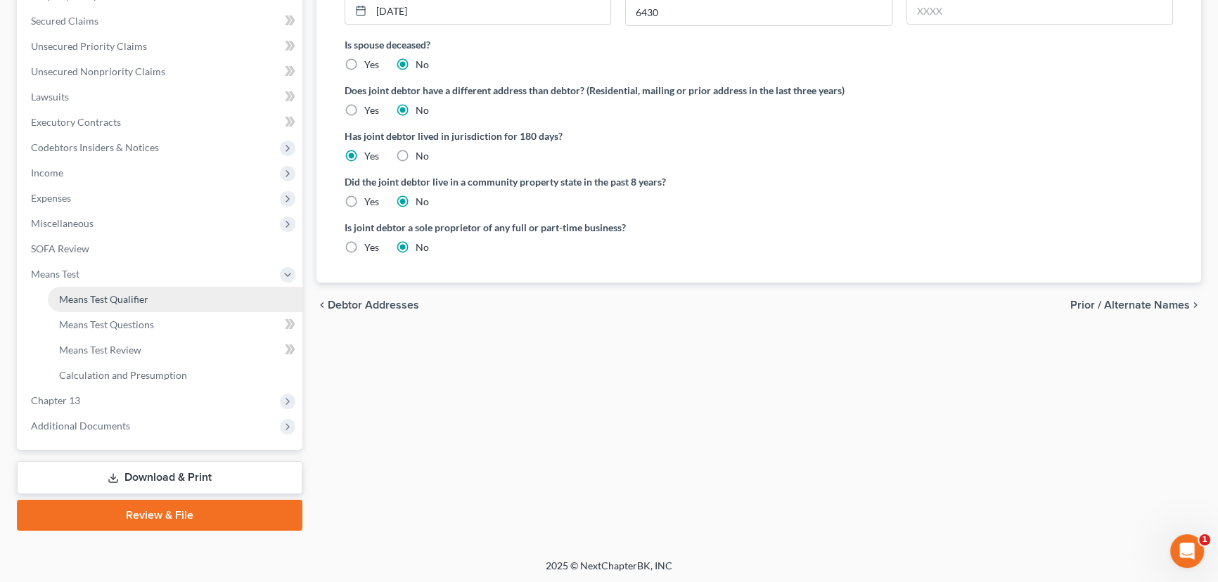
click at [162, 302] on link "Means Test Qualifier" at bounding box center [175, 299] width 255 height 25
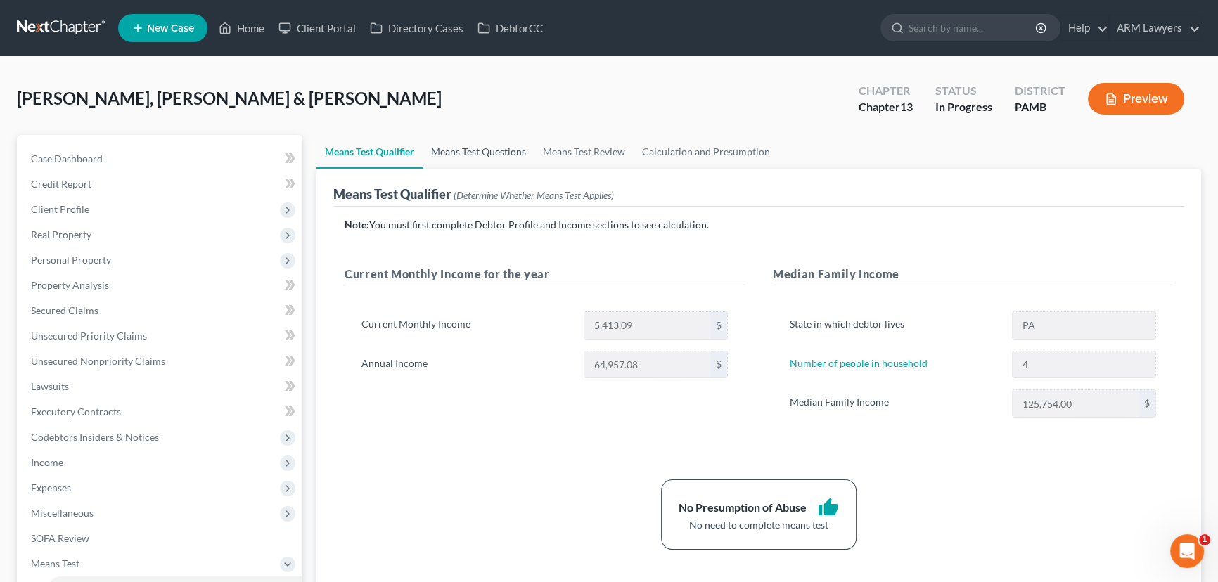
click at [464, 151] on link "Means Test Questions" at bounding box center [479, 152] width 112 height 34
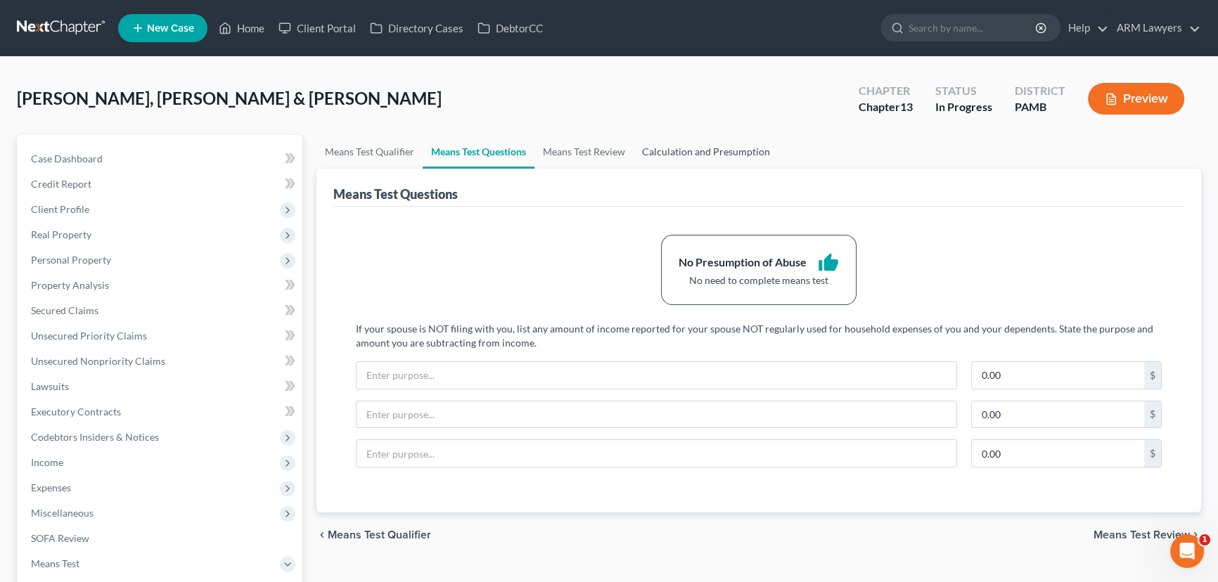
click at [654, 154] on link "Calculation and Presumption" at bounding box center [706, 152] width 145 height 34
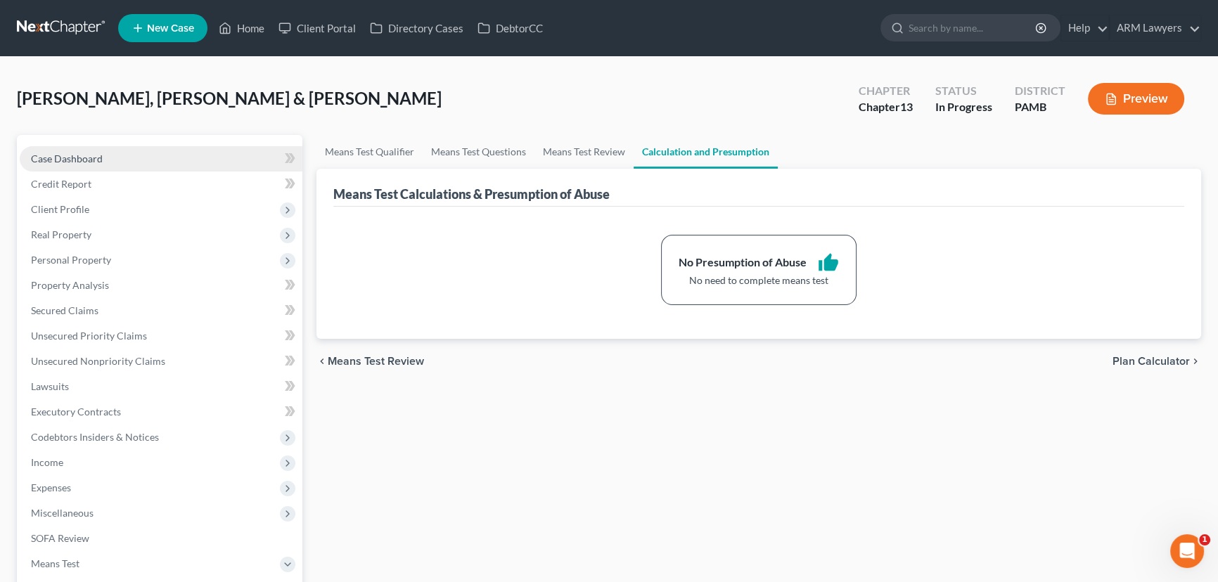
click at [98, 166] on link "Case Dashboard" at bounding box center [161, 158] width 283 height 25
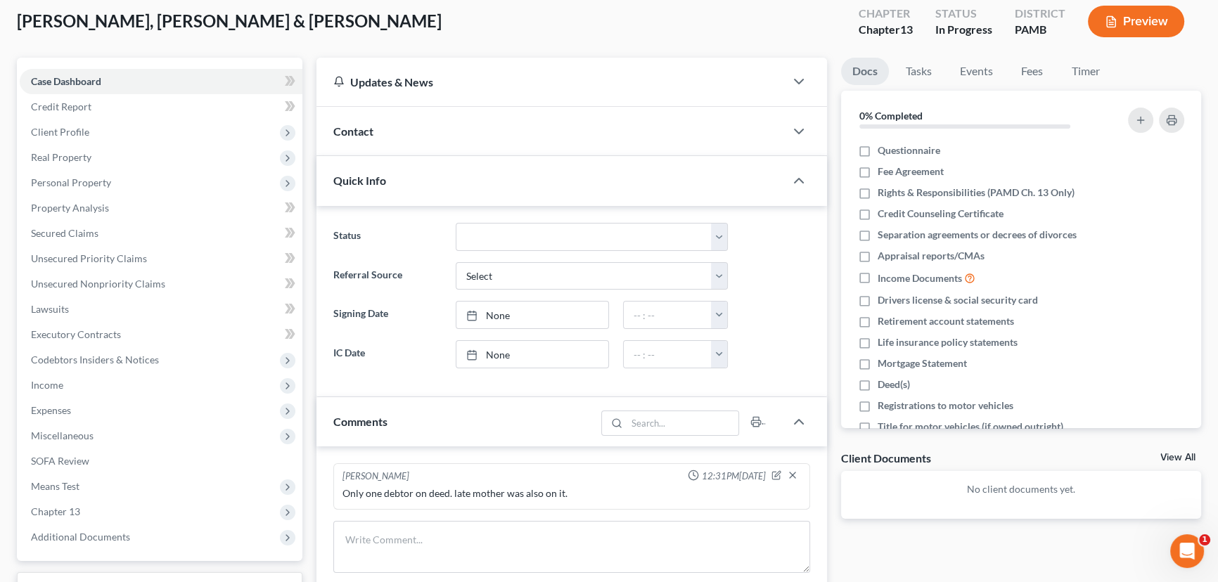
scroll to position [127, 0]
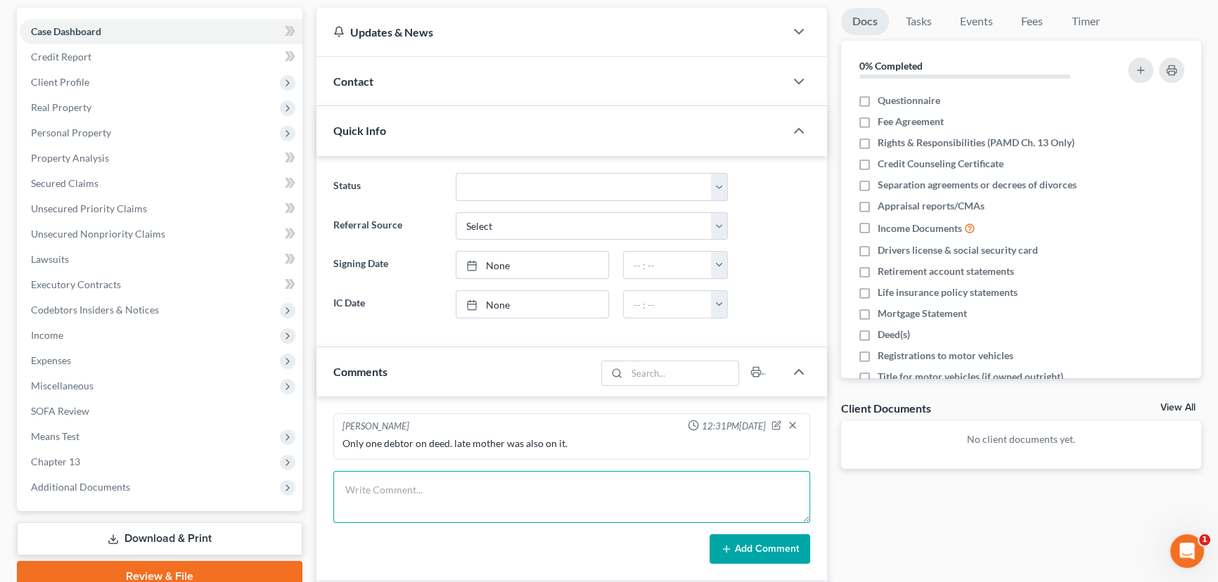
click at [490, 497] on textarea at bounding box center [571, 497] width 477 height 52
click at [482, 492] on textarea "owes me 1 pay stub" at bounding box center [571, 497] width 477 height 52
type textarea "owes me 1 pay stub for Ed"
click at [786, 541] on button "Add Comment" at bounding box center [760, 550] width 101 height 30
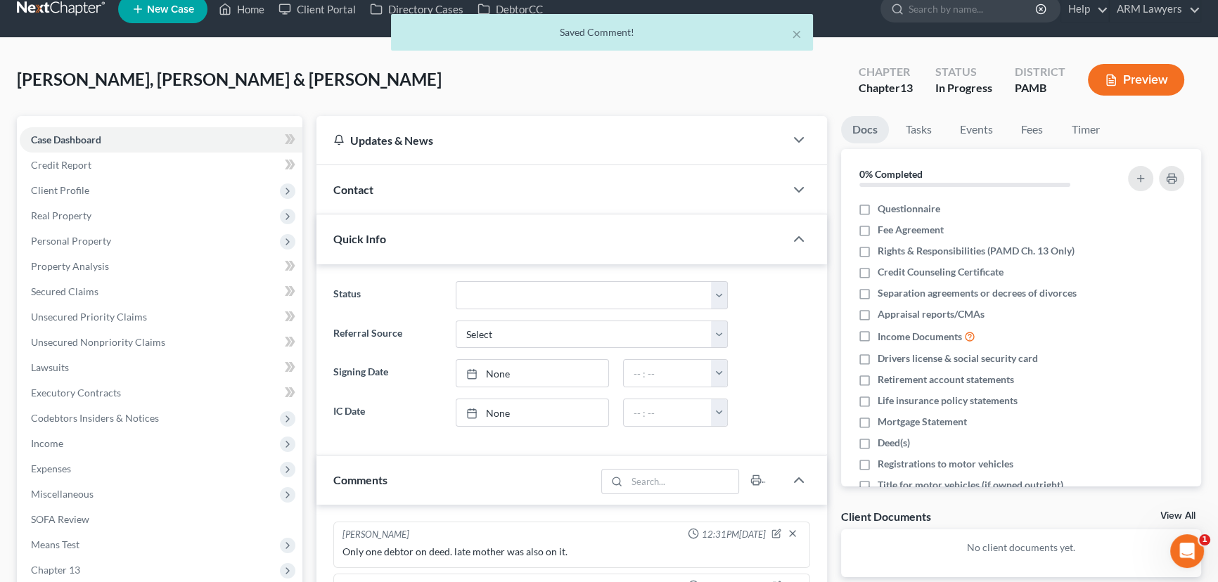
scroll to position [0, 0]
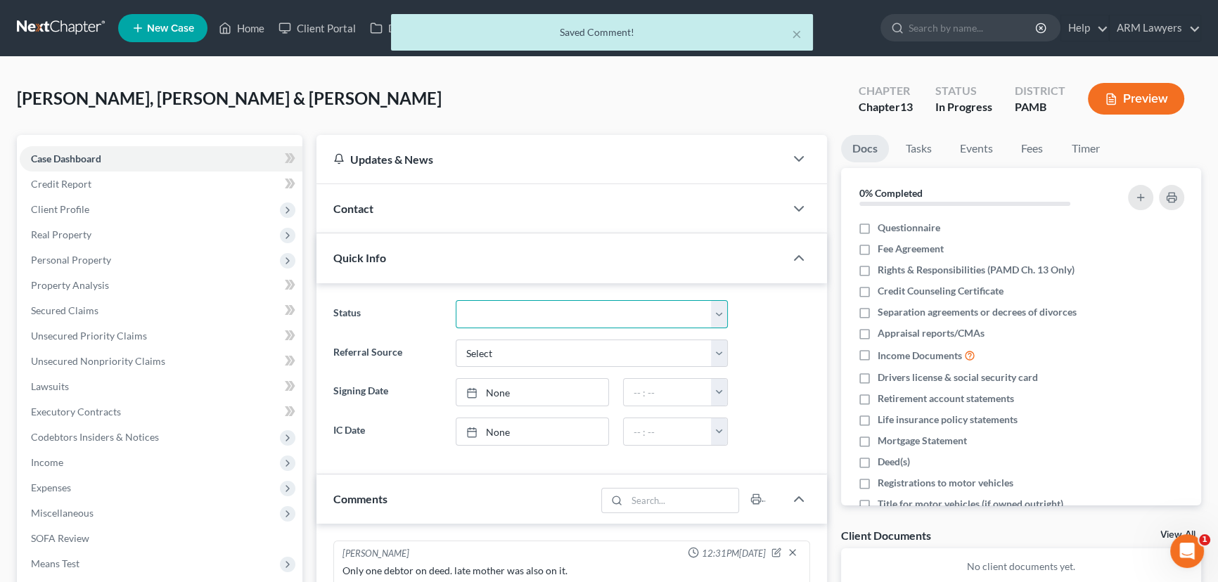
drag, startPoint x: 506, startPoint y: 319, endPoint x: 512, endPoint y: 326, distance: 8.5
click at [506, 319] on select "Answer Due Awaiting Confirmation Awaiting Discharge Confirmed Could Not Contact…" at bounding box center [592, 314] width 272 height 28
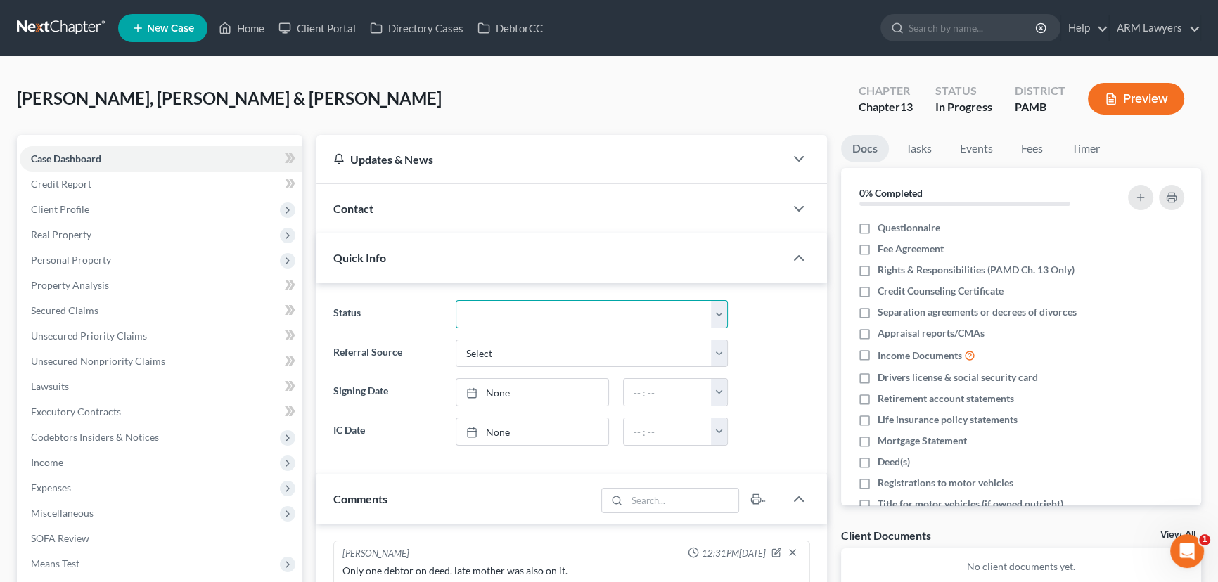
select select "20"
click at [456, 300] on select "Answer Due Awaiting Confirmation Awaiting Discharge Confirmed Could Not Contact…" at bounding box center [592, 314] width 272 height 28
drag, startPoint x: 77, startPoint y: 207, endPoint x: 310, endPoint y: 281, distance: 244.3
click at [77, 207] on span "Client Profile" at bounding box center [60, 209] width 58 height 12
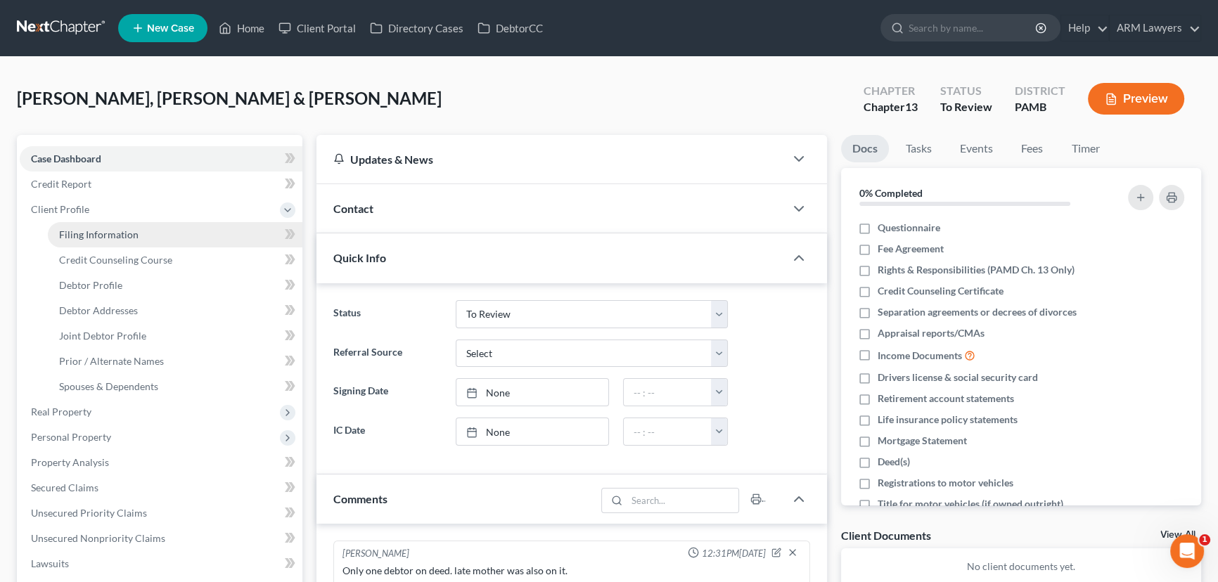
click at [128, 229] on span "Filing Information" at bounding box center [98, 235] width 79 height 12
select select "1"
select select "3"
select select "68"
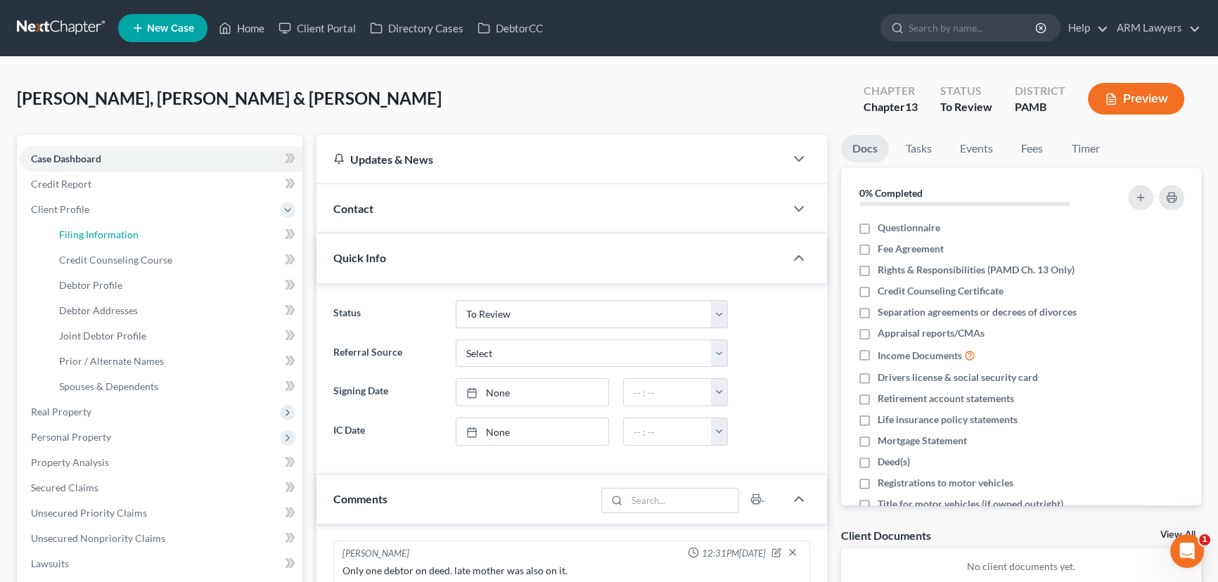
select select "8"
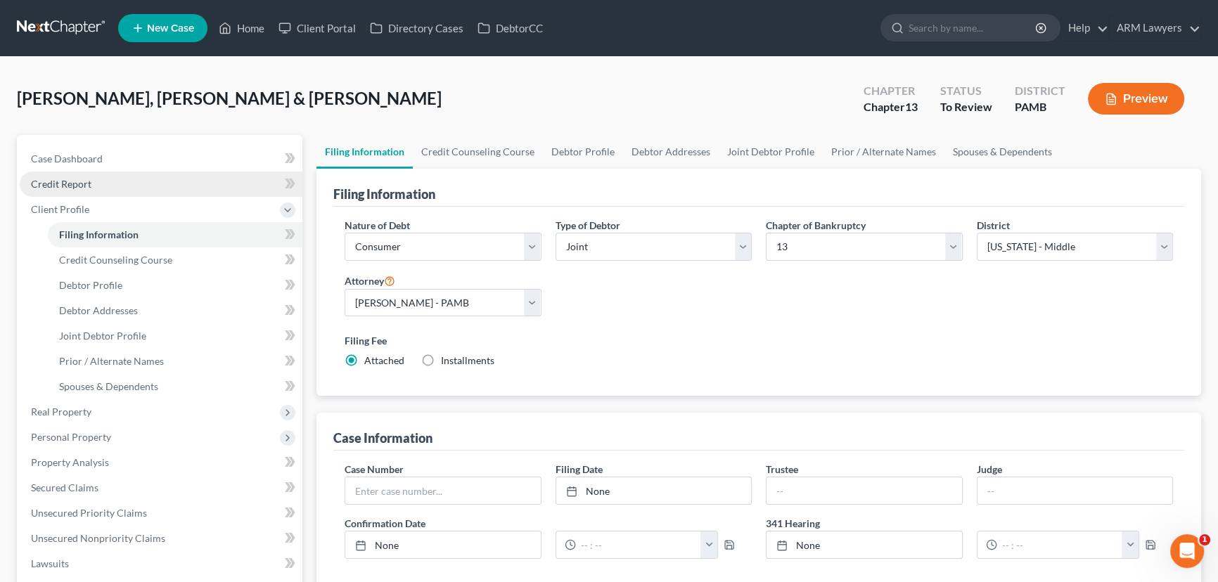
click at [109, 180] on link "Credit Report" at bounding box center [161, 184] width 283 height 25
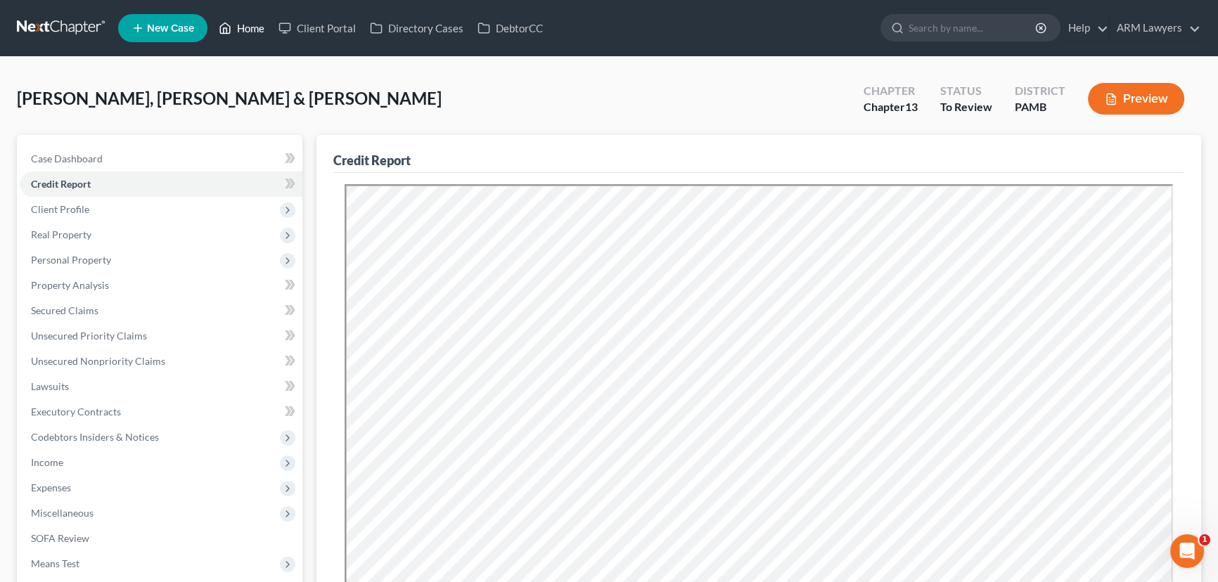
drag, startPoint x: 249, startPoint y: 22, endPoint x: 248, endPoint y: 136, distance: 114.7
click at [249, 22] on link "Home" at bounding box center [242, 27] width 60 height 25
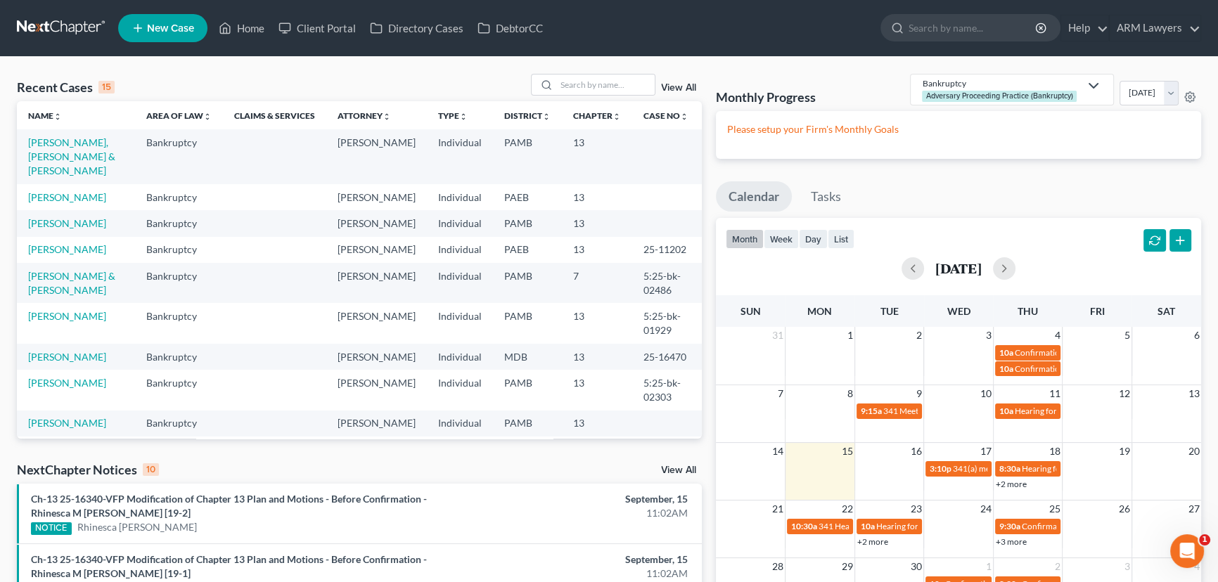
click at [81, 191] on td "[PERSON_NAME]" at bounding box center [76, 197] width 118 height 26
click at [84, 191] on link "[PERSON_NAME]" at bounding box center [67, 197] width 78 height 12
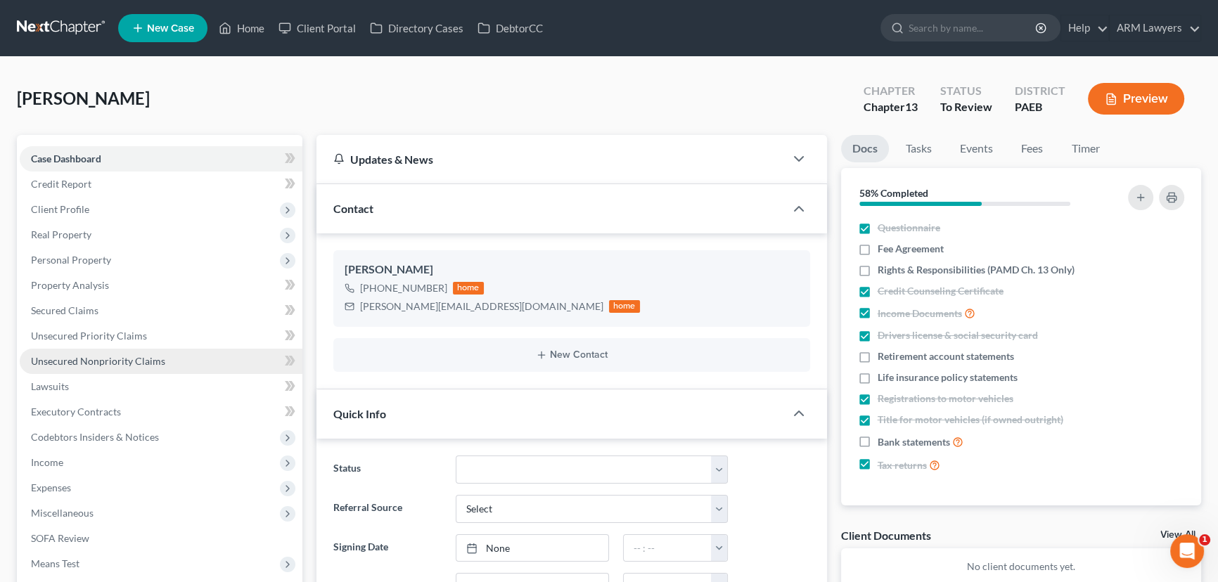
click at [81, 361] on span "Unsecured Nonpriority Claims" at bounding box center [98, 361] width 134 height 12
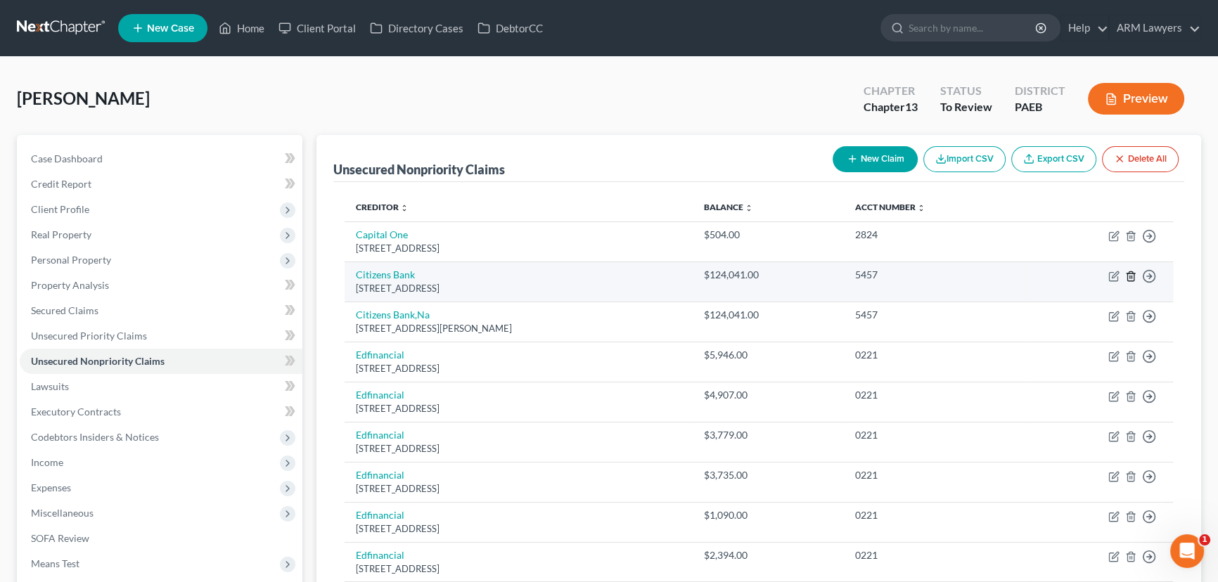
click at [1131, 275] on icon "button" at bounding box center [1131, 276] width 11 height 11
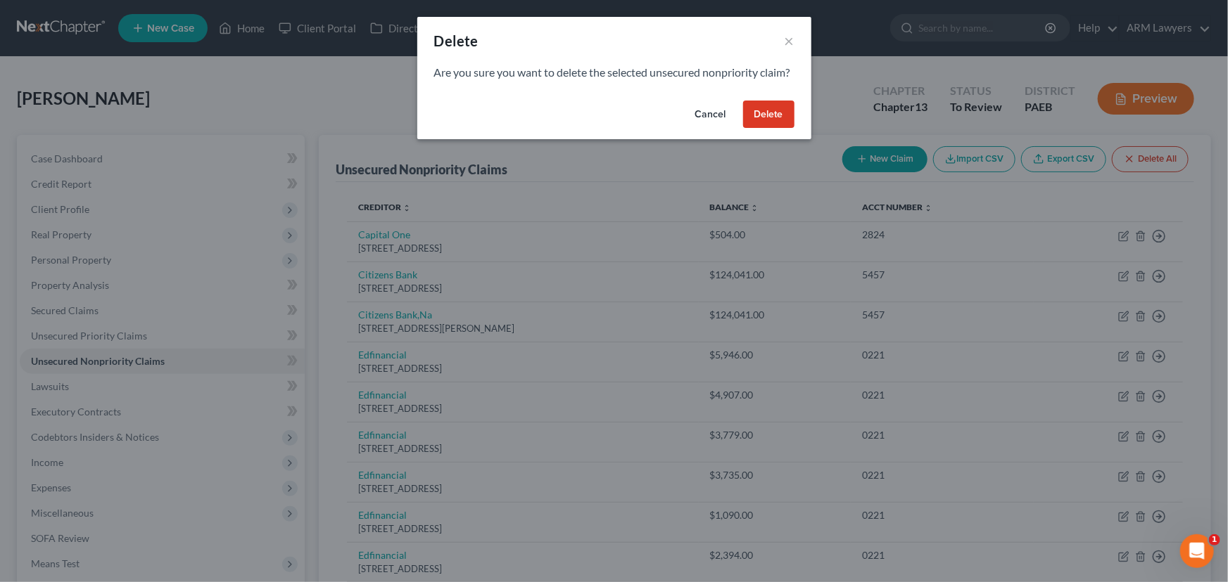
click at [755, 129] on button "Delete" at bounding box center [768, 115] width 51 height 28
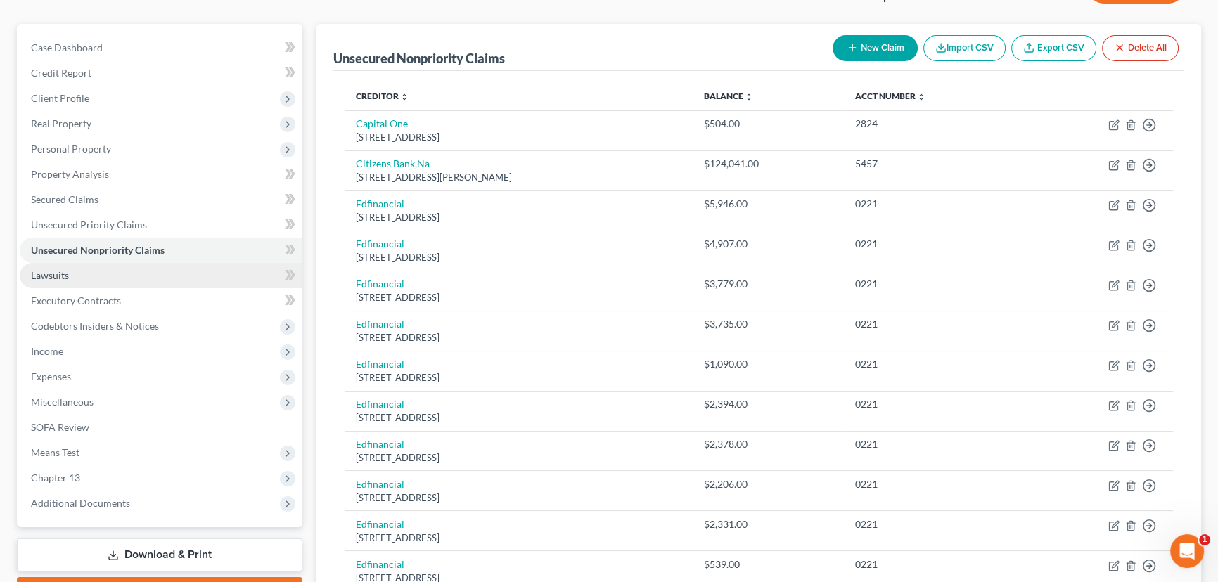
scroll to position [191, 0]
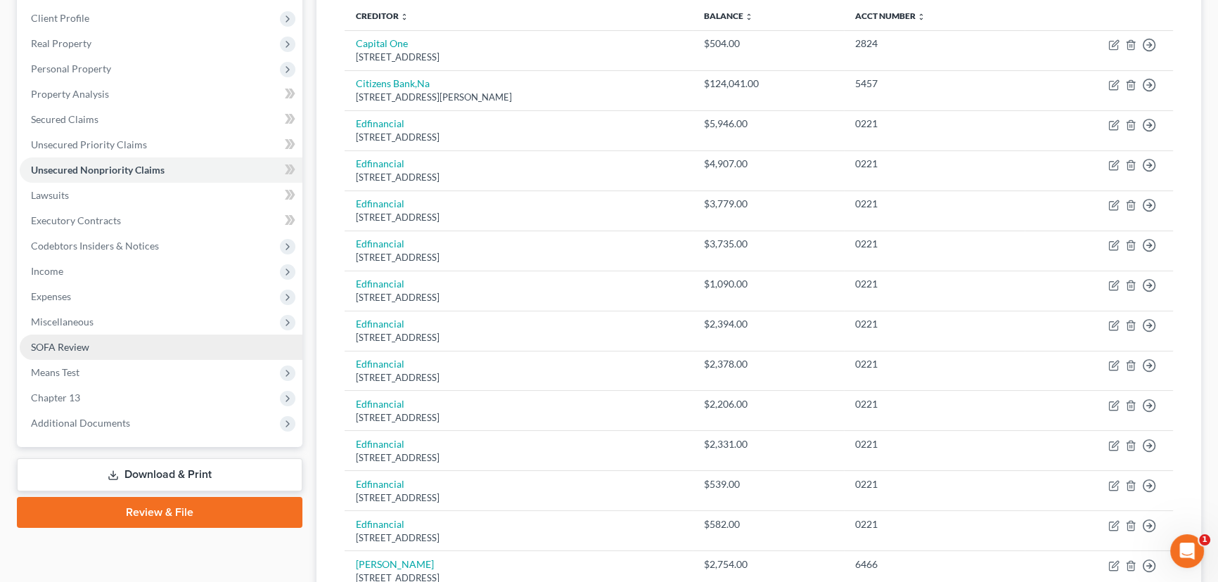
drag, startPoint x: 77, startPoint y: 351, endPoint x: 93, endPoint y: 351, distance: 16.2
click at [77, 351] on link "SOFA Review" at bounding box center [161, 347] width 283 height 25
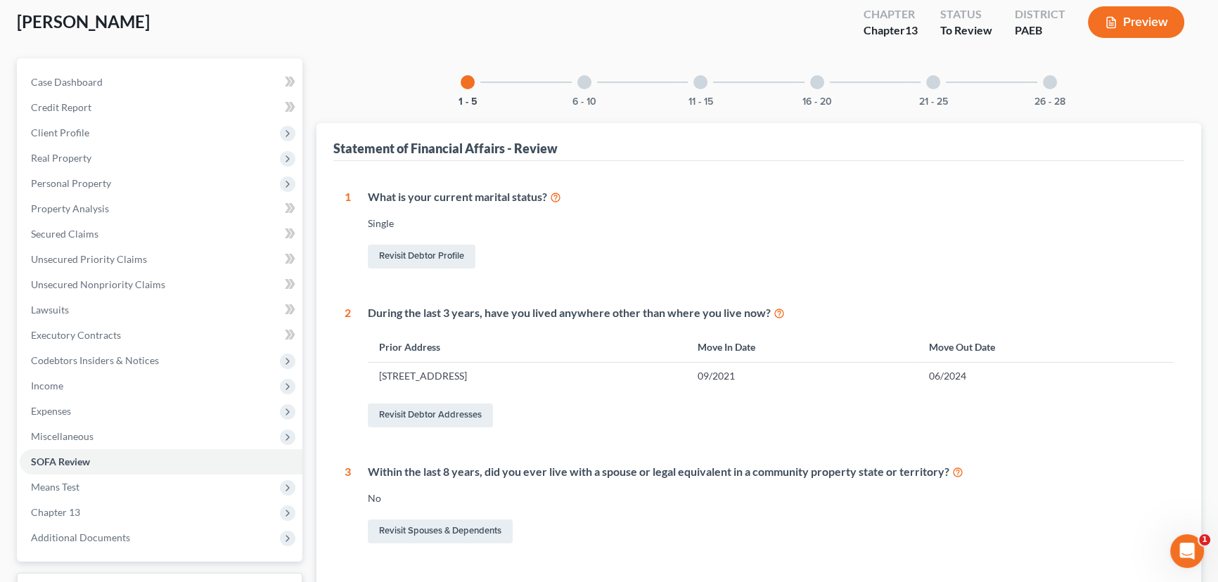
scroll to position [63, 0]
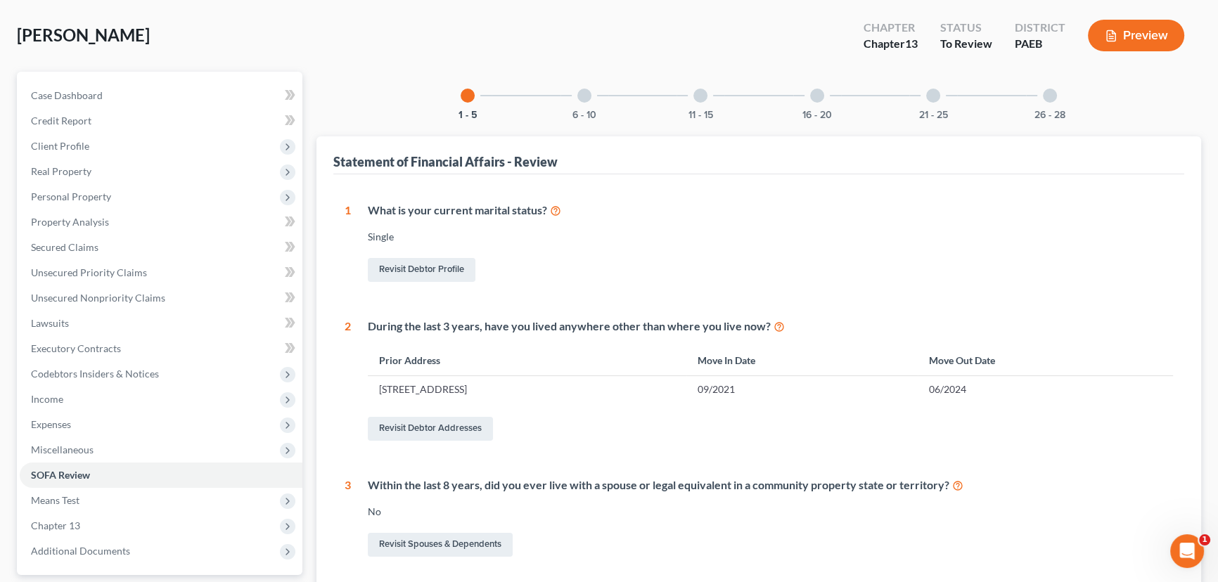
click at [588, 95] on div at bounding box center [585, 96] width 14 height 14
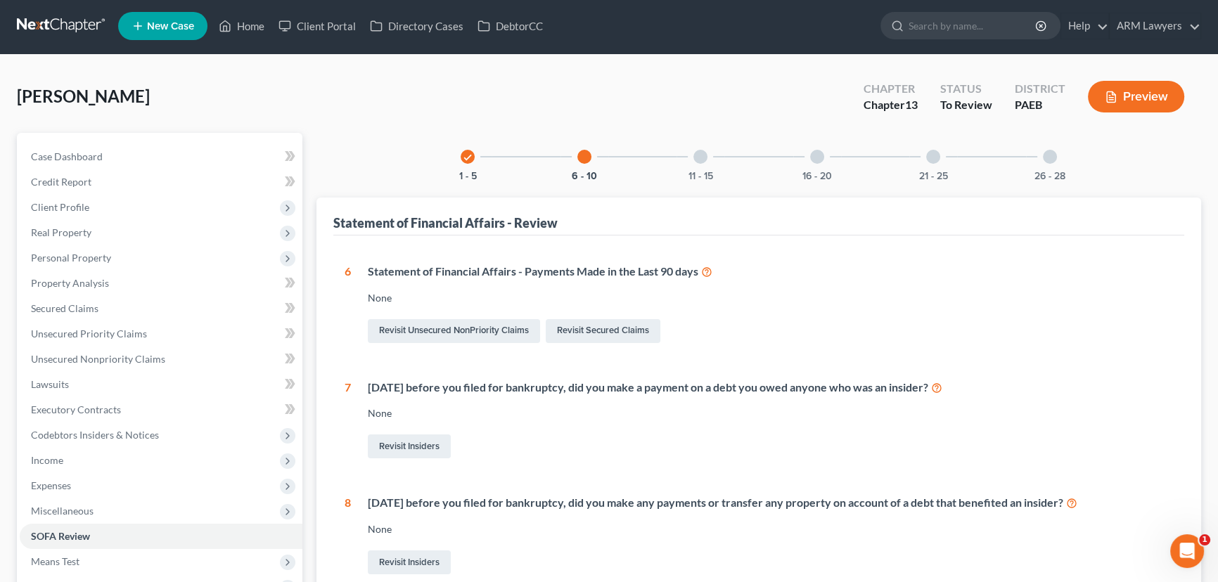
scroll to position [0, 0]
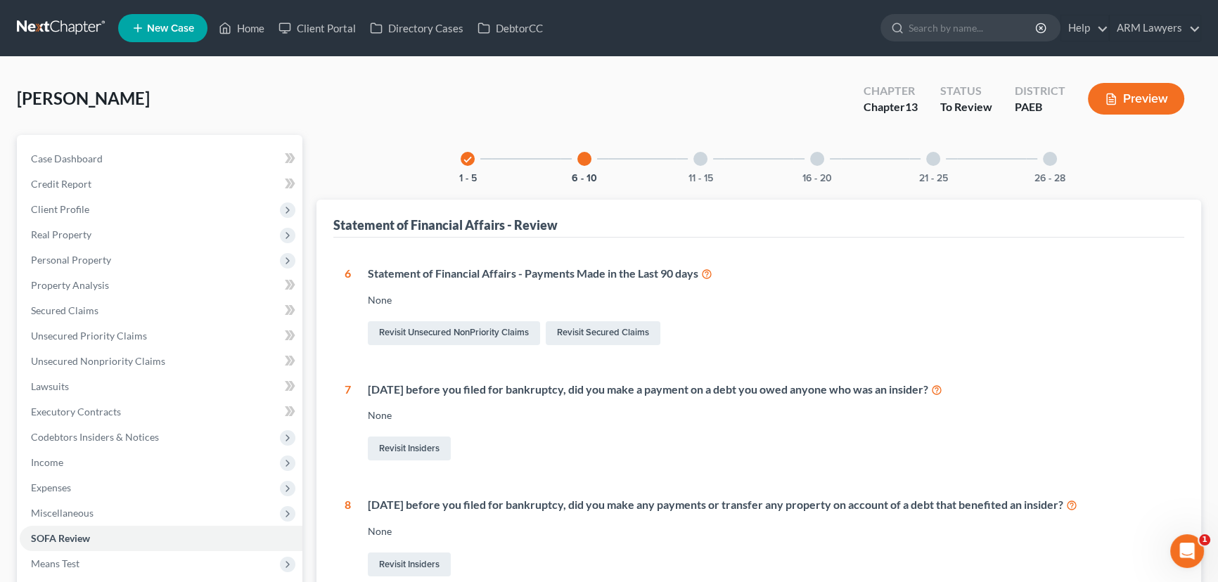
click at [702, 160] on div at bounding box center [701, 159] width 14 height 14
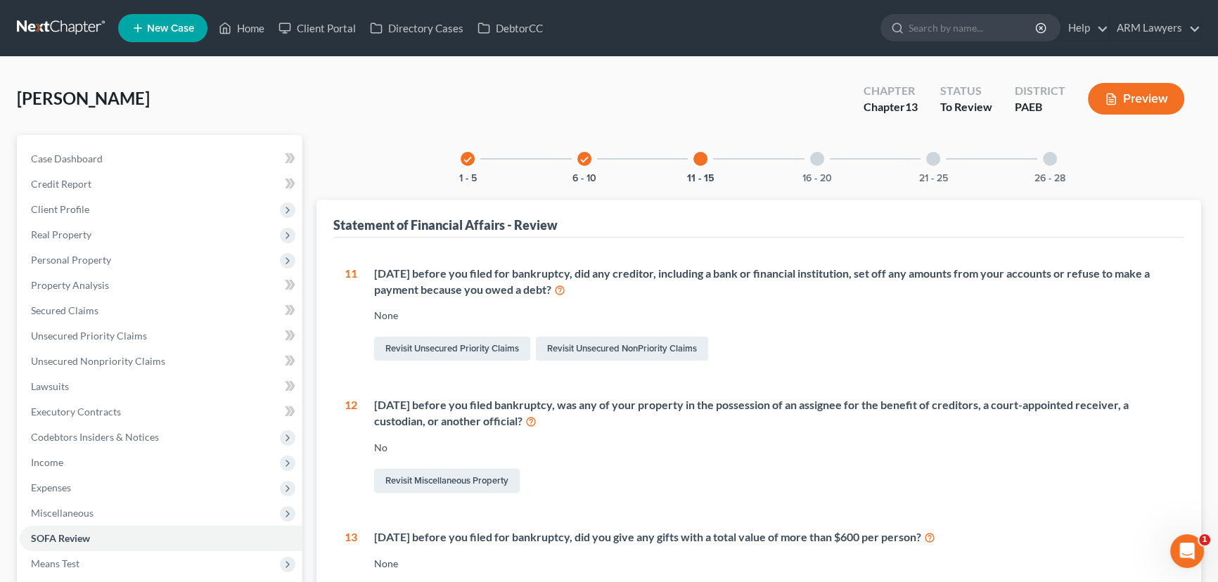
click at [817, 160] on div at bounding box center [817, 159] width 14 height 14
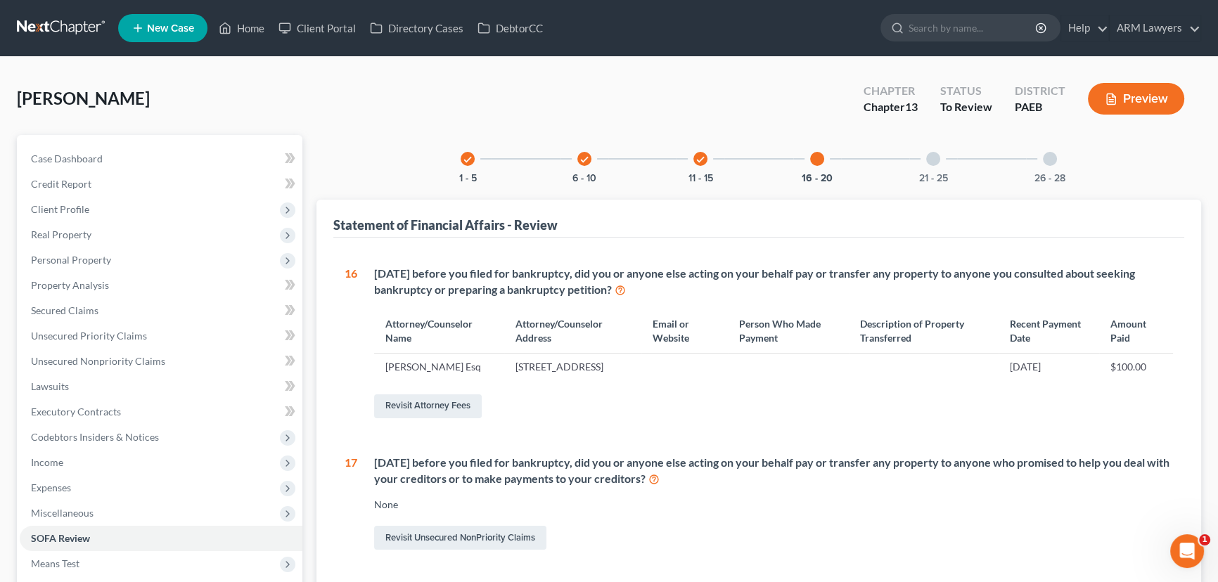
click at [935, 156] on div at bounding box center [933, 159] width 14 height 14
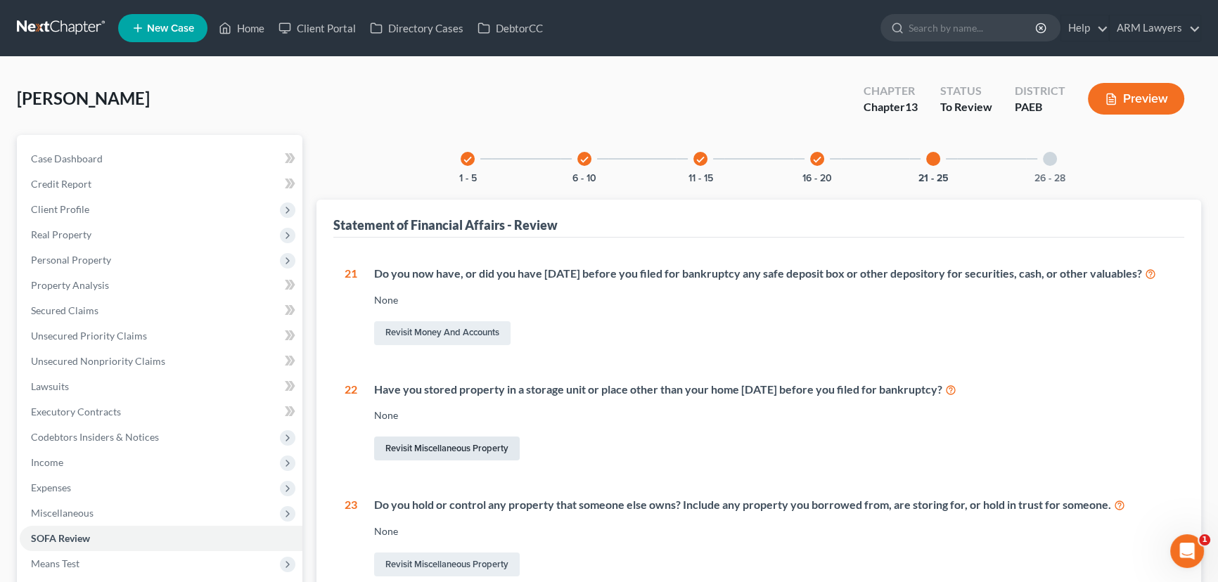
drag, startPoint x: 461, startPoint y: 466, endPoint x: 478, endPoint y: 472, distance: 18.5
click at [461, 461] on link "Revisit Miscellaneous Property" at bounding box center [447, 449] width 146 height 24
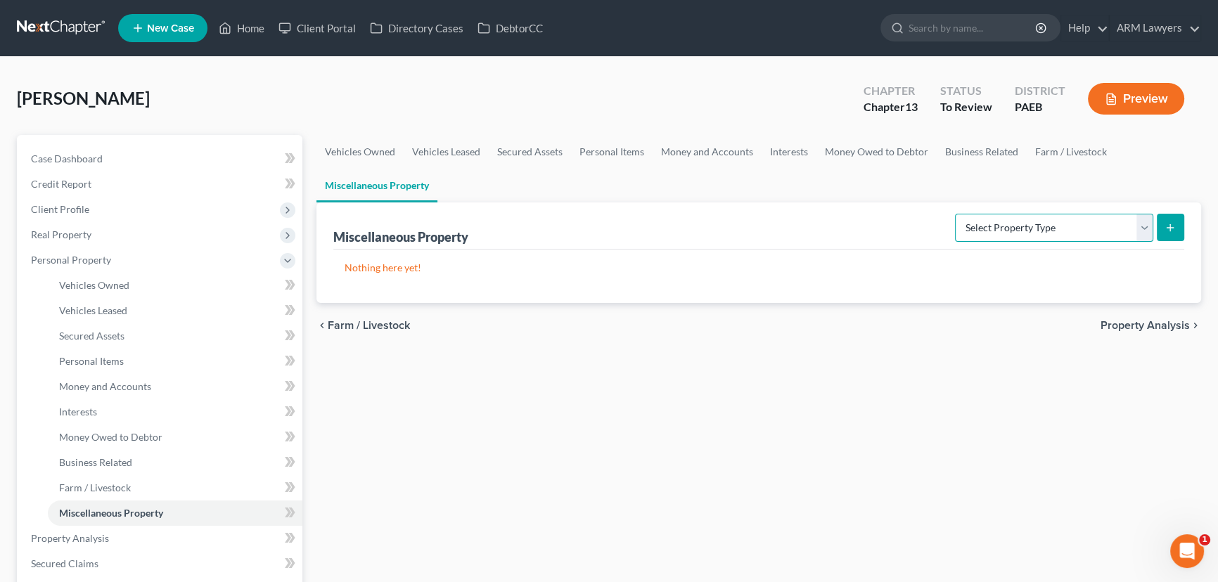
click at [1071, 229] on select "Select Property Type Assigned for Creditor Benefit [DATE] Holding for Another N…" at bounding box center [1054, 228] width 198 height 28
select select "stored_within_1_year"
click at [955, 214] on select "Select Property Type Assigned for Creditor Benefit [DATE] Holding for Another N…" at bounding box center [1054, 228] width 198 height 28
click at [1167, 229] on icon "submit" at bounding box center [1170, 227] width 11 height 11
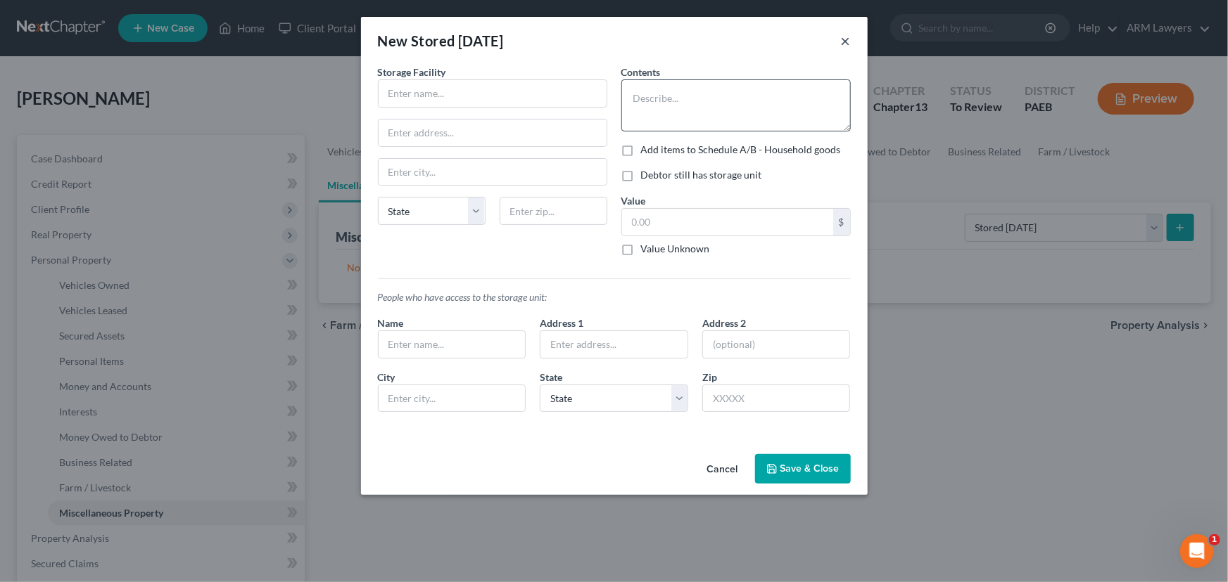
drag, startPoint x: 844, startPoint y: 36, endPoint x: 846, endPoint y: 114, distance: 78.1
click at [843, 37] on button "×" at bounding box center [846, 40] width 10 height 17
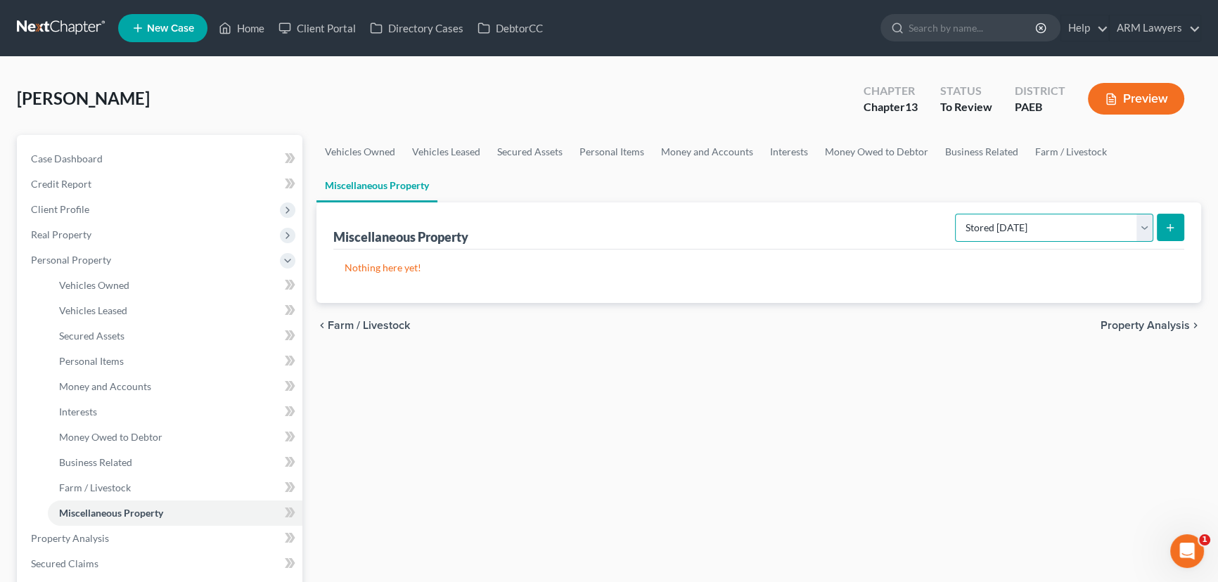
click at [1100, 226] on select "Select Property Type Assigned for Creditor Benefit [DATE] Holding for Another N…" at bounding box center [1054, 228] width 198 height 28
click at [1076, 227] on select "Select Property Type Assigned for Creditor Benefit [DATE] Holding for Another N…" at bounding box center [1054, 228] width 198 height 28
drag, startPoint x: 100, startPoint y: 200, endPoint x: 125, endPoint y: 207, distance: 25.6
click at [100, 200] on span "Client Profile" at bounding box center [161, 209] width 283 height 25
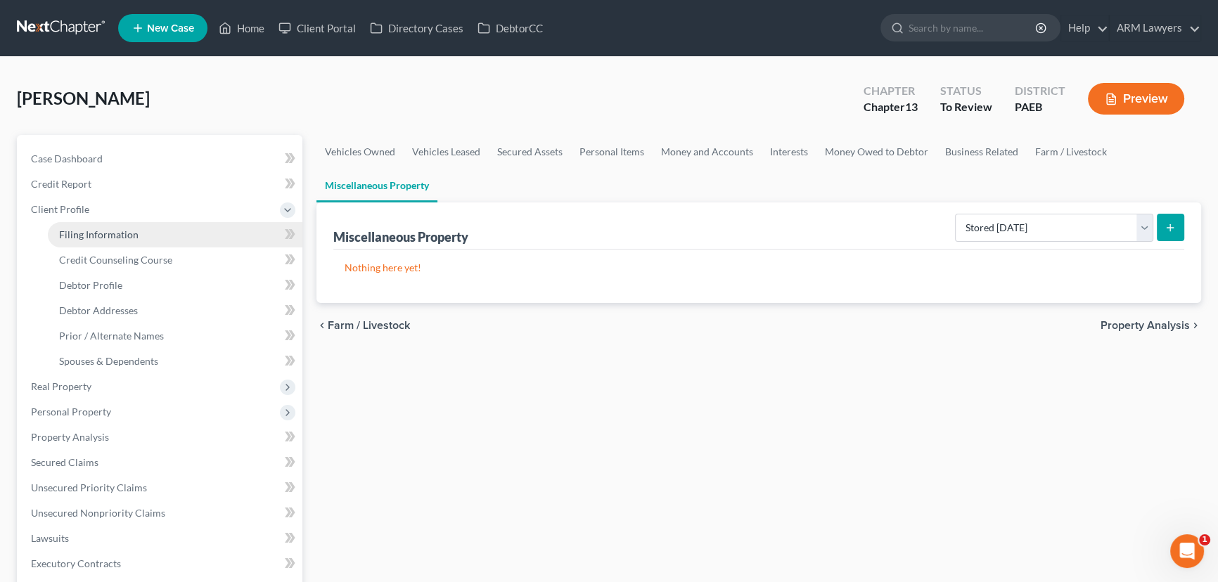
click at [148, 229] on link "Filing Information" at bounding box center [175, 234] width 255 height 25
select select "1"
select select "0"
select select "3"
select select "67"
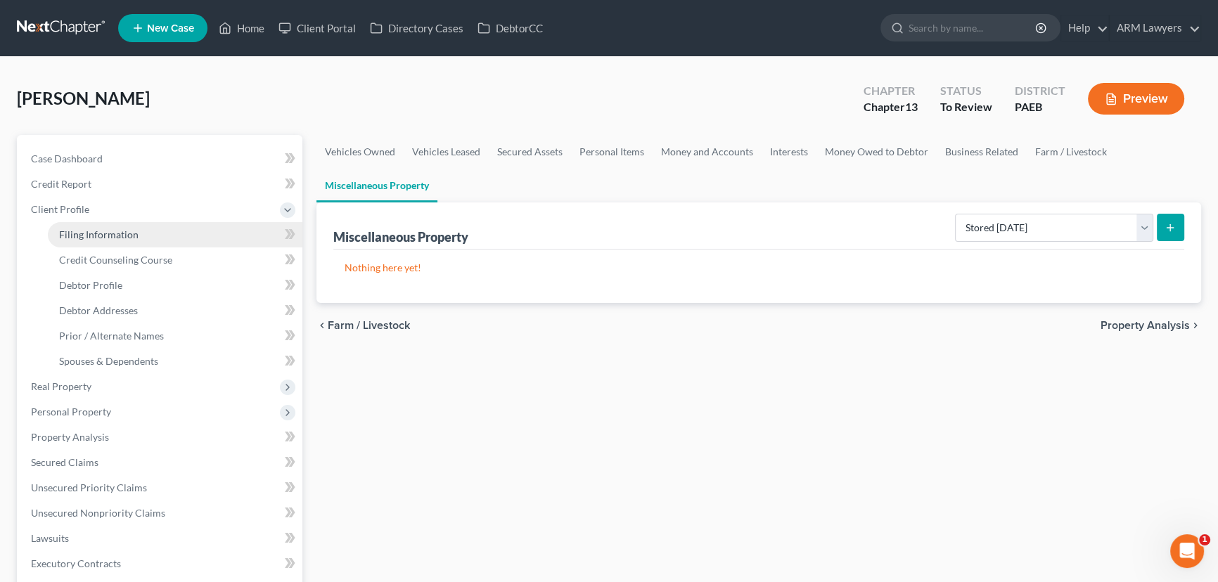
select select "9"
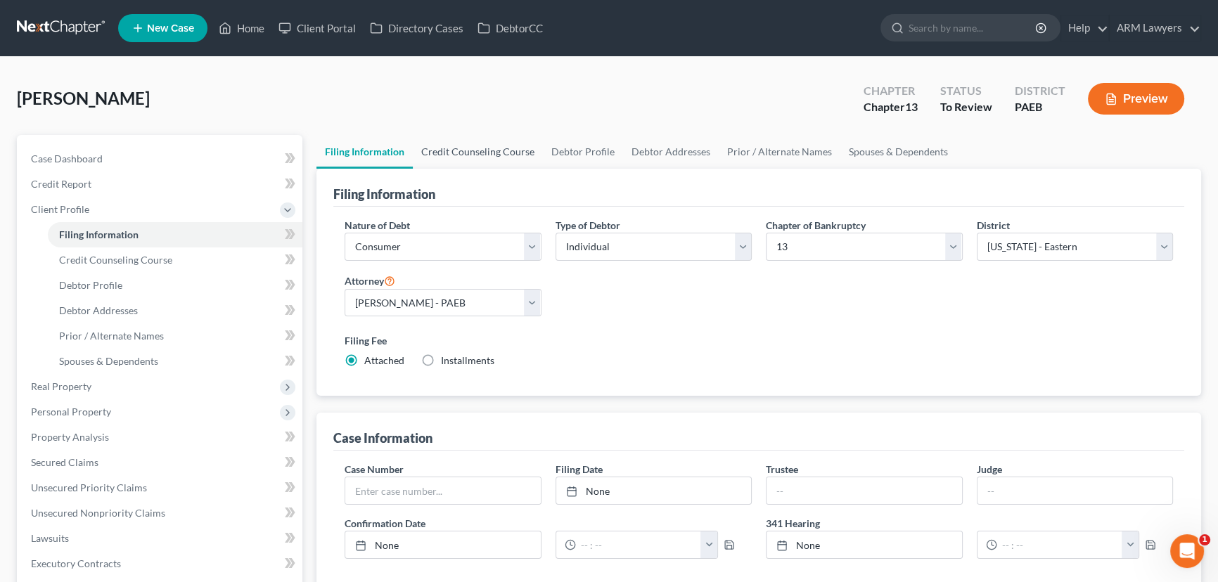
click at [463, 153] on link "Credit Counseling Course" at bounding box center [478, 152] width 130 height 34
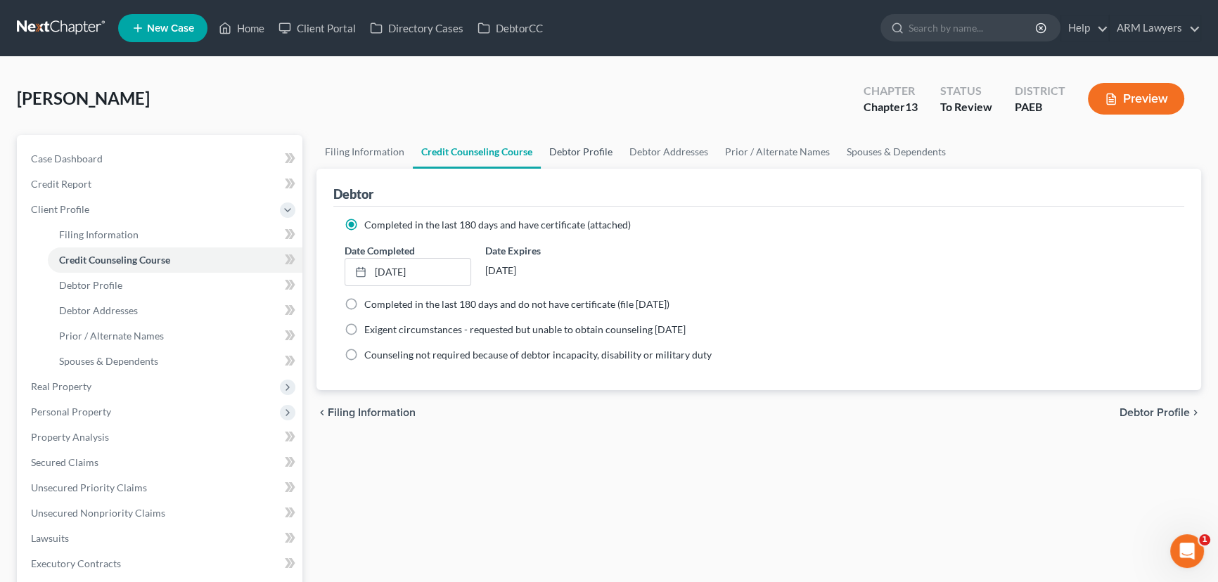
click at [563, 148] on link "Debtor Profile" at bounding box center [581, 152] width 80 height 34
select select "0"
select select "1"
